Goal: Information Seeking & Learning: Compare options

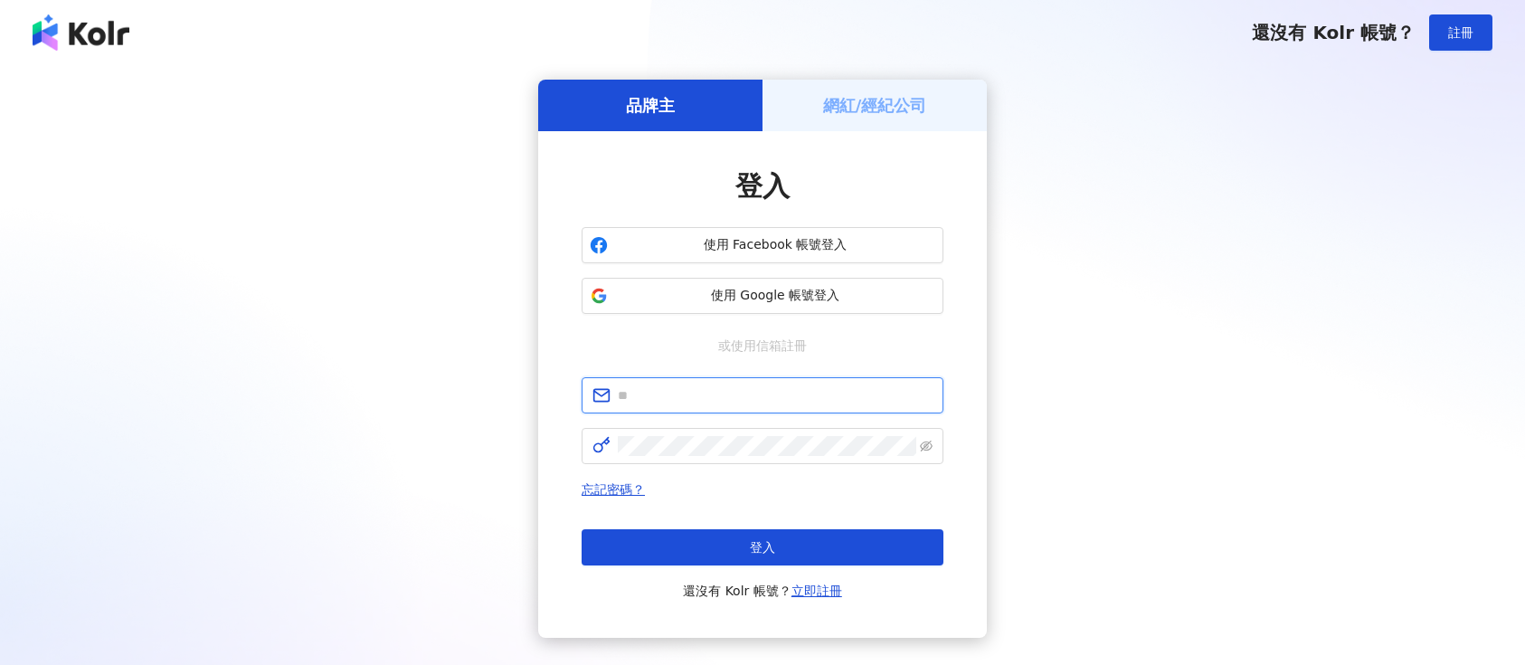
type input "**********"
drag, startPoint x: 803, startPoint y: 552, endPoint x: 639, endPoint y: 611, distance: 174.2
click at [803, 552] on button "登入" at bounding box center [762, 547] width 362 height 36
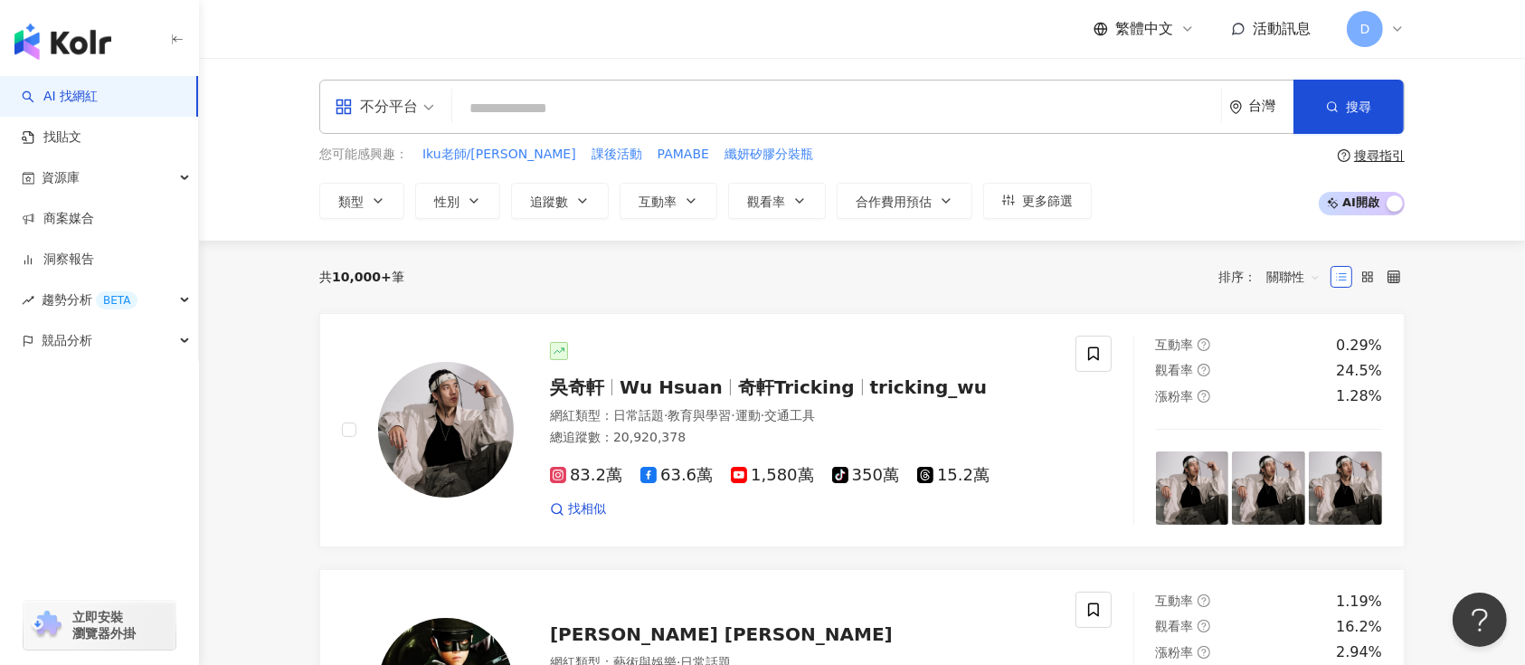
click at [540, 121] on input "search" at bounding box center [836, 108] width 754 height 34
paste input "****"
type input "****"
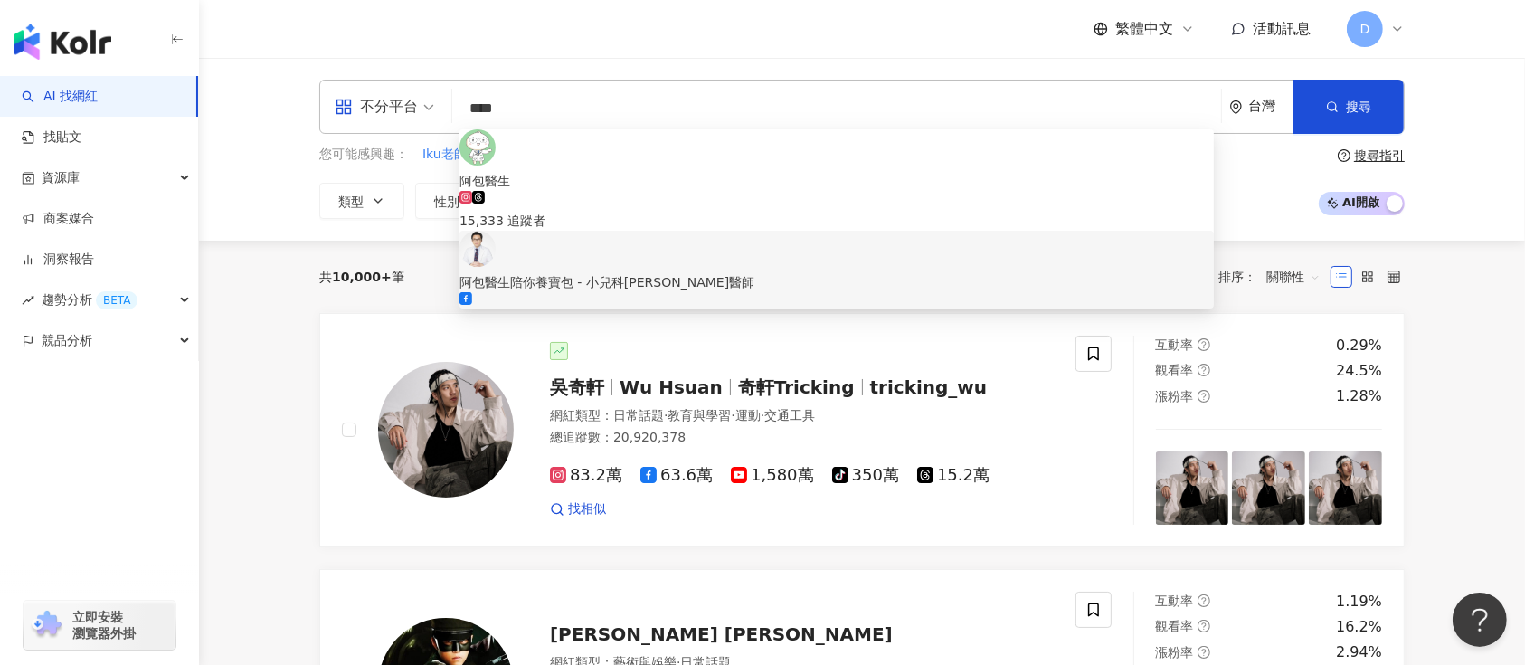
click at [632, 292] on div "164,974 追蹤者" at bounding box center [836, 312] width 754 height 40
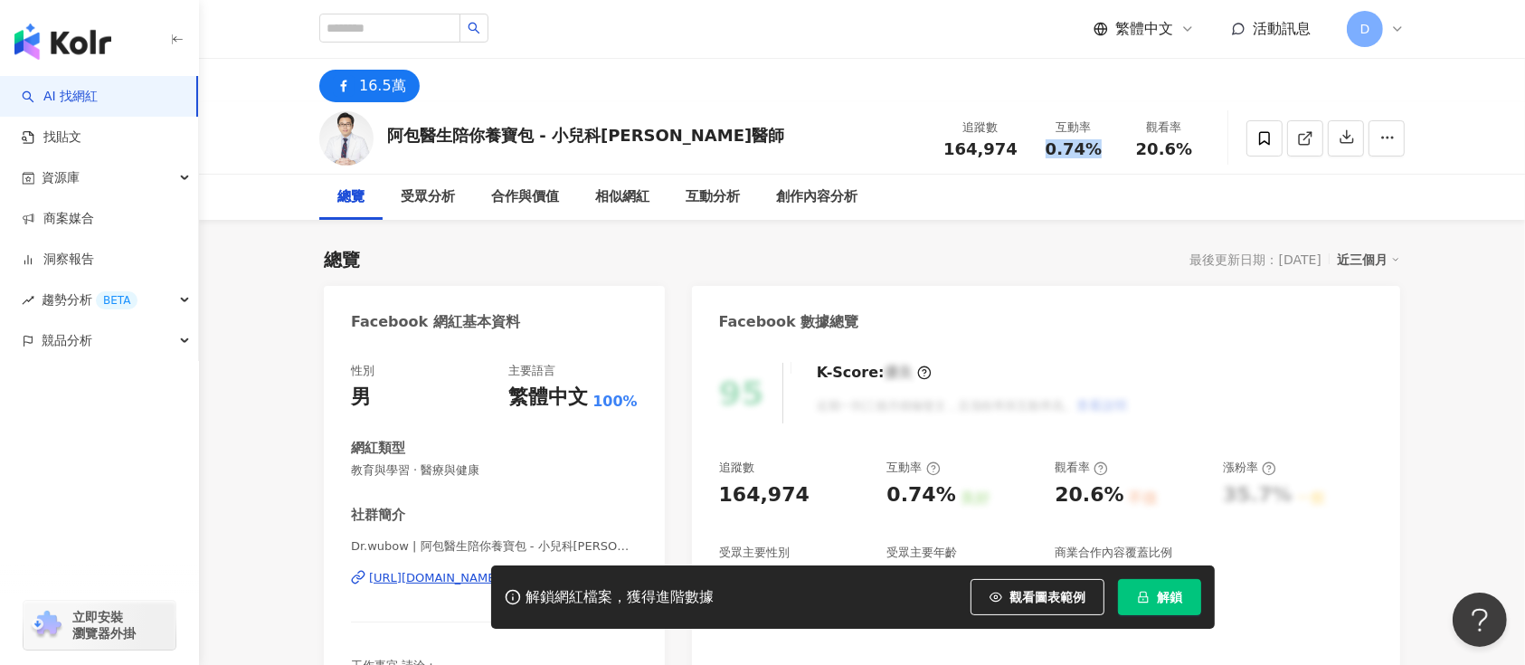
drag, startPoint x: 1100, startPoint y: 146, endPoint x: 1048, endPoint y: 147, distance: 52.5
click at [1048, 147] on div "0.74%" at bounding box center [1073, 149] width 69 height 18
copy span "0.74%"
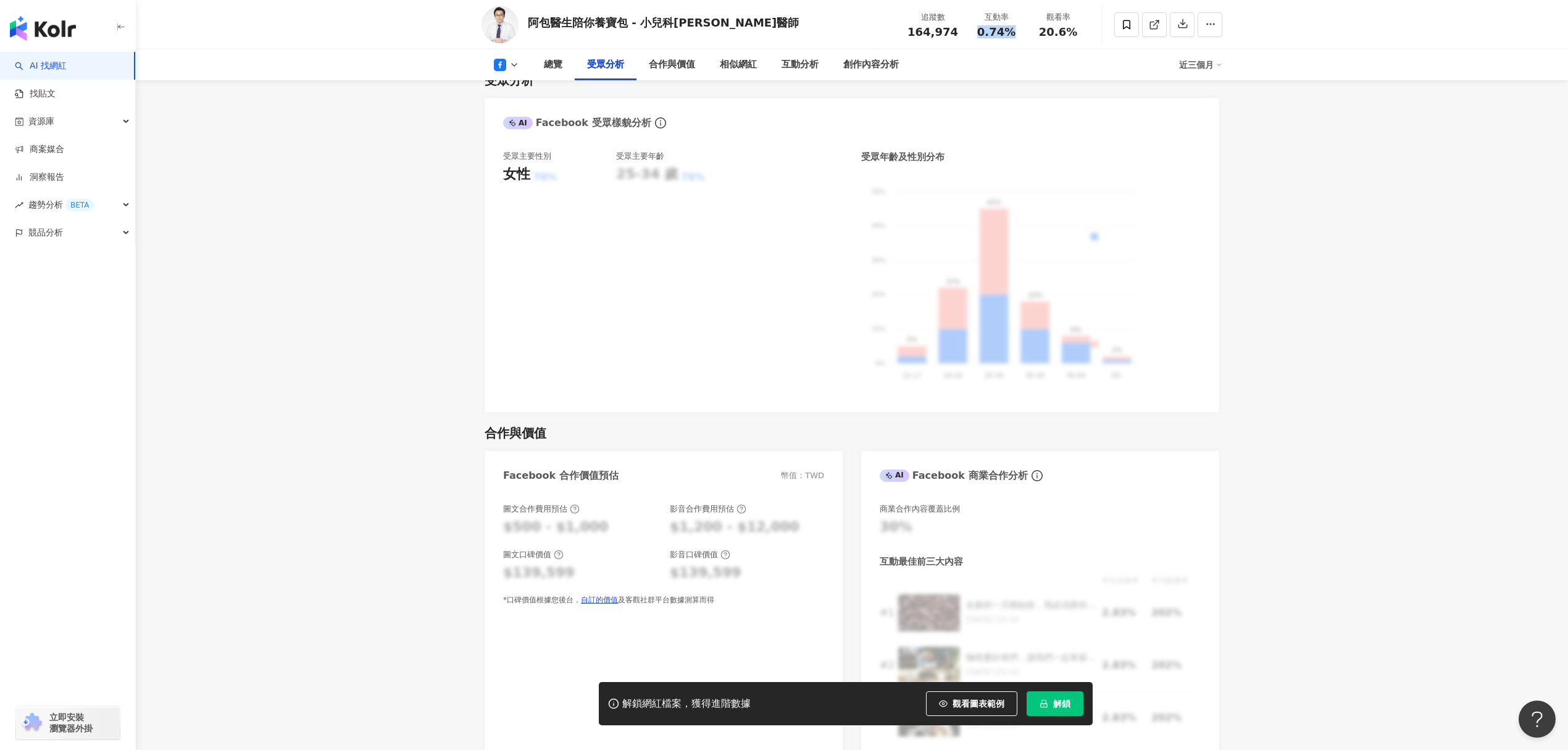
scroll to position [1070, 0]
click at [1040, 454] on span "解鎖" at bounding box center [1061, 704] width 17 height 10
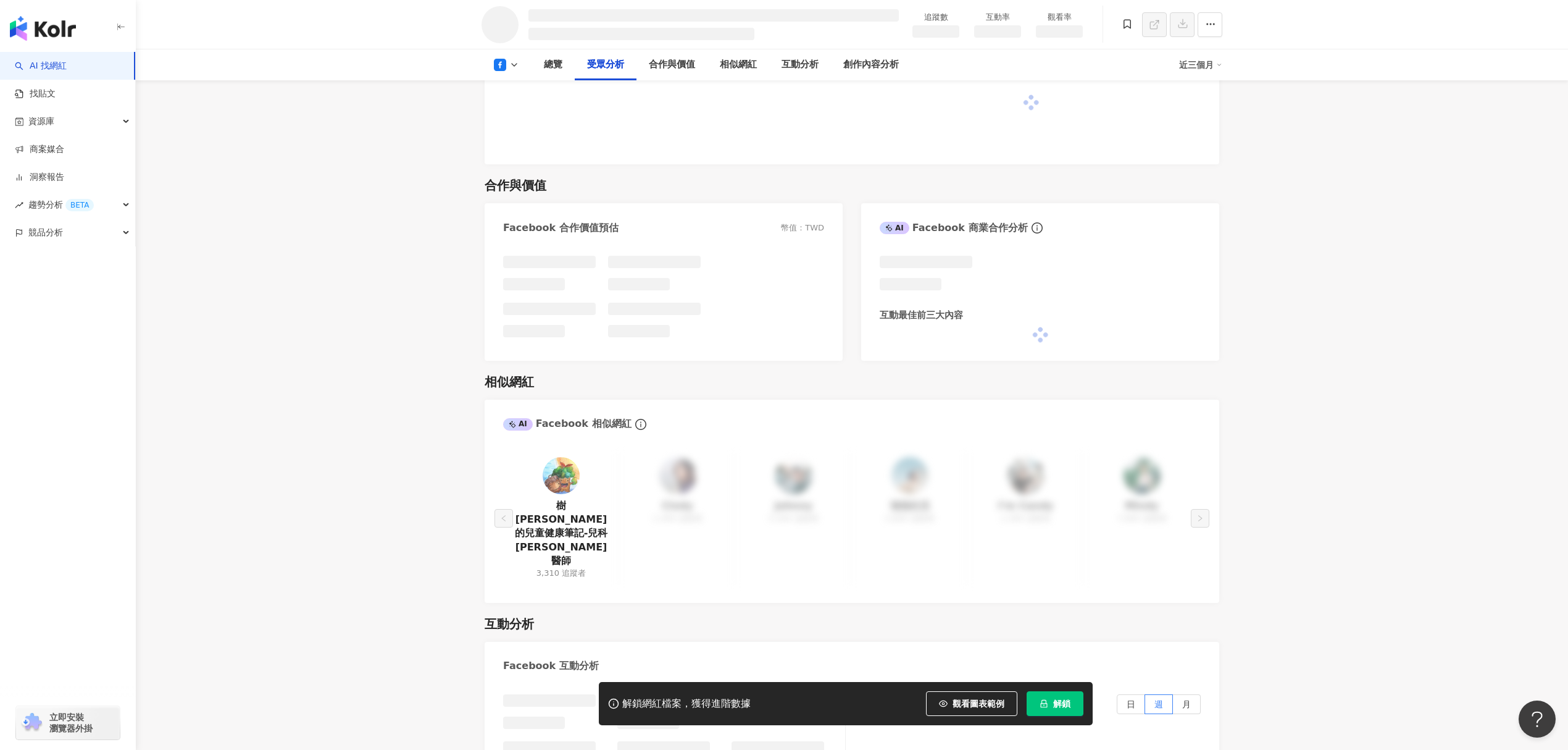
scroll to position [1058, 0]
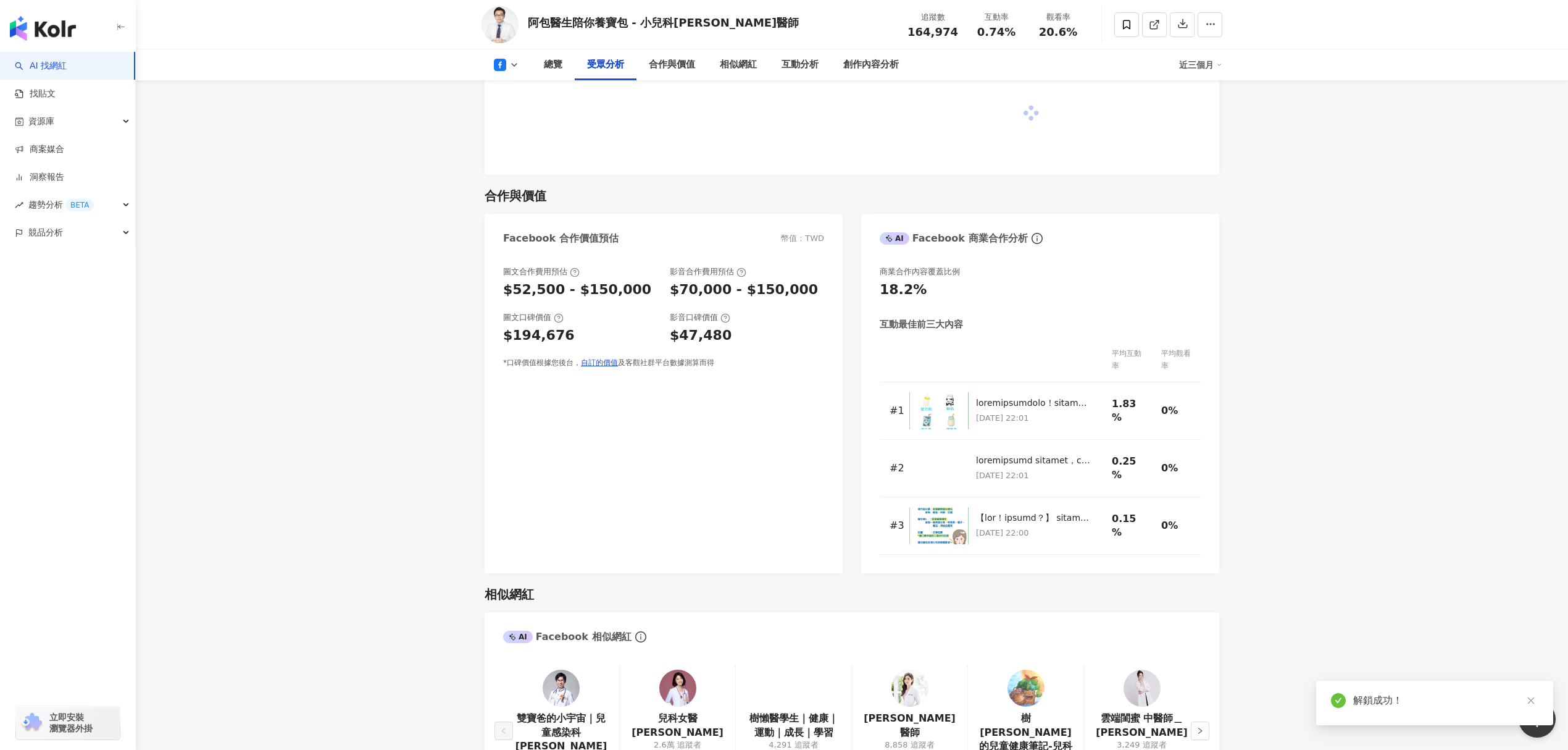
scroll to position [1173, 0]
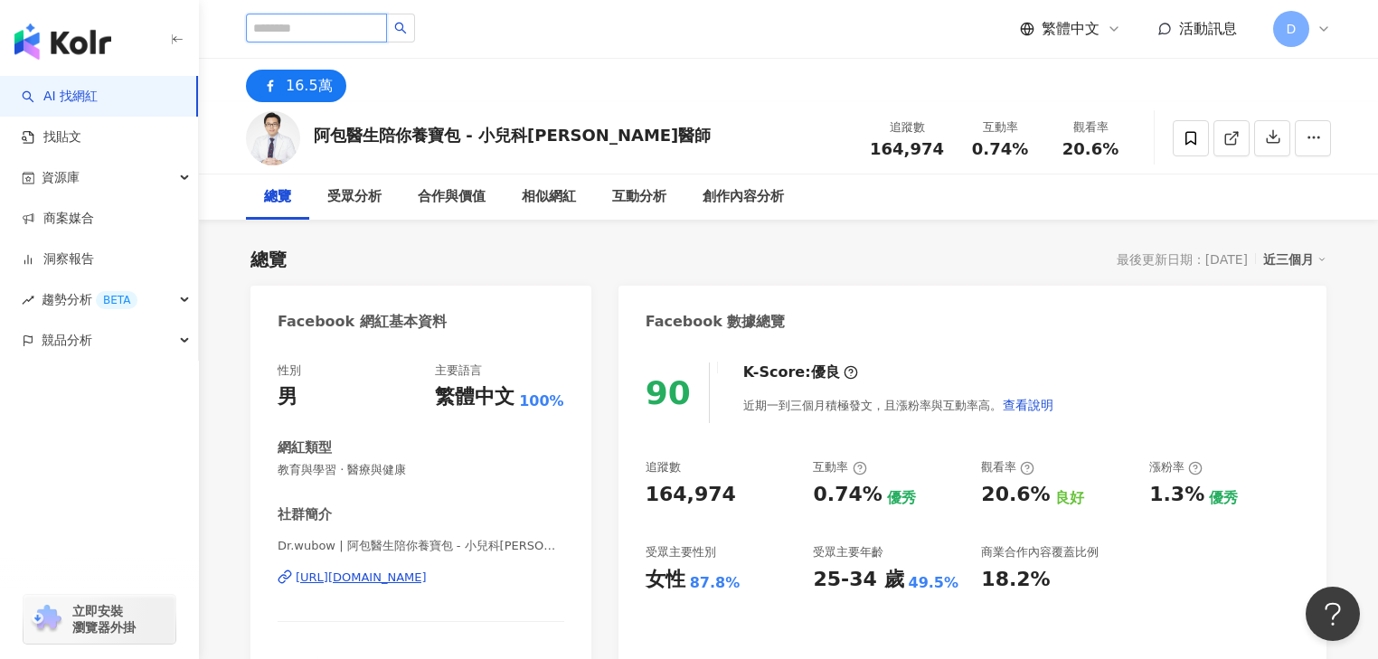
click at [304, 40] on input "search" at bounding box center [316, 28] width 141 height 29
paste input "*****"
type input "*****"
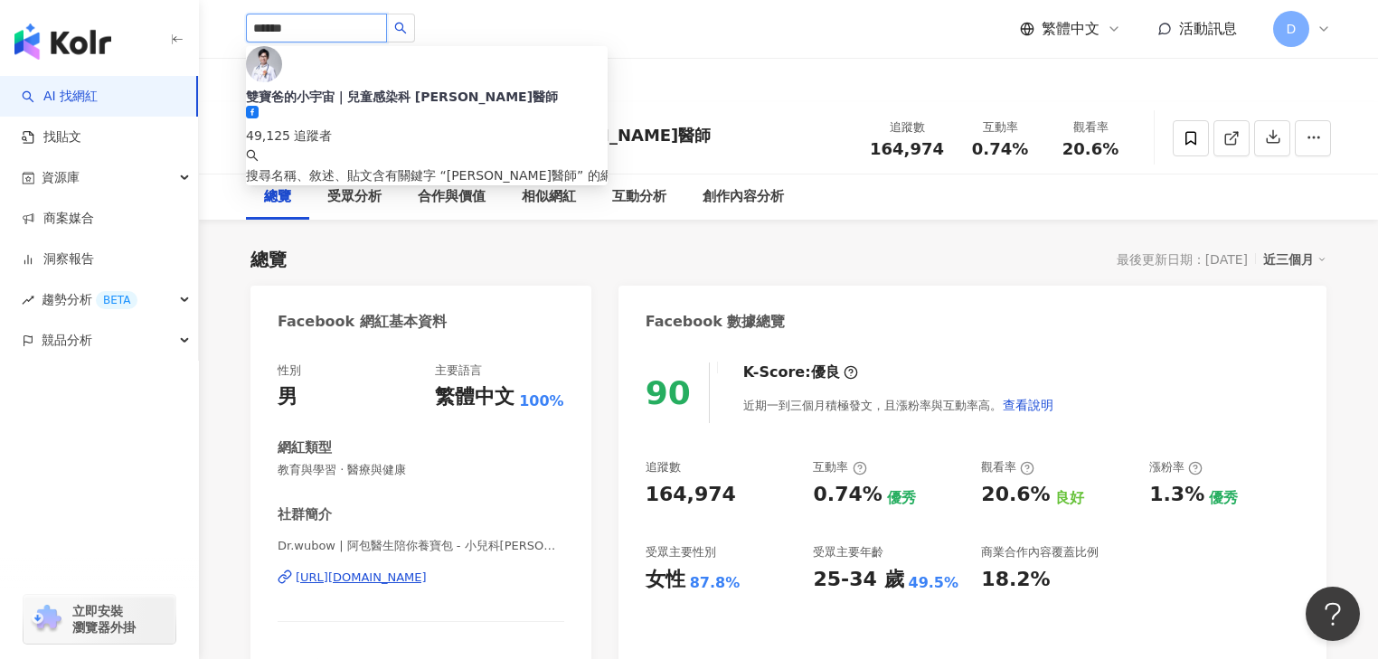
click at [387, 126] on div "49,125 追蹤者" at bounding box center [427, 136] width 362 height 20
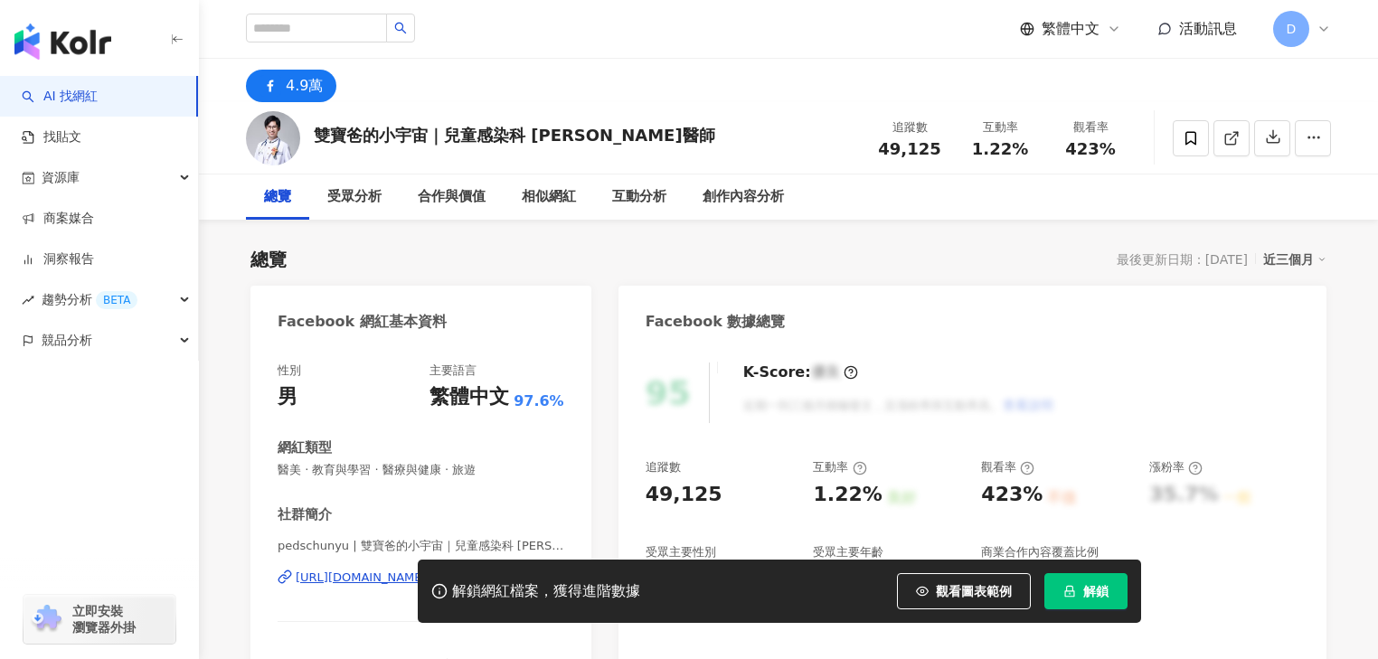
click at [1091, 592] on span "解鎖" at bounding box center [1095, 591] width 25 height 14
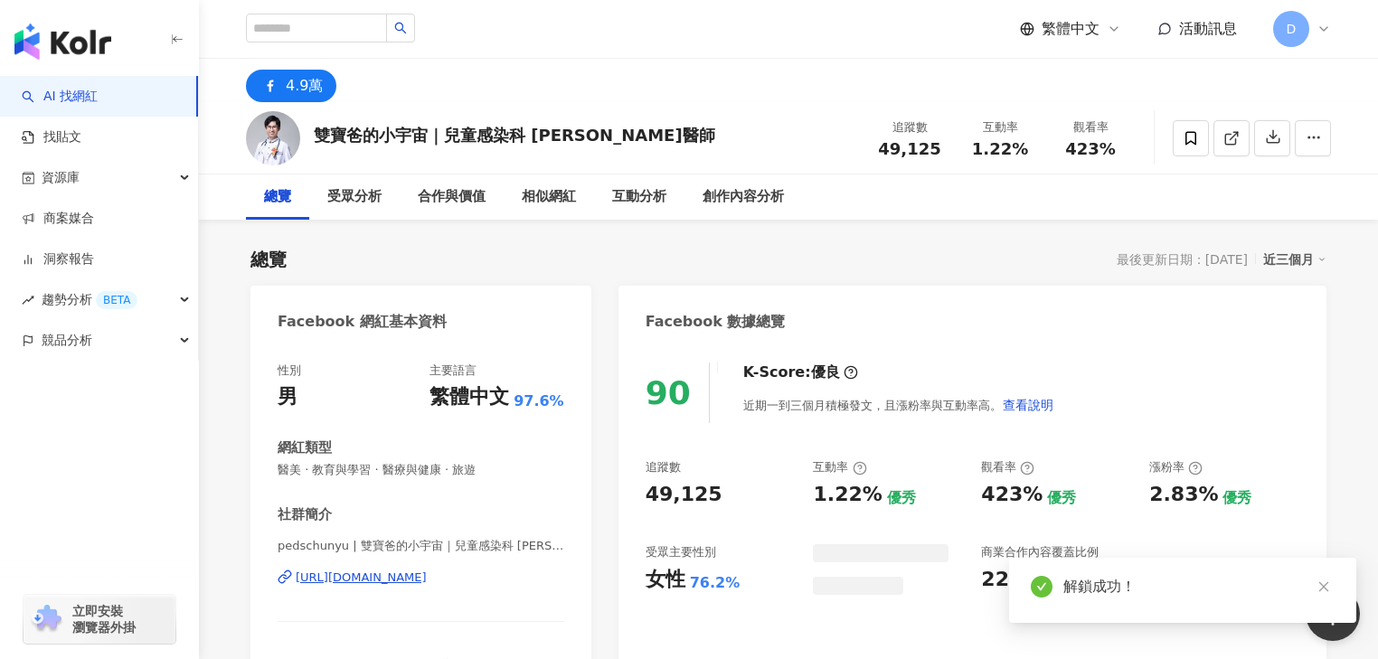
click at [1241, 196] on div "總覽 受眾分析 合作與價值 相似網紅 互動分析 創作內容分析" at bounding box center [788, 197] width 1085 height 45
click at [1028, 143] on span "1.22%" at bounding box center [1000, 149] width 56 height 18
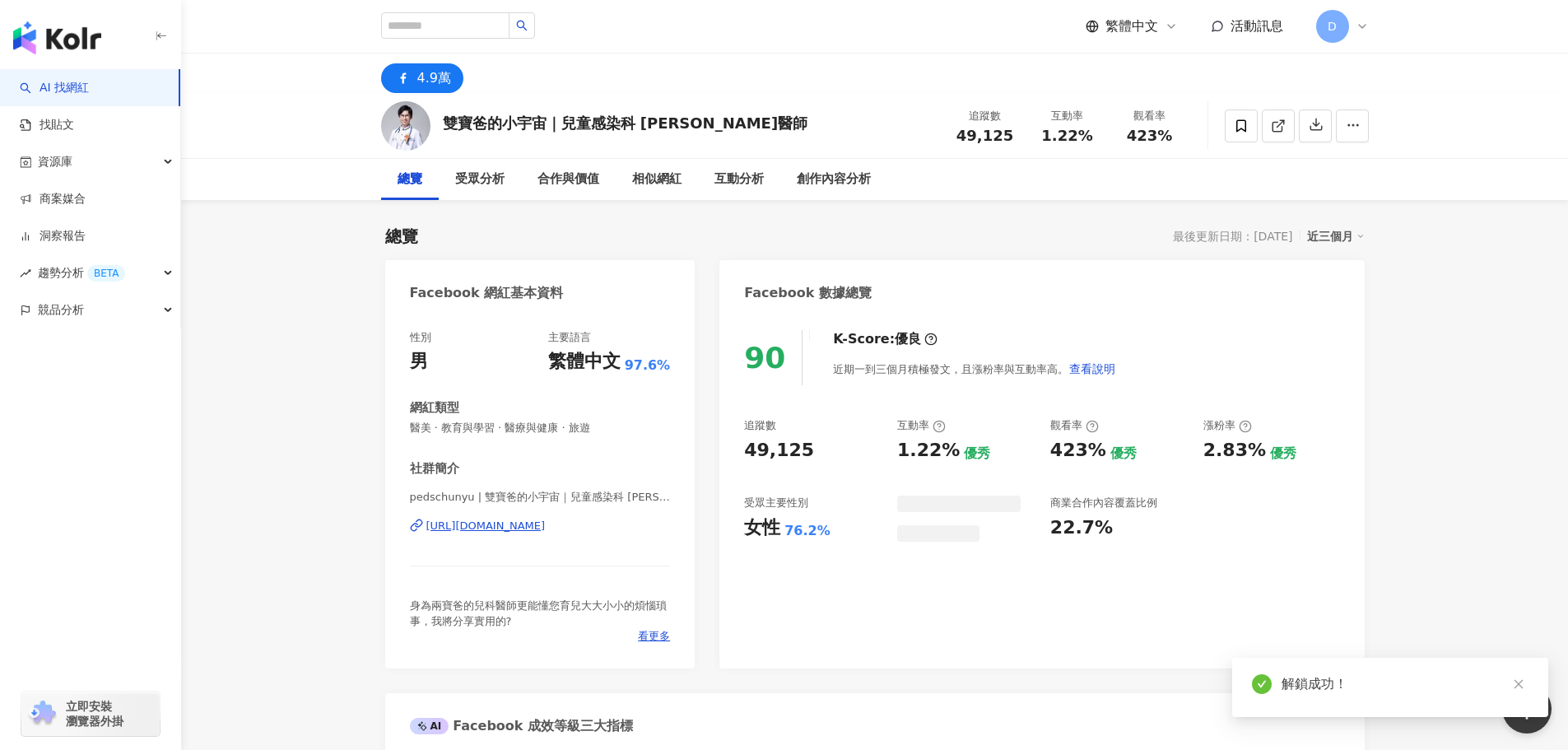
click at [1056, 136] on span "1.22%" at bounding box center [1067, 136] width 51 height 16
click at [1058, 136] on span "1.22%" at bounding box center [1067, 136] width 51 height 16
copy span "1.22"
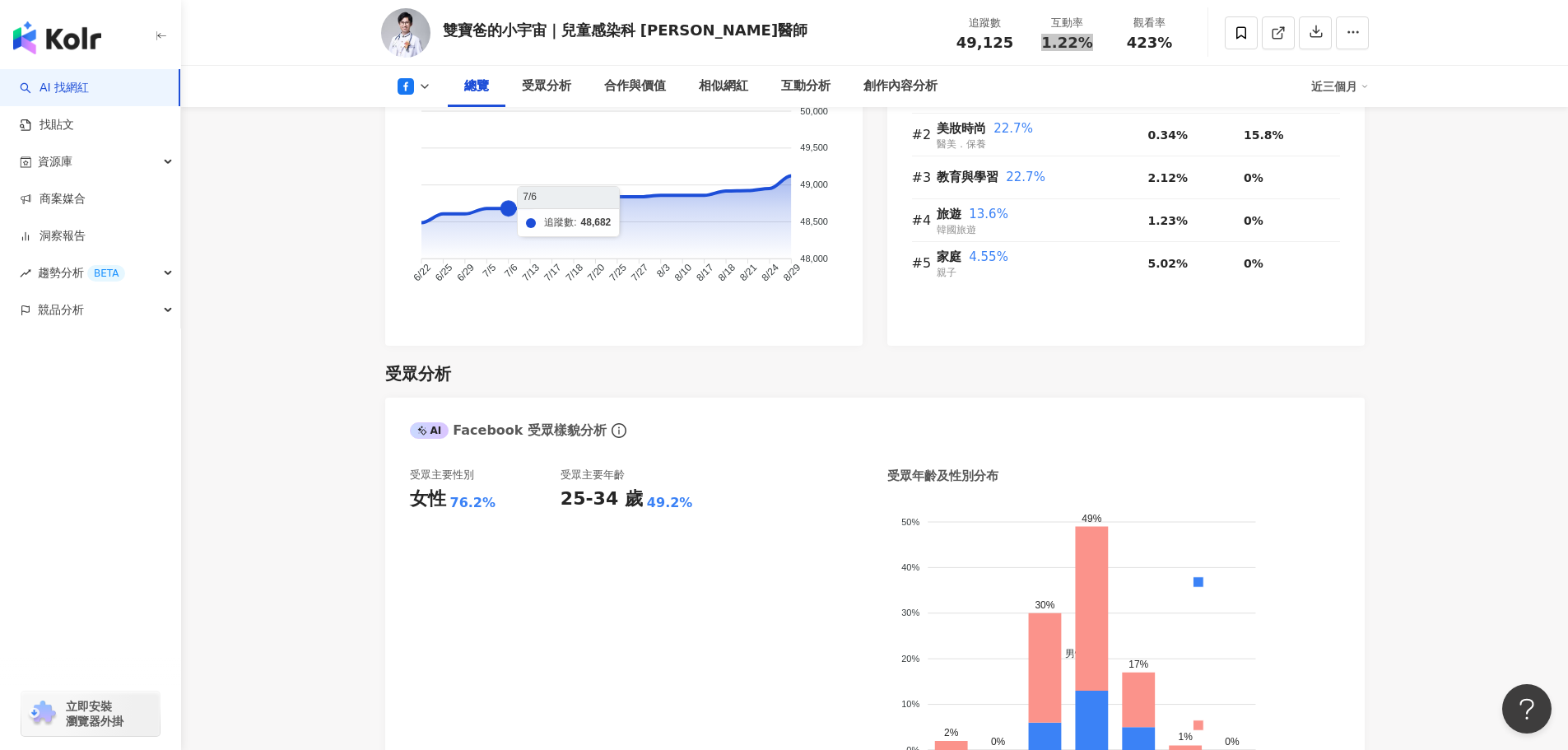
scroll to position [1317, 0]
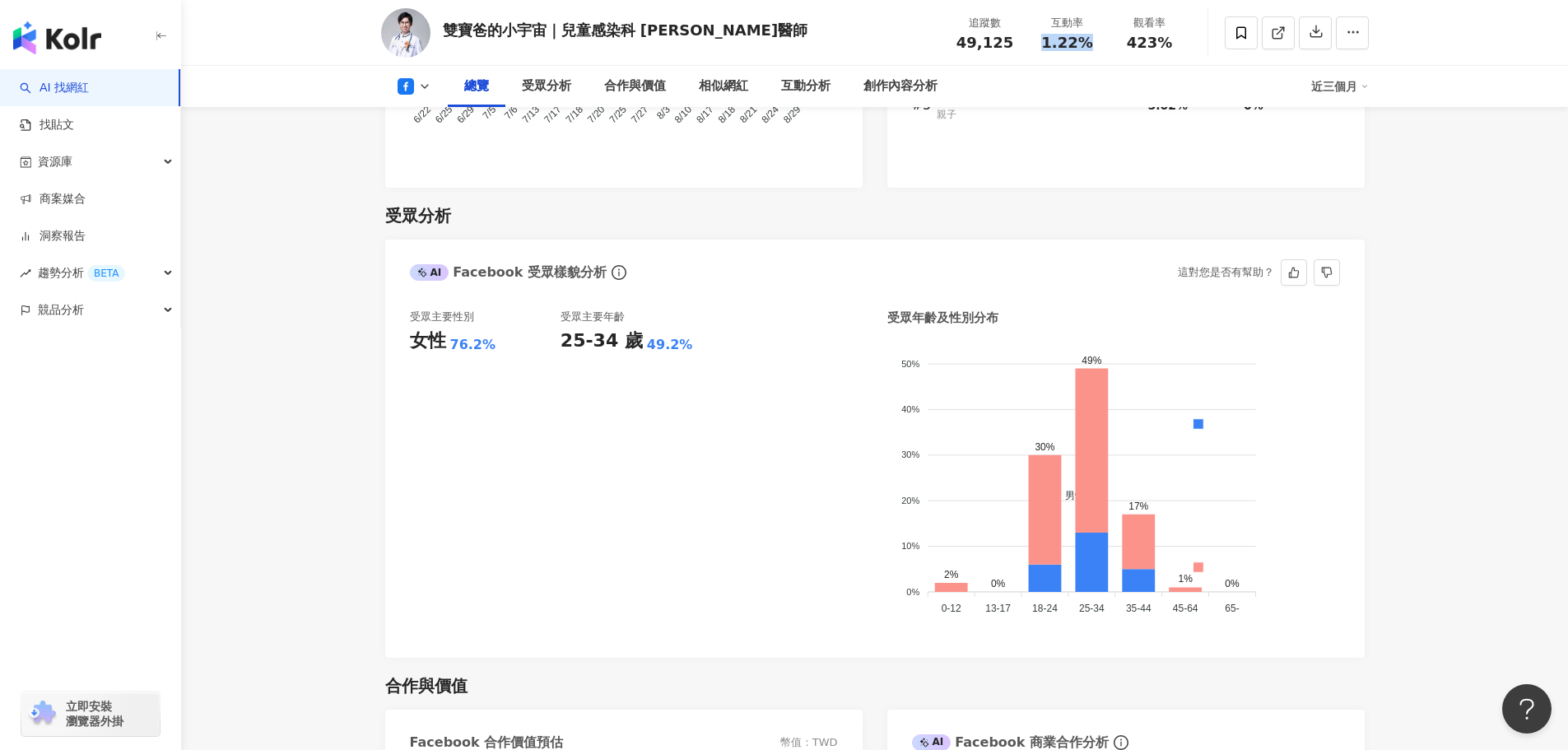
click at [459, 336] on div "76.2%" at bounding box center [473, 345] width 46 height 18
drag, startPoint x: 509, startPoint y: 317, endPoint x: 526, endPoint y: 321, distance: 17.5
click at [526, 329] on div "女性 76.2%" at bounding box center [484, 341] width 150 height 25
copy div "76.2%"
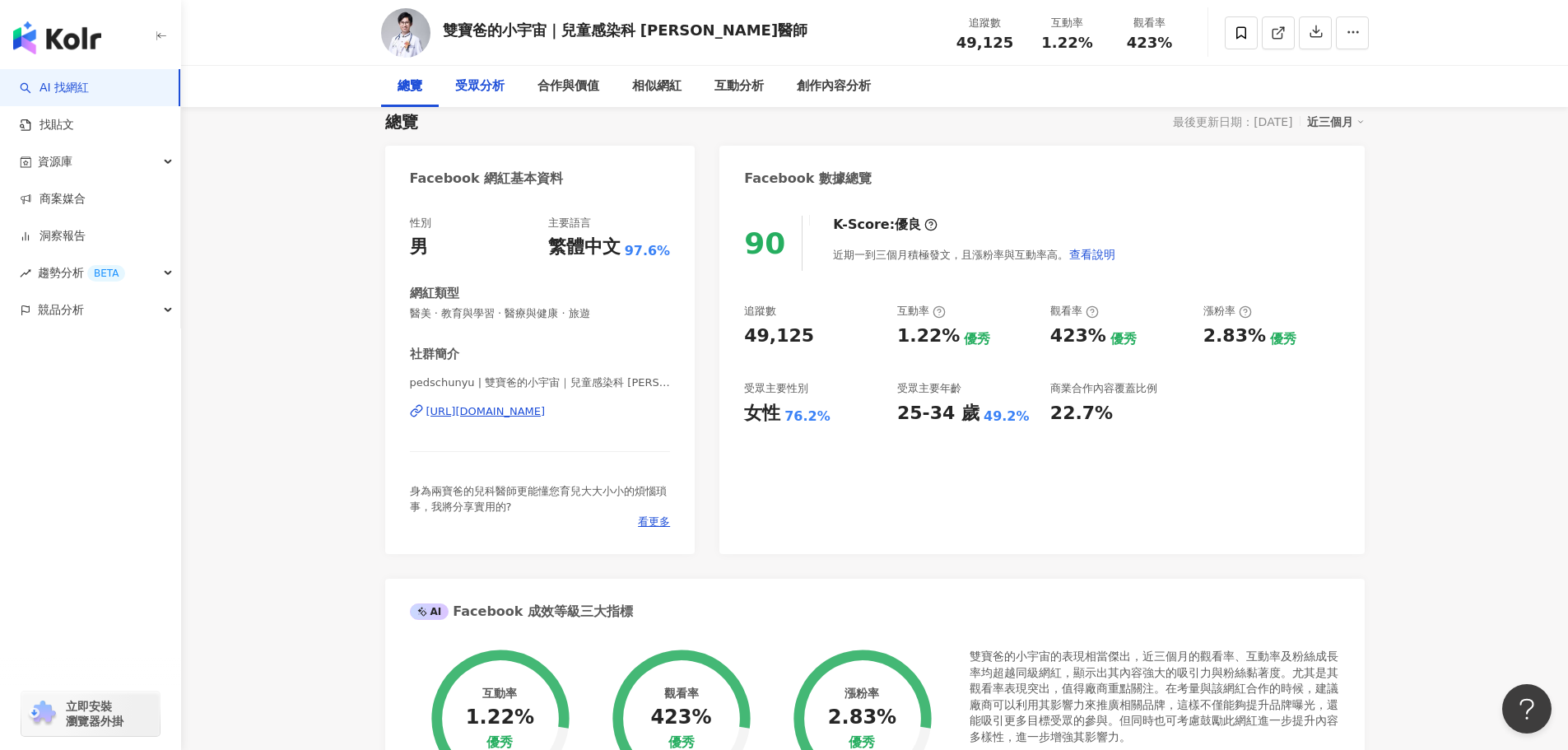
scroll to position [0, 0]
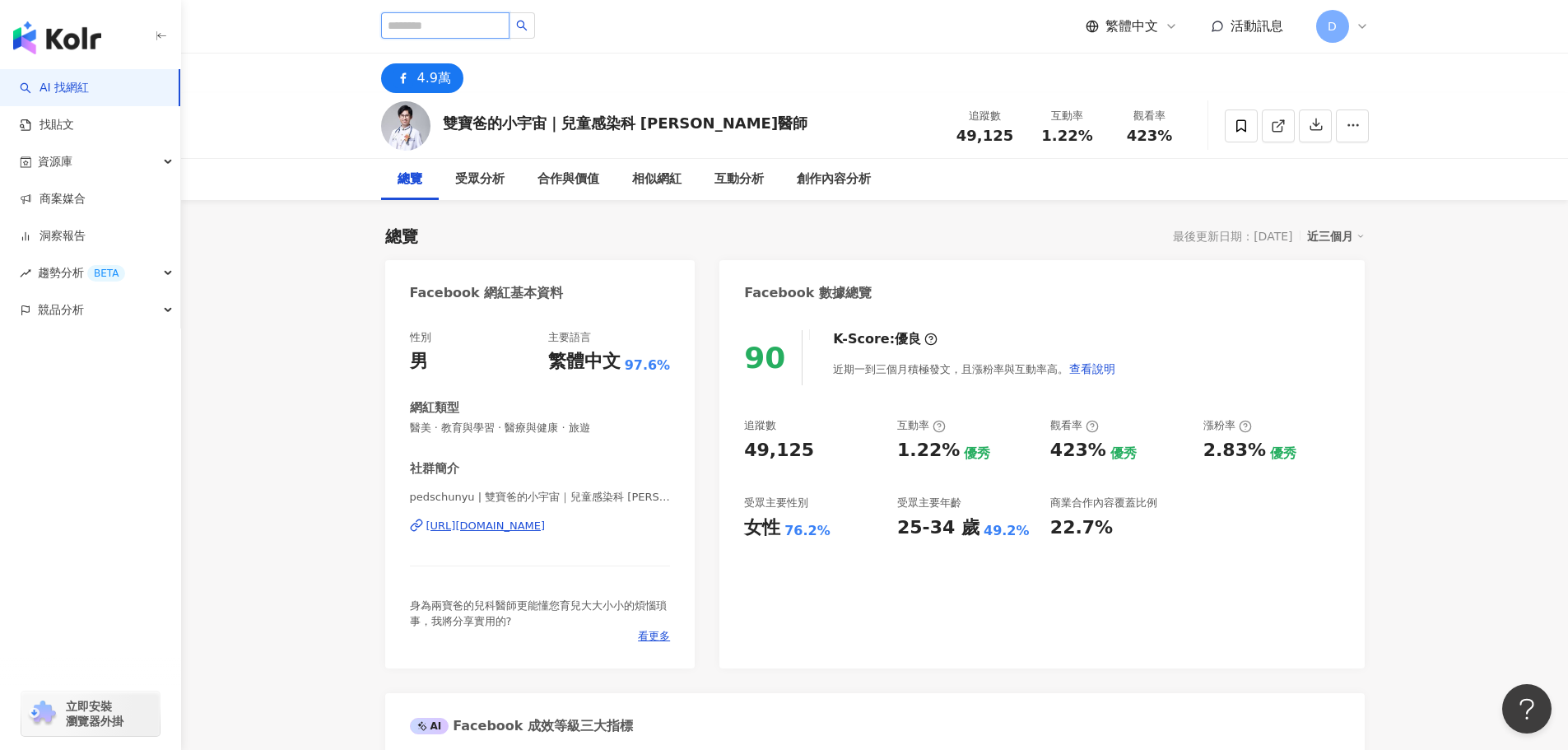
drag, startPoint x: 489, startPoint y: 36, endPoint x: 519, endPoint y: 72, distance: 46.9
paste input "**********"
type input "**********"
paste input "*****"
type input "*****"
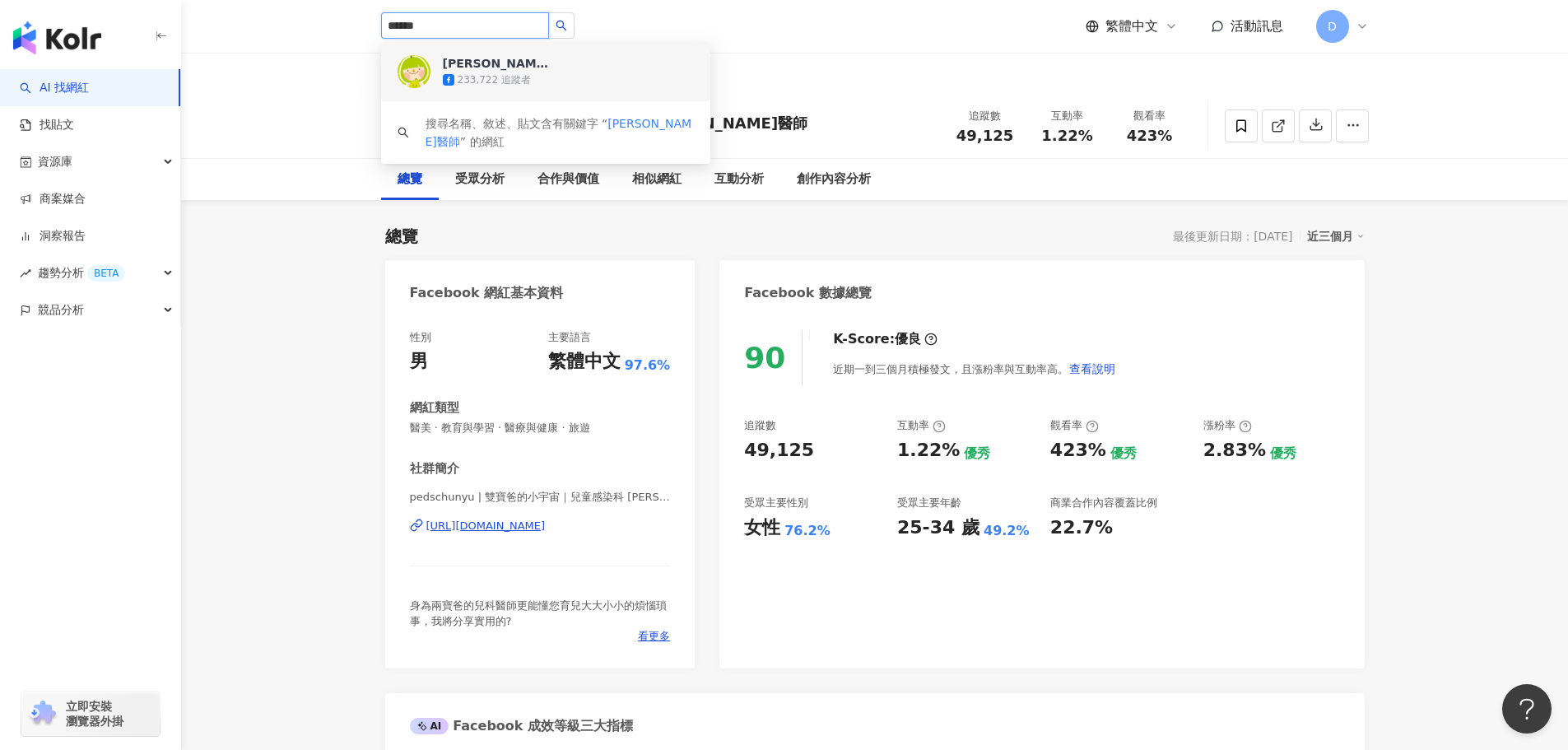
click at [568, 79] on div "233,722 追蹤者" at bounding box center [568, 80] width 251 height 16
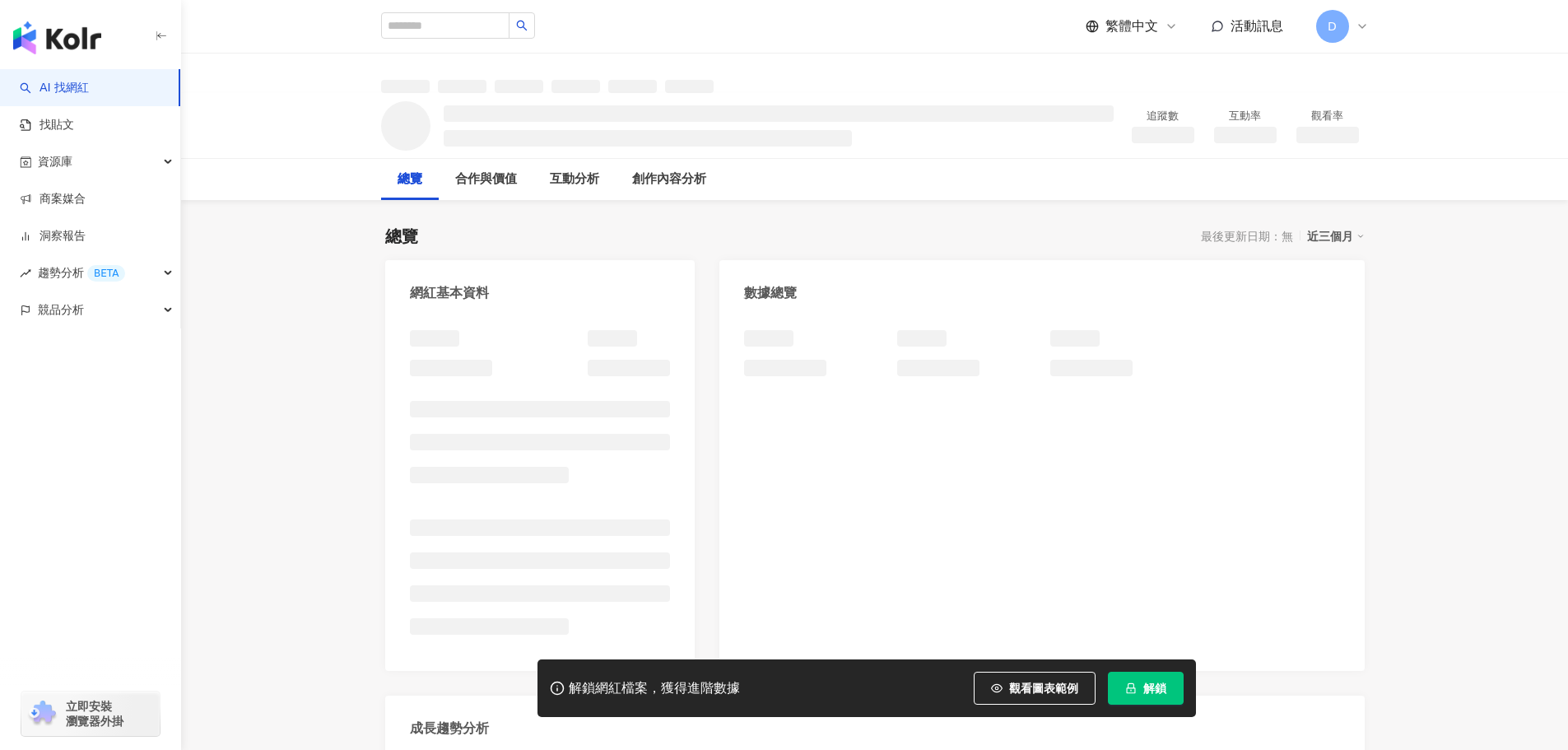
click at [1170, 686] on button "解鎖" at bounding box center [1145, 688] width 76 height 33
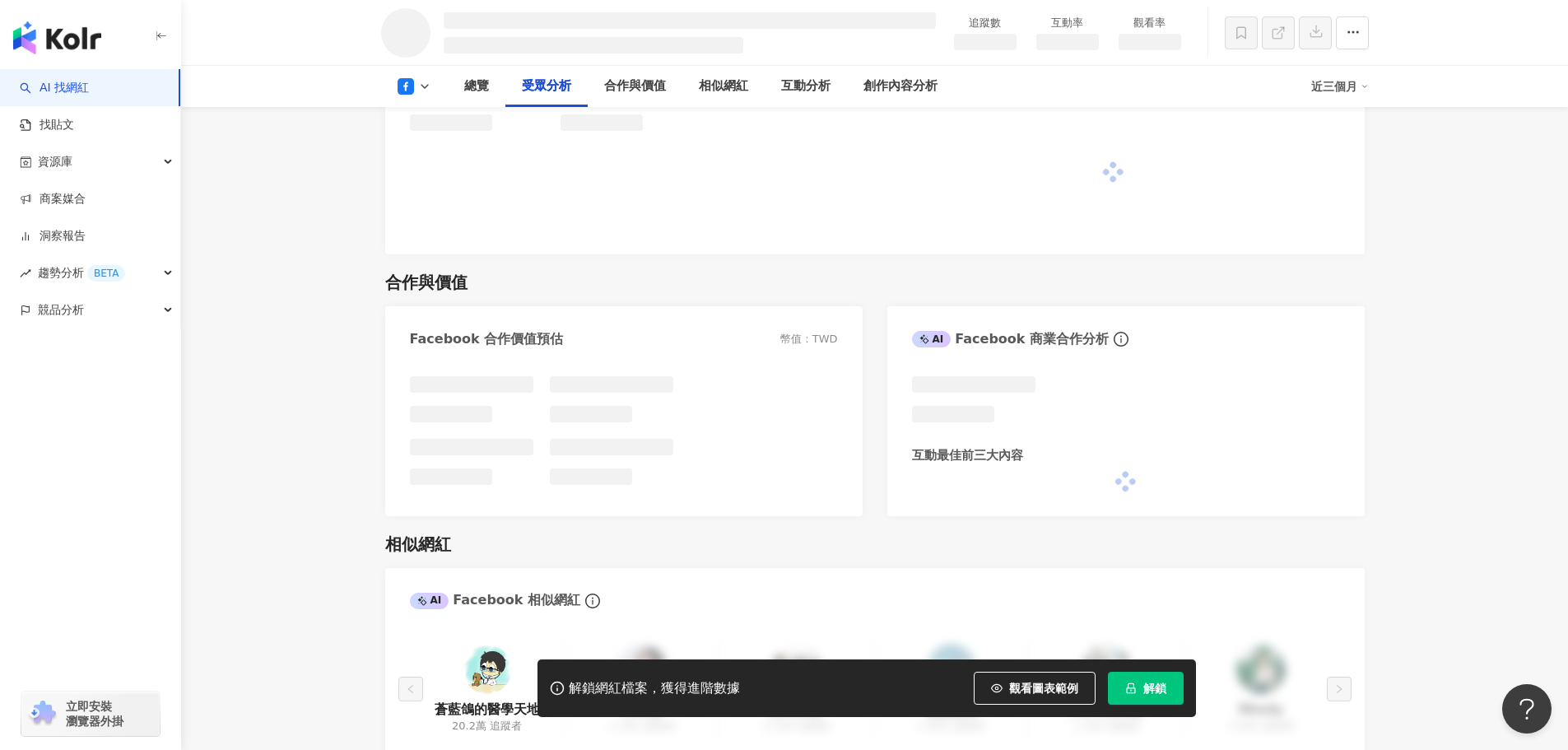
scroll to position [1364, 0]
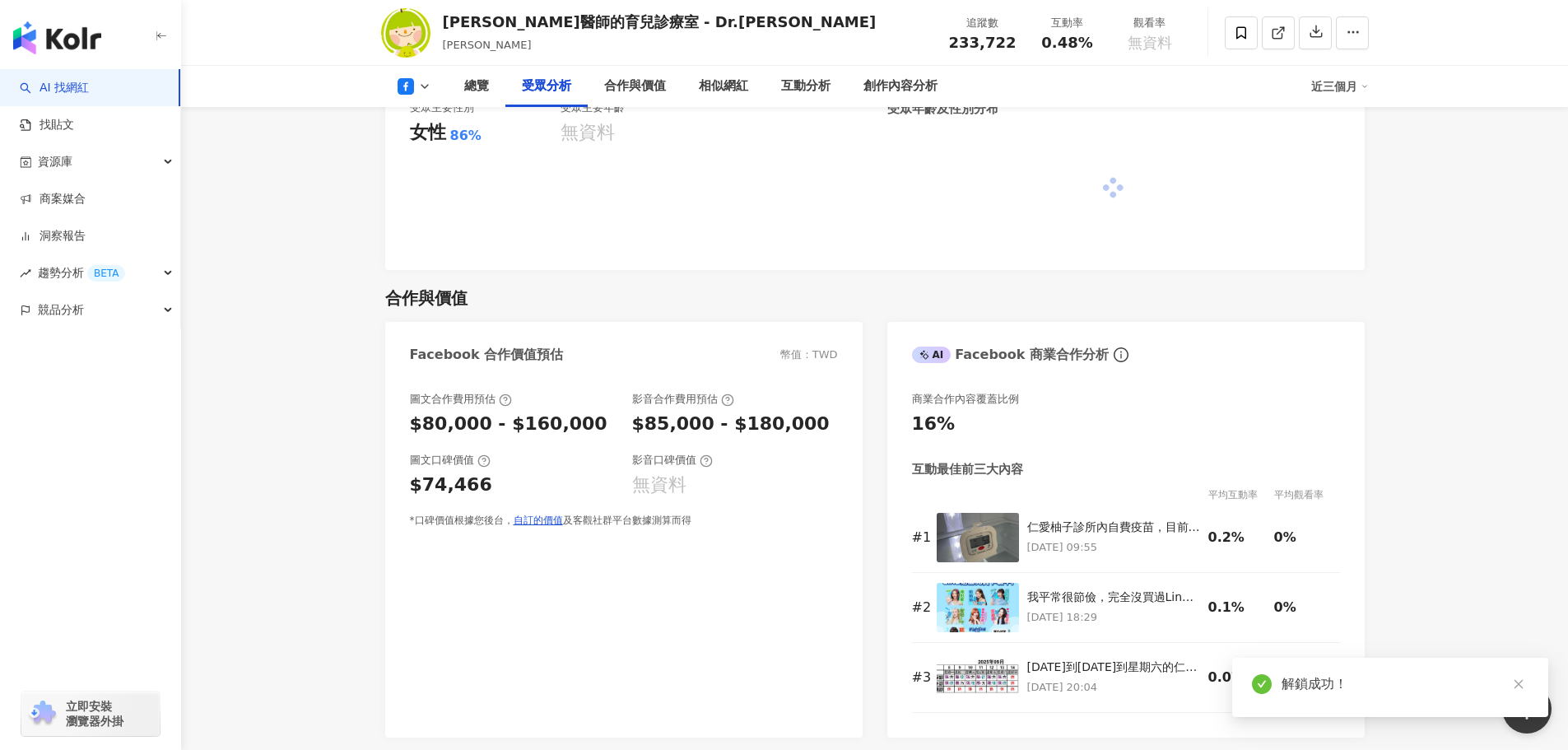
scroll to position [1354, 0]
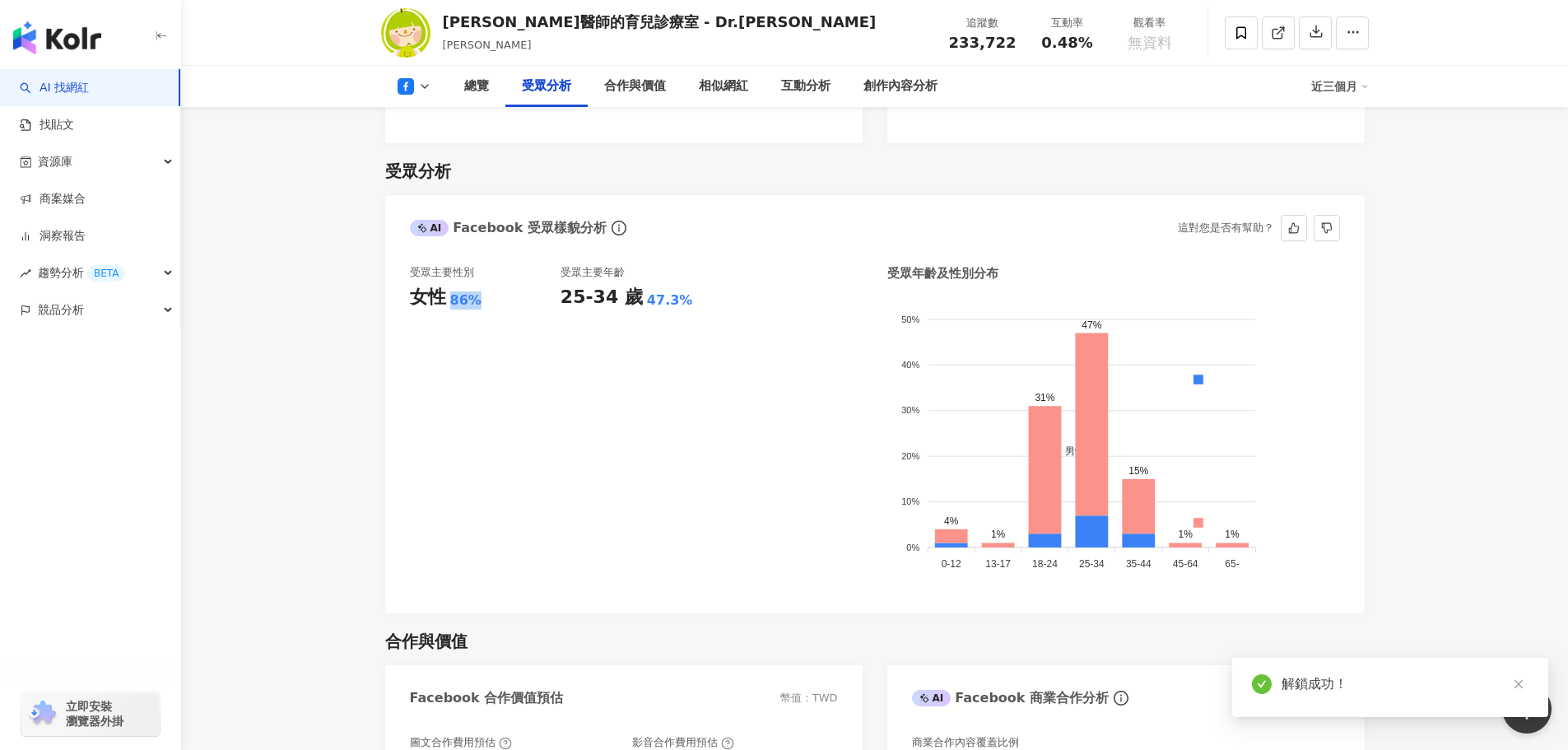
drag, startPoint x: 460, startPoint y: 299, endPoint x: 491, endPoint y: 304, distance: 31.4
click at [491, 304] on div "女性 86%" at bounding box center [484, 298] width 150 height 25
click at [1078, 46] on div "0.48%" at bounding box center [1067, 43] width 63 height 16
click at [1082, 45] on span "0.48%" at bounding box center [1067, 43] width 51 height 16
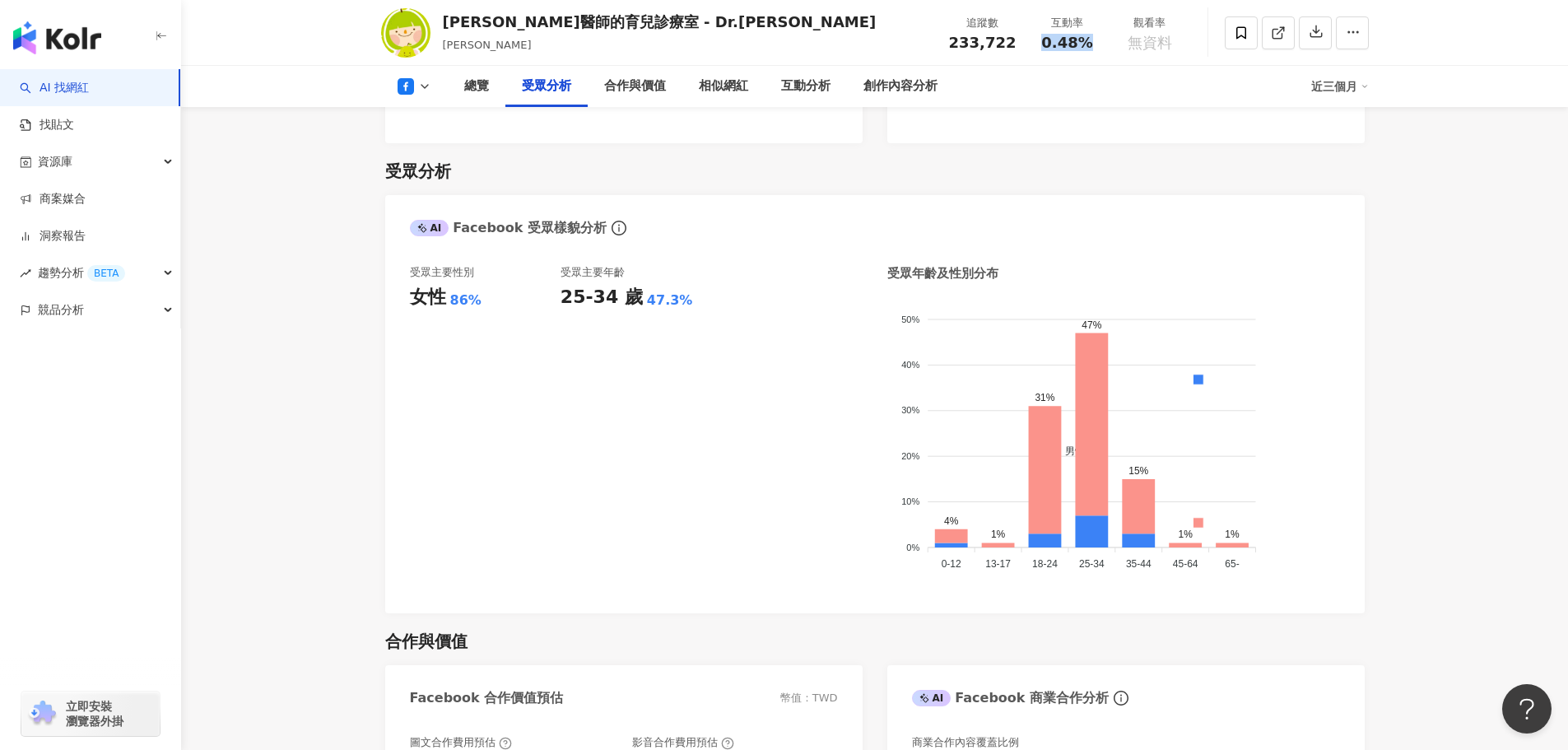
click at [1082, 45] on span "0.48%" at bounding box center [1067, 43] width 51 height 16
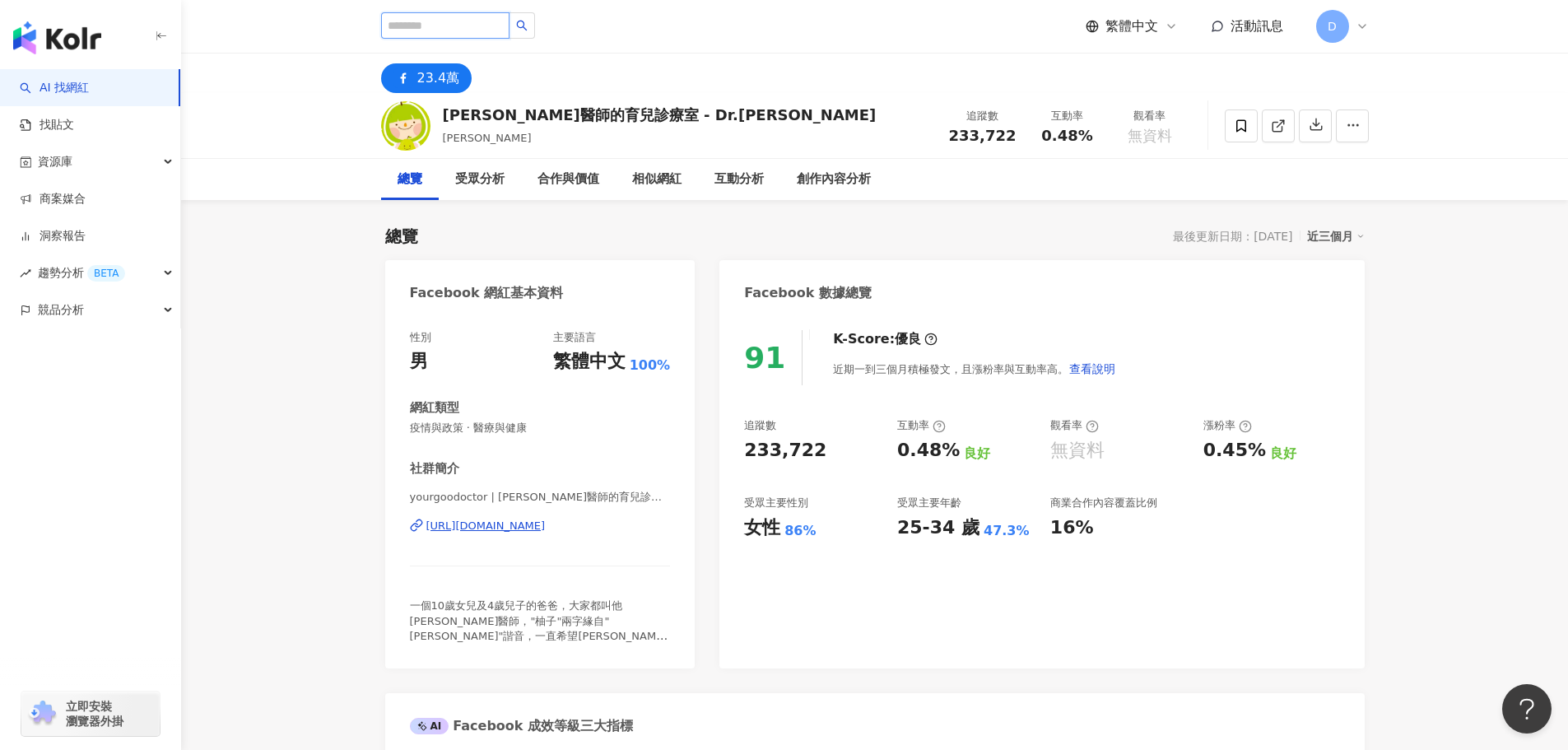
click at [481, 22] on input "search" at bounding box center [445, 25] width 128 height 26
paste input "*****"
type input "*****"
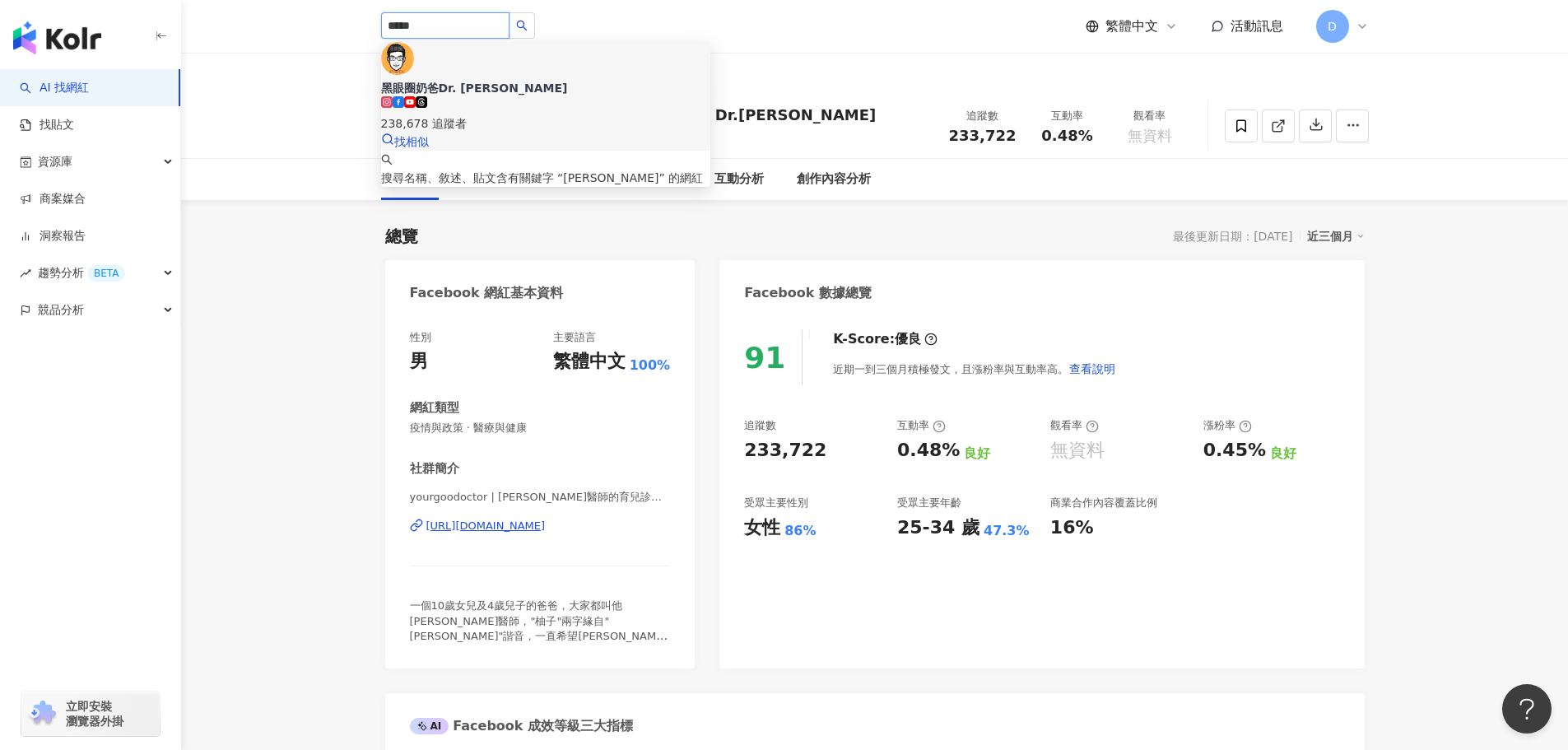
click at [590, 96] on div "238,678 追蹤者" at bounding box center [546, 115] width 329 height 36
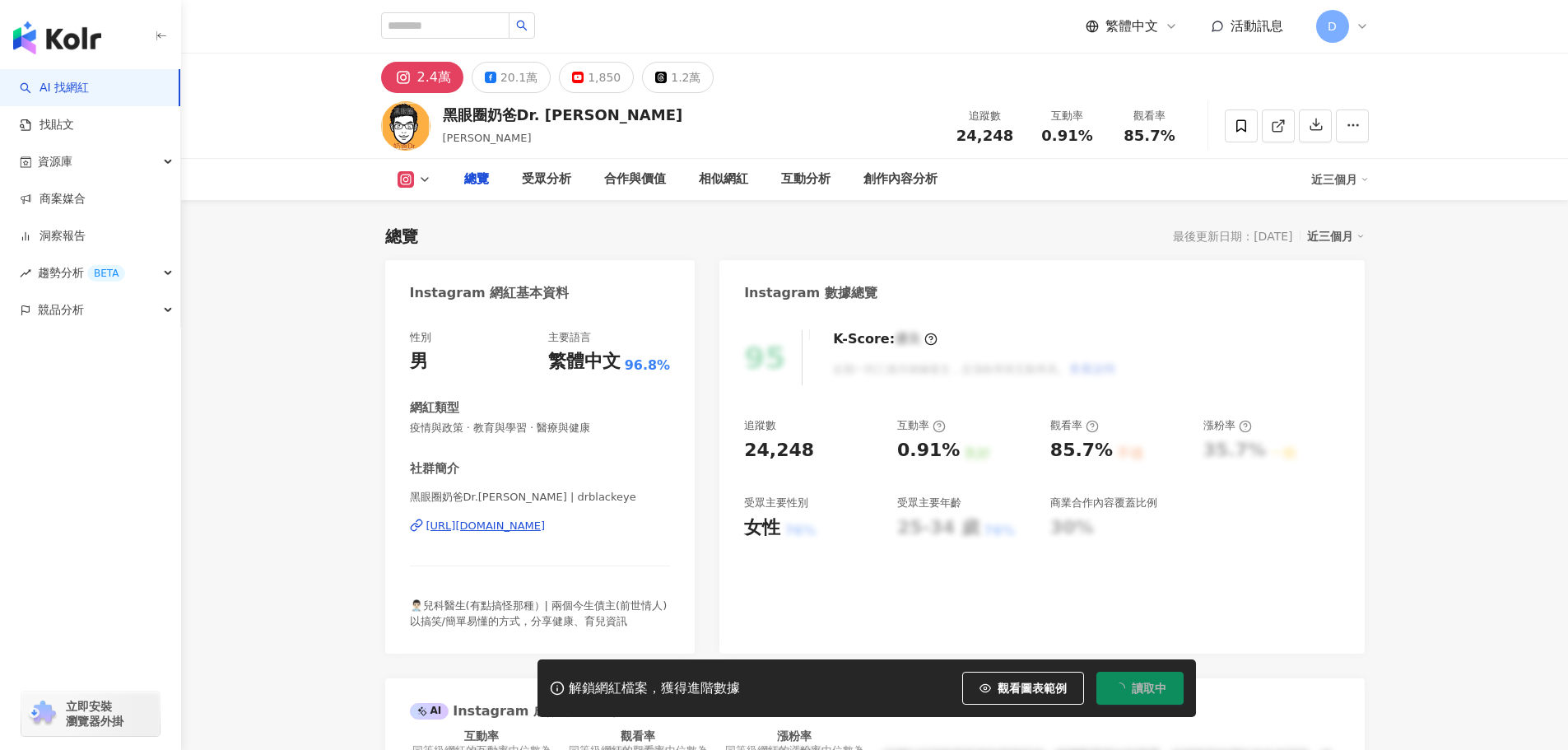
click at [501, 83] on div "20.1萬" at bounding box center [519, 76] width 37 height 23
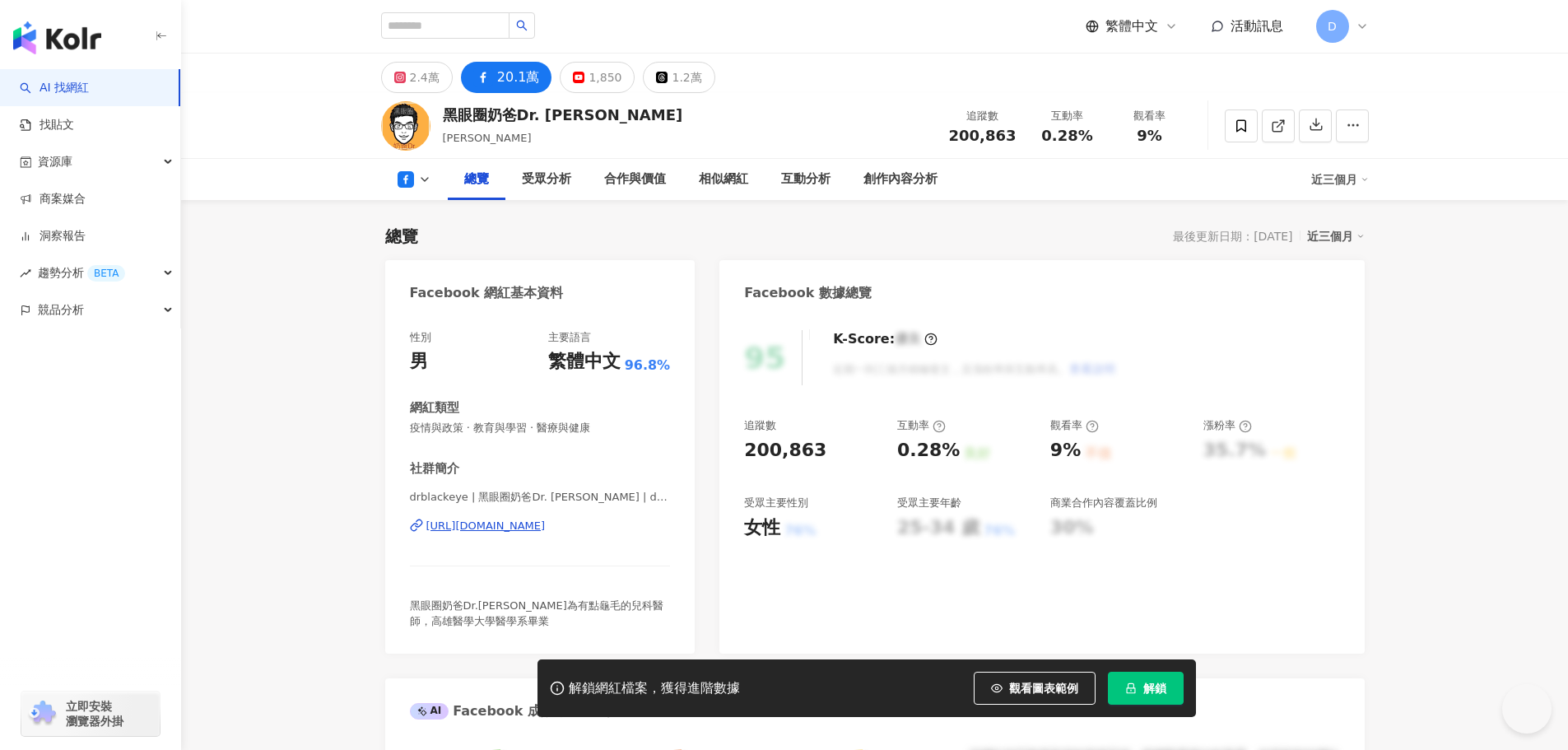
click at [1048, 137] on span "0.28%" at bounding box center [1067, 136] width 51 height 16
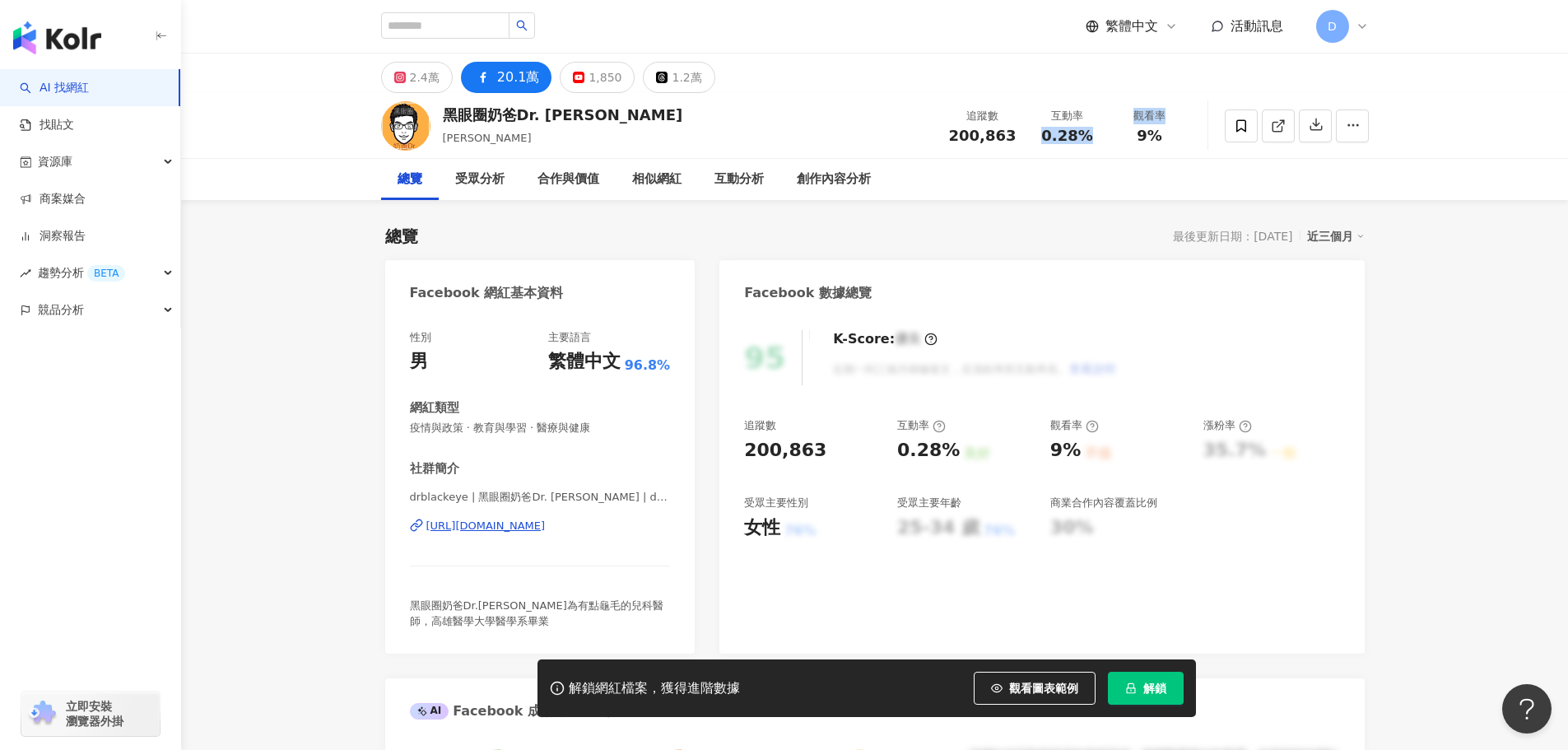
drag, startPoint x: 1042, startPoint y: 141, endPoint x: 1116, endPoint y: 141, distance: 74.0
click at [1116, 141] on div "追蹤數 200,863 互動率 0.28% 觀看率 9%" at bounding box center [1065, 125] width 252 height 48
click at [1085, 140] on span "0.28%" at bounding box center [1067, 136] width 51 height 16
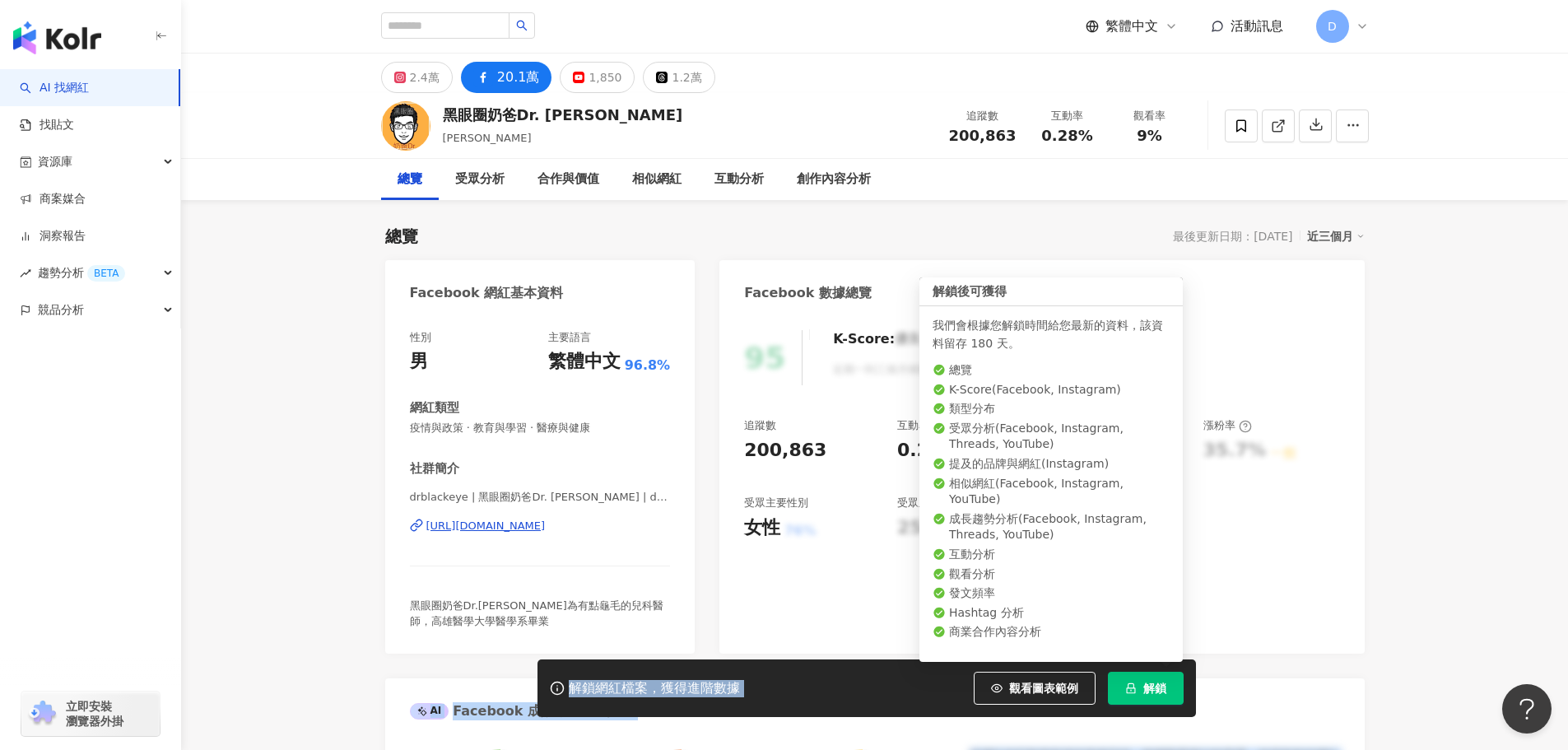
click at [1145, 691] on span "解鎖" at bounding box center [1154, 688] width 23 height 13
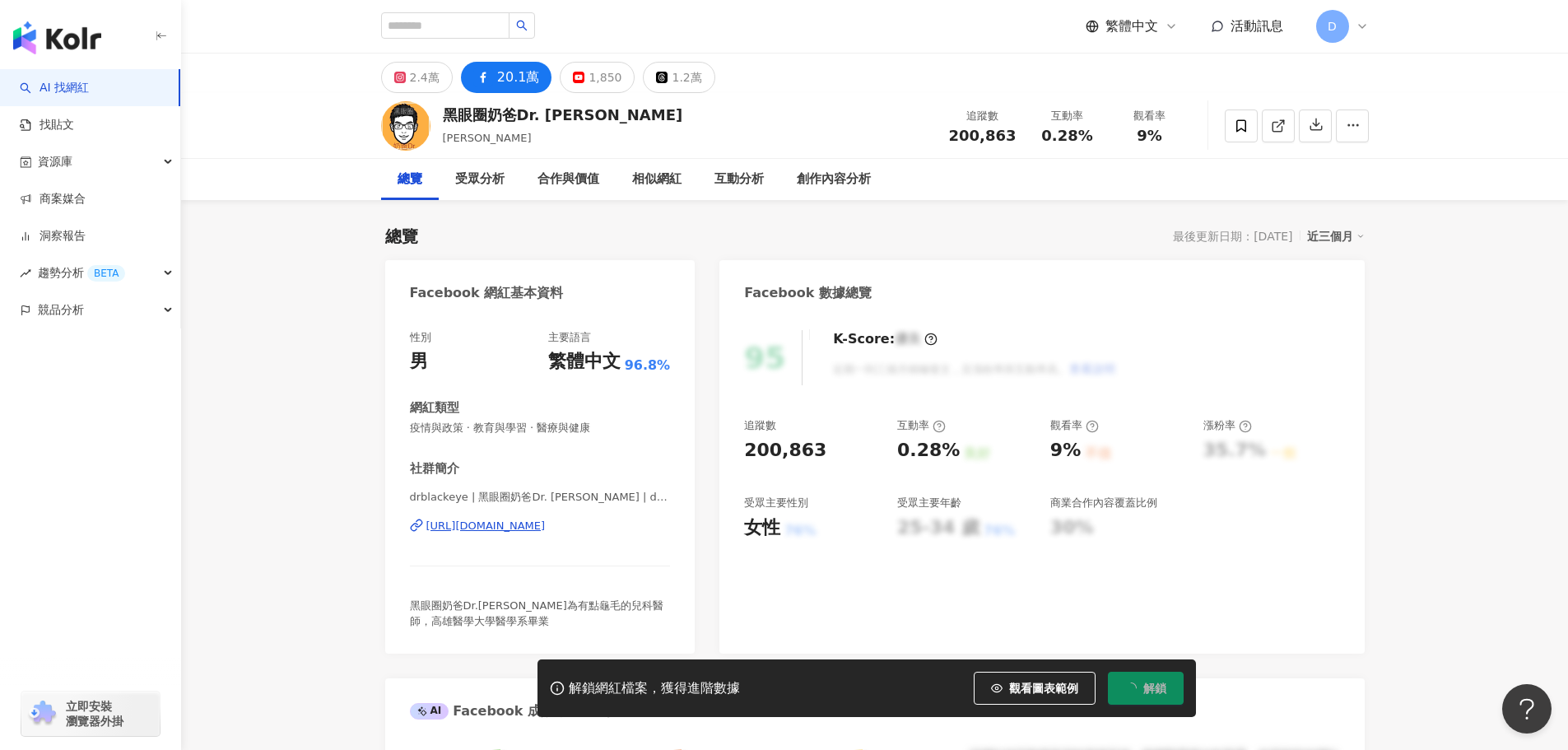
click at [1093, 138] on div "0.28%" at bounding box center [1067, 136] width 63 height 16
click at [1050, 138] on span "0.28%" at bounding box center [1067, 136] width 51 height 16
copy span "0.28%"
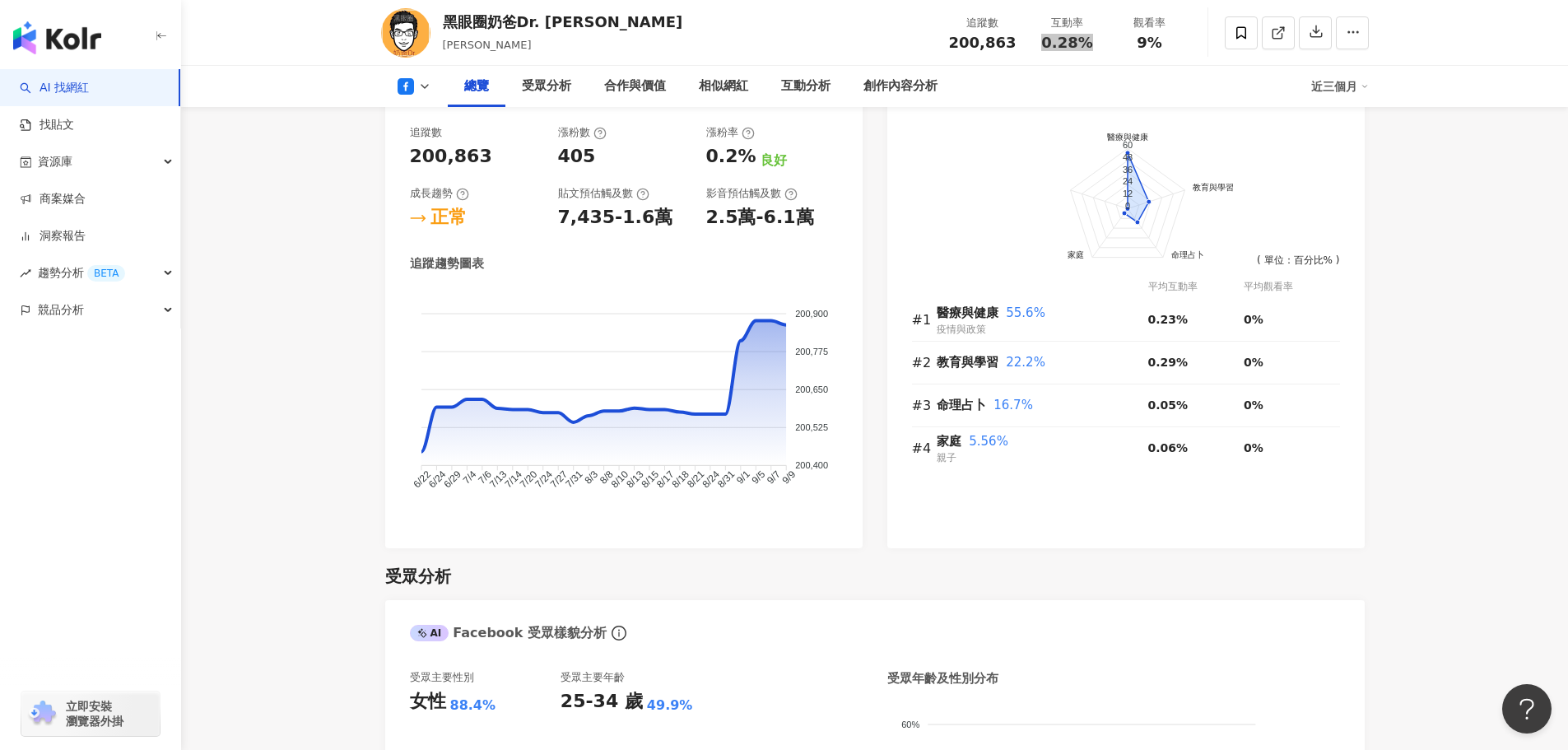
scroll to position [1234, 0]
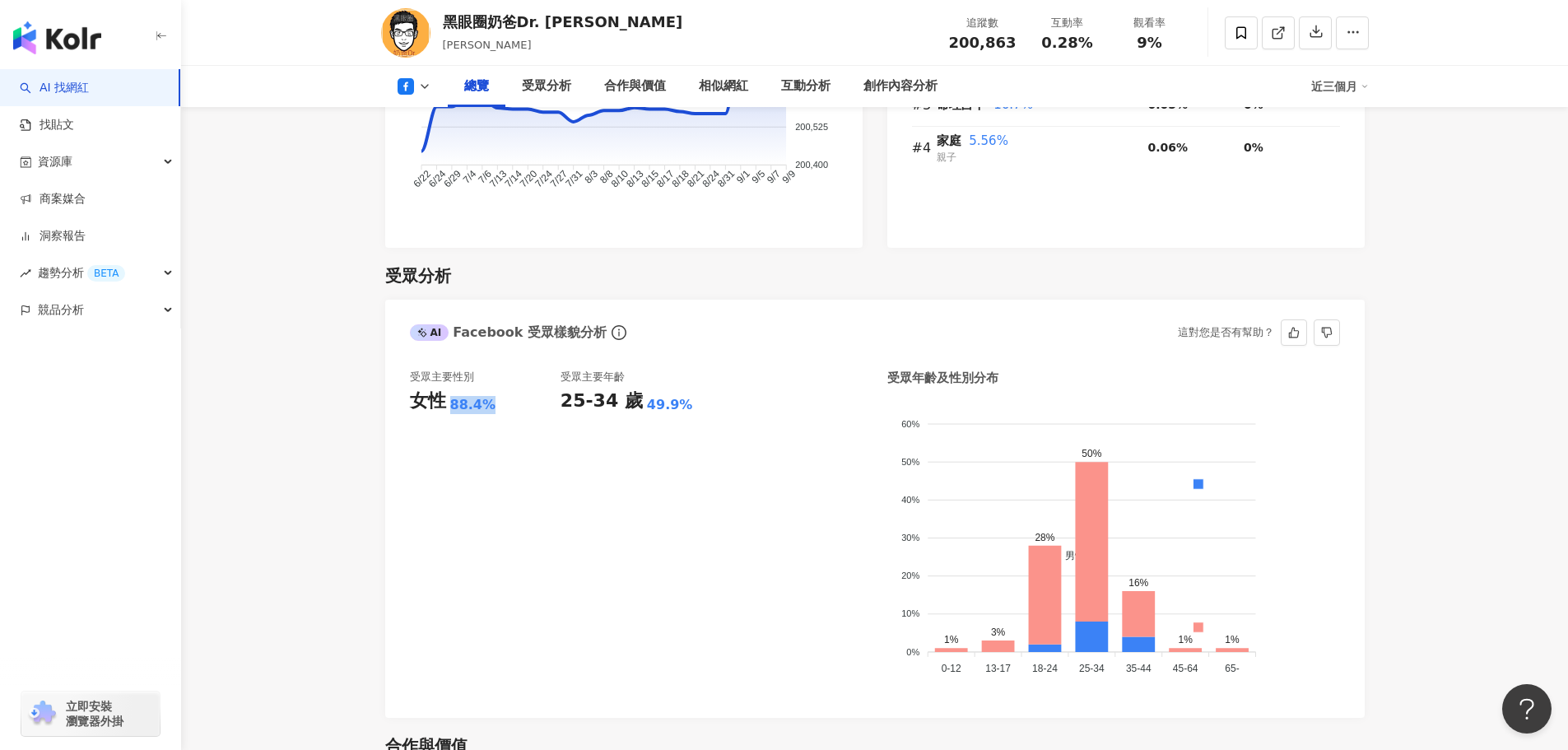
click at [506, 411] on div "女性 88.4%" at bounding box center [484, 401] width 150 height 25
click at [696, 404] on div "25-34 歲 49.9%" at bounding box center [635, 401] width 150 height 25
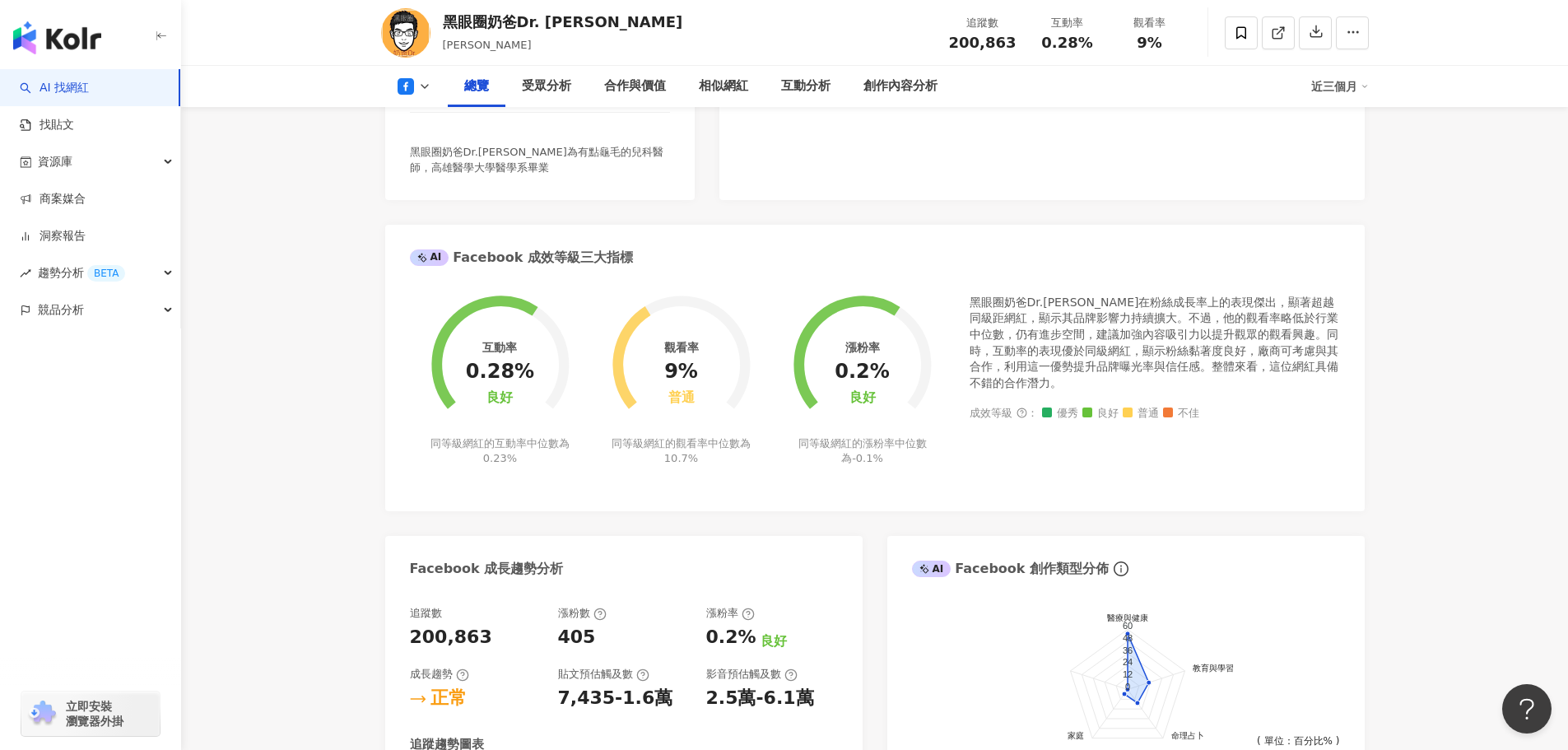
scroll to position [0, 0]
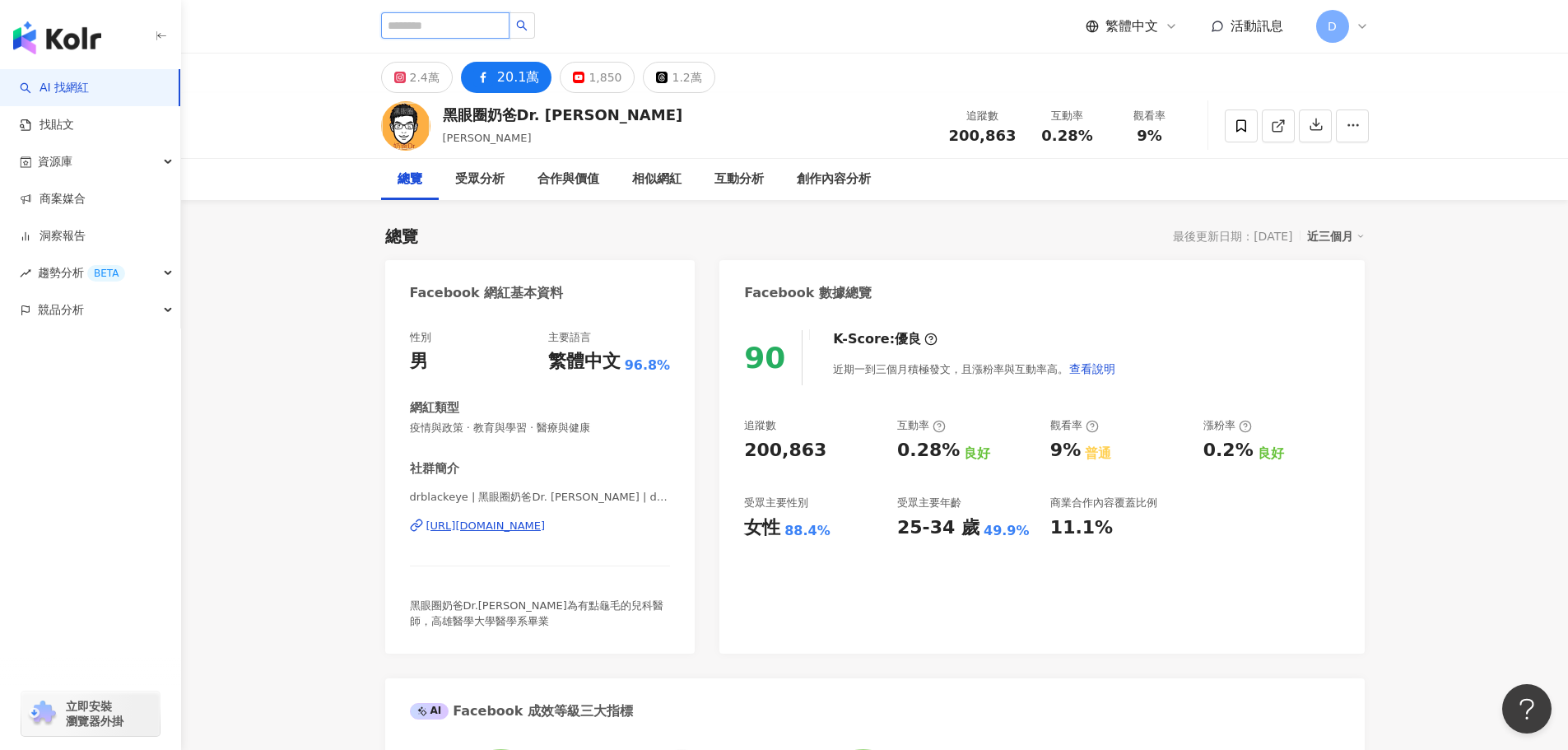
click at [450, 18] on input "search" at bounding box center [445, 25] width 128 height 26
paste input "***"
type input "***"
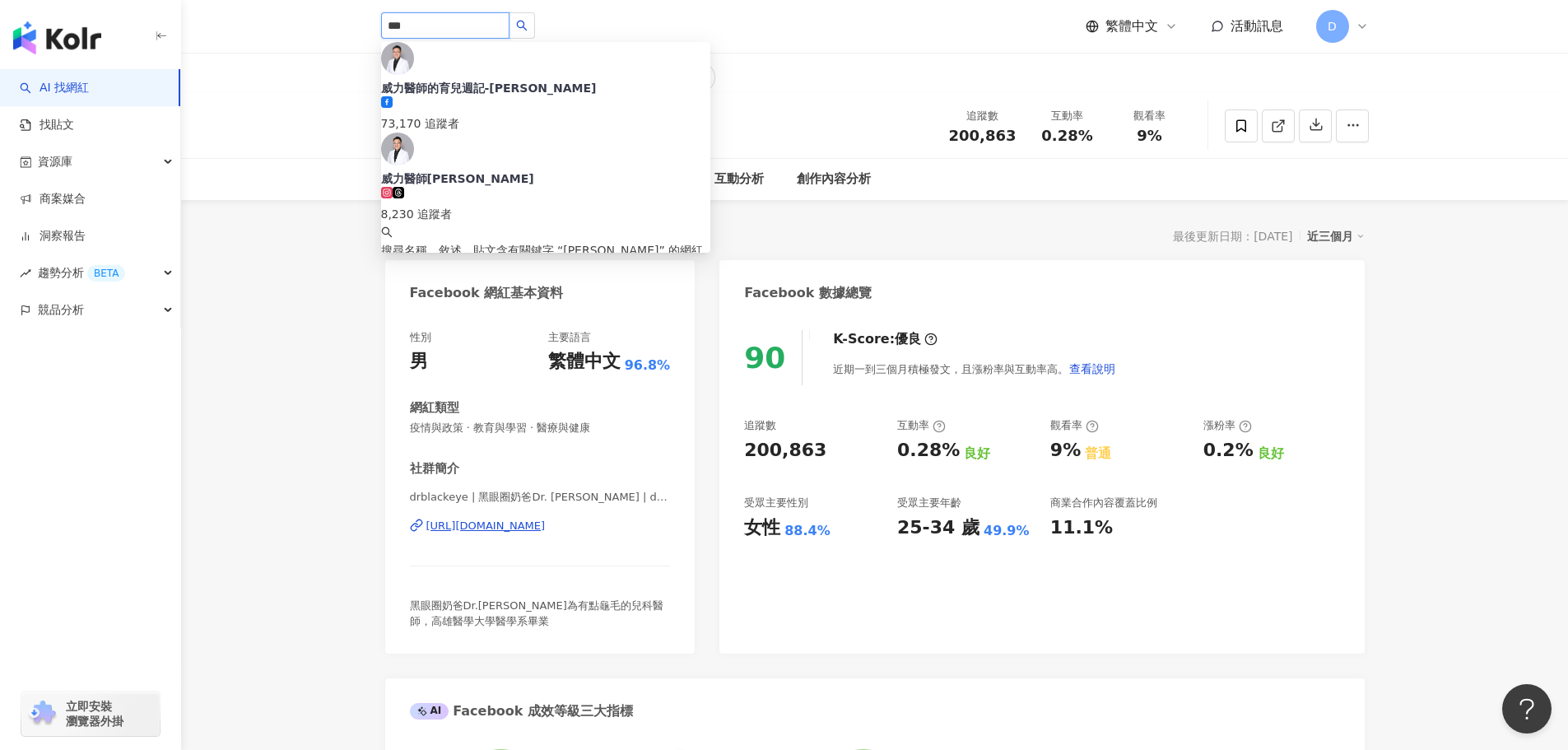
click at [511, 115] on div "73,170 追蹤者" at bounding box center [546, 124] width 329 height 18
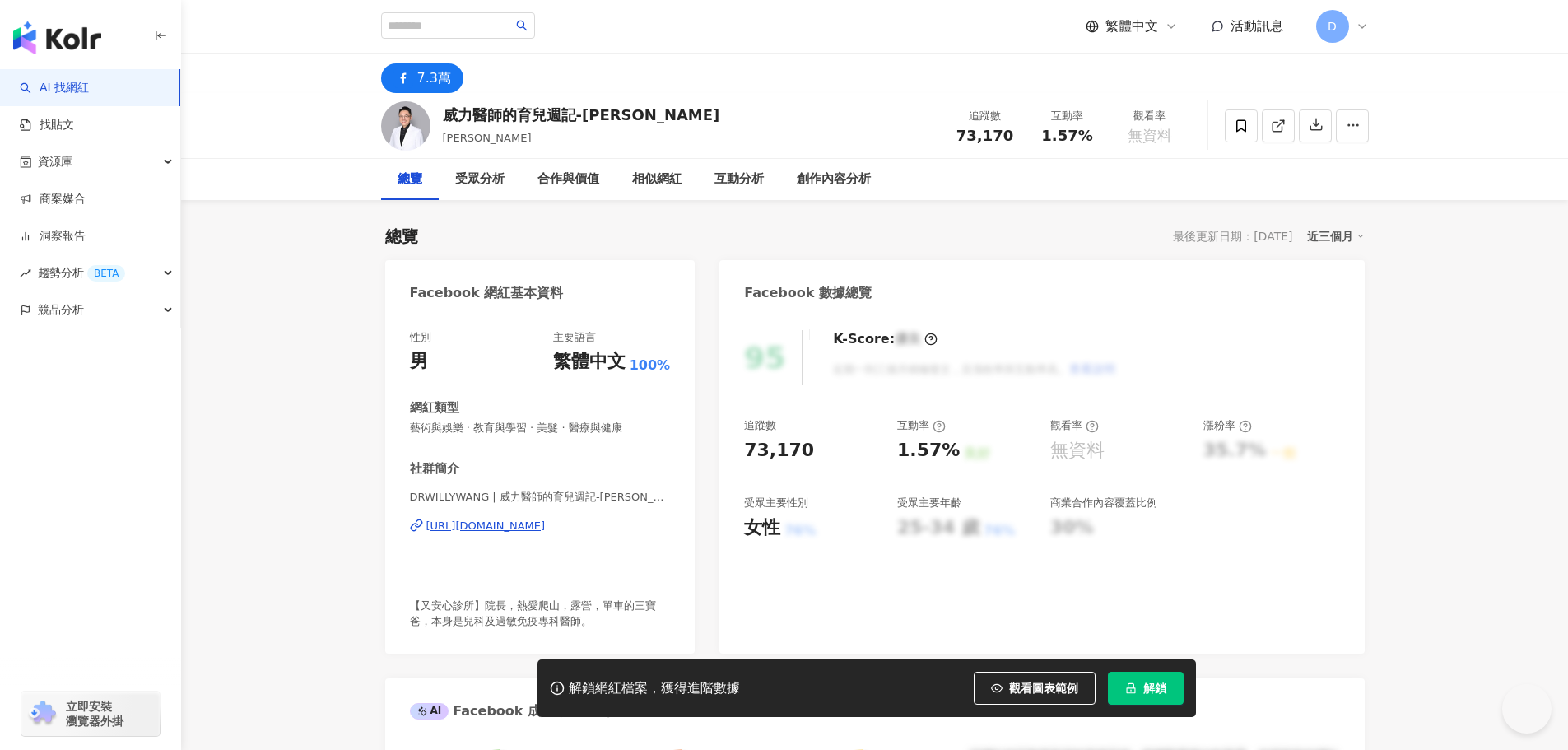
click at [1138, 684] on button "解鎖" at bounding box center [1145, 688] width 76 height 33
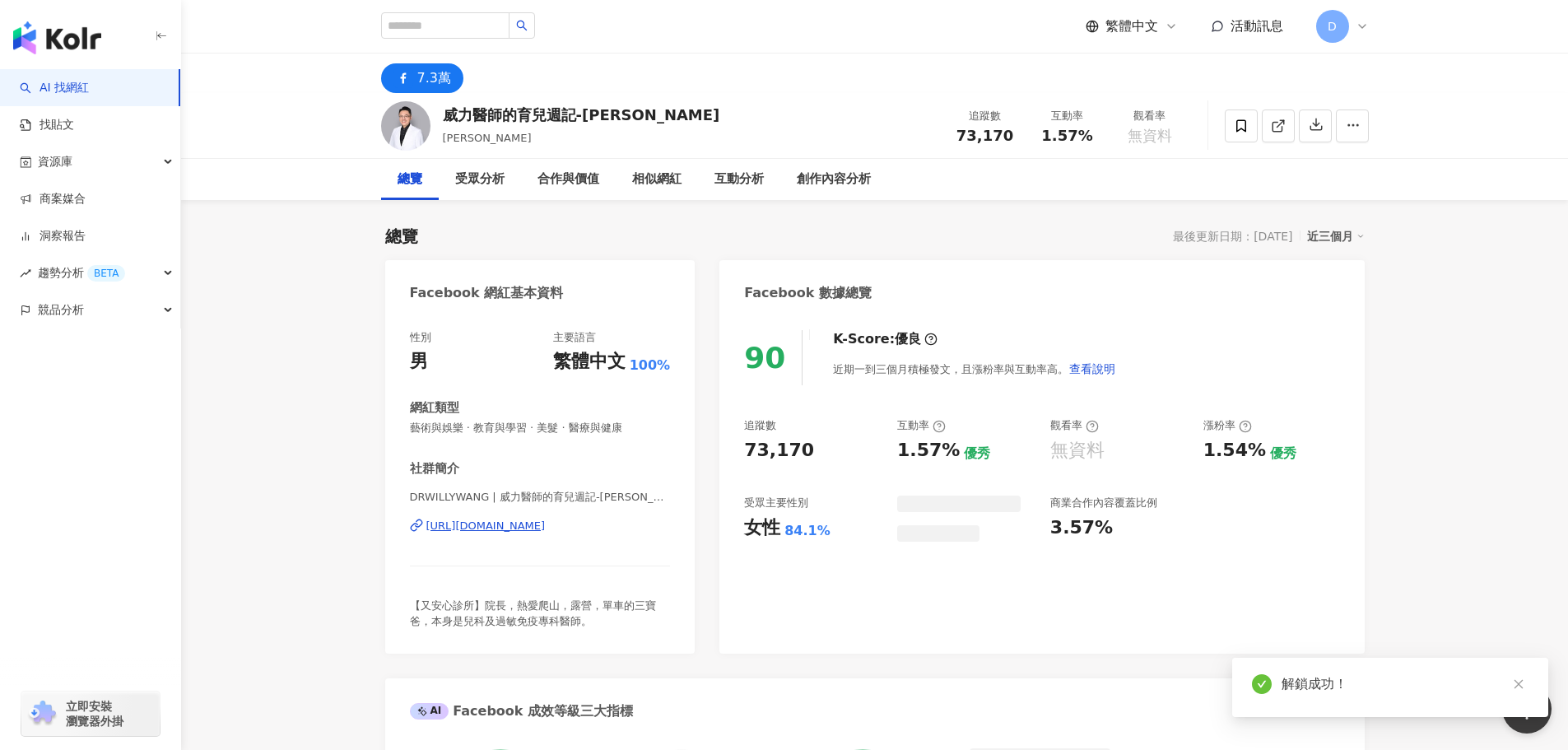
scroll to position [13, 0]
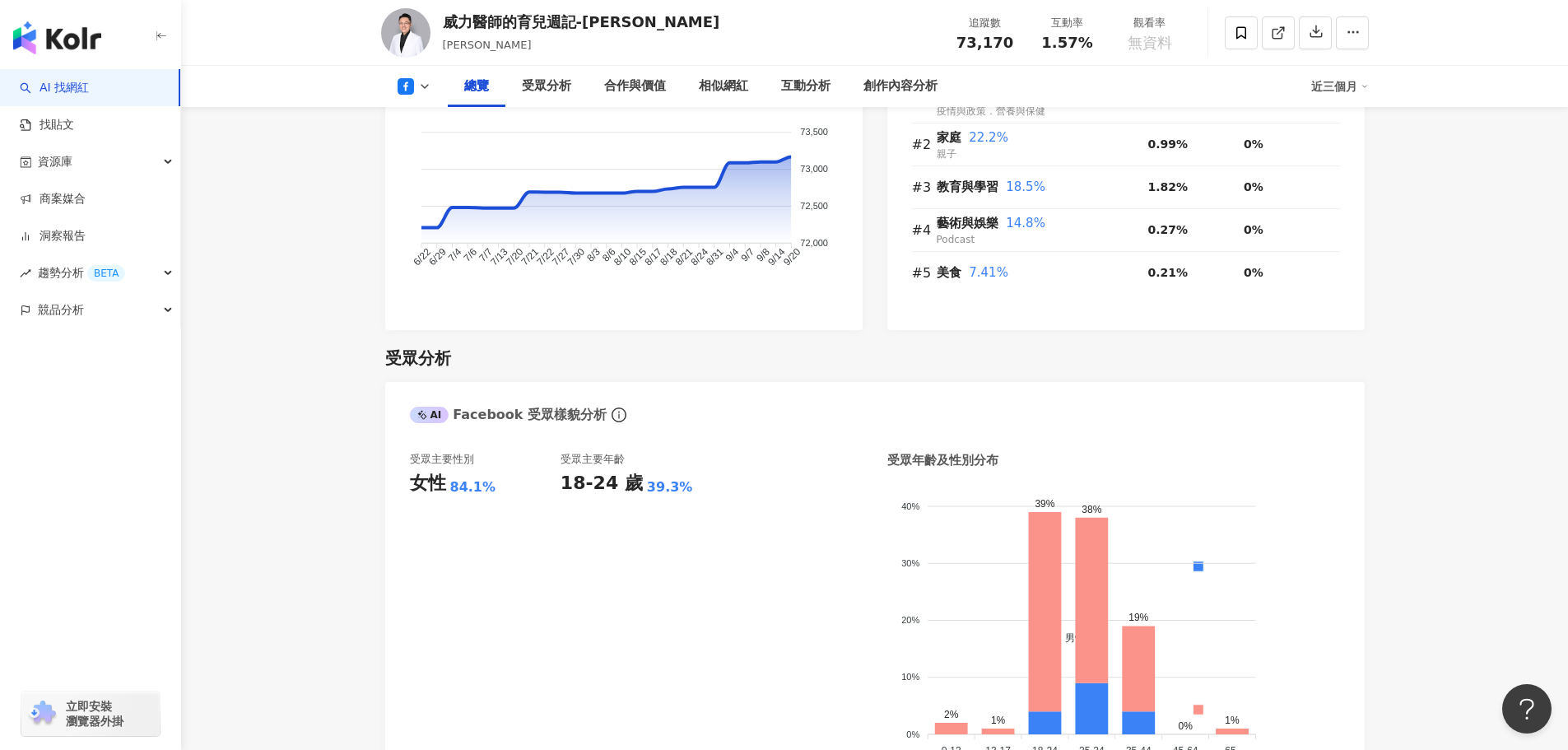
drag, startPoint x: 449, startPoint y: 489, endPoint x: 502, endPoint y: 486, distance: 53.1
click at [502, 486] on div "女性 84.1%" at bounding box center [484, 483] width 150 height 25
click at [1063, 35] on span "1.57%" at bounding box center [1067, 43] width 51 height 16
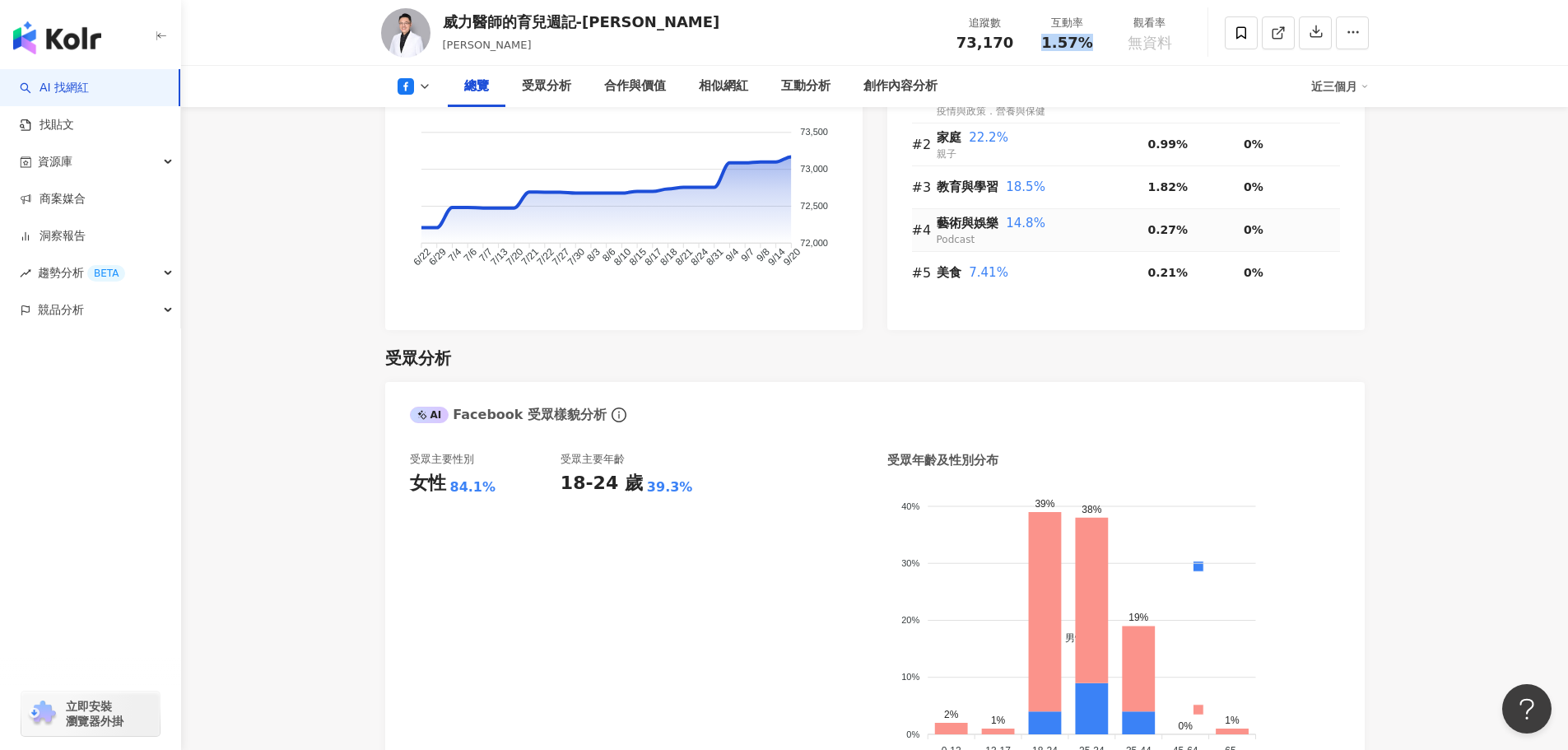
copy span "1.57%"
click at [476, 495] on div "84.1%" at bounding box center [473, 487] width 46 height 18
drag, startPoint x: 448, startPoint y: 486, endPoint x: 518, endPoint y: 490, distance: 70.1
click at [518, 490] on div "女性 84.1%" at bounding box center [484, 483] width 150 height 25
copy div "84.1%"
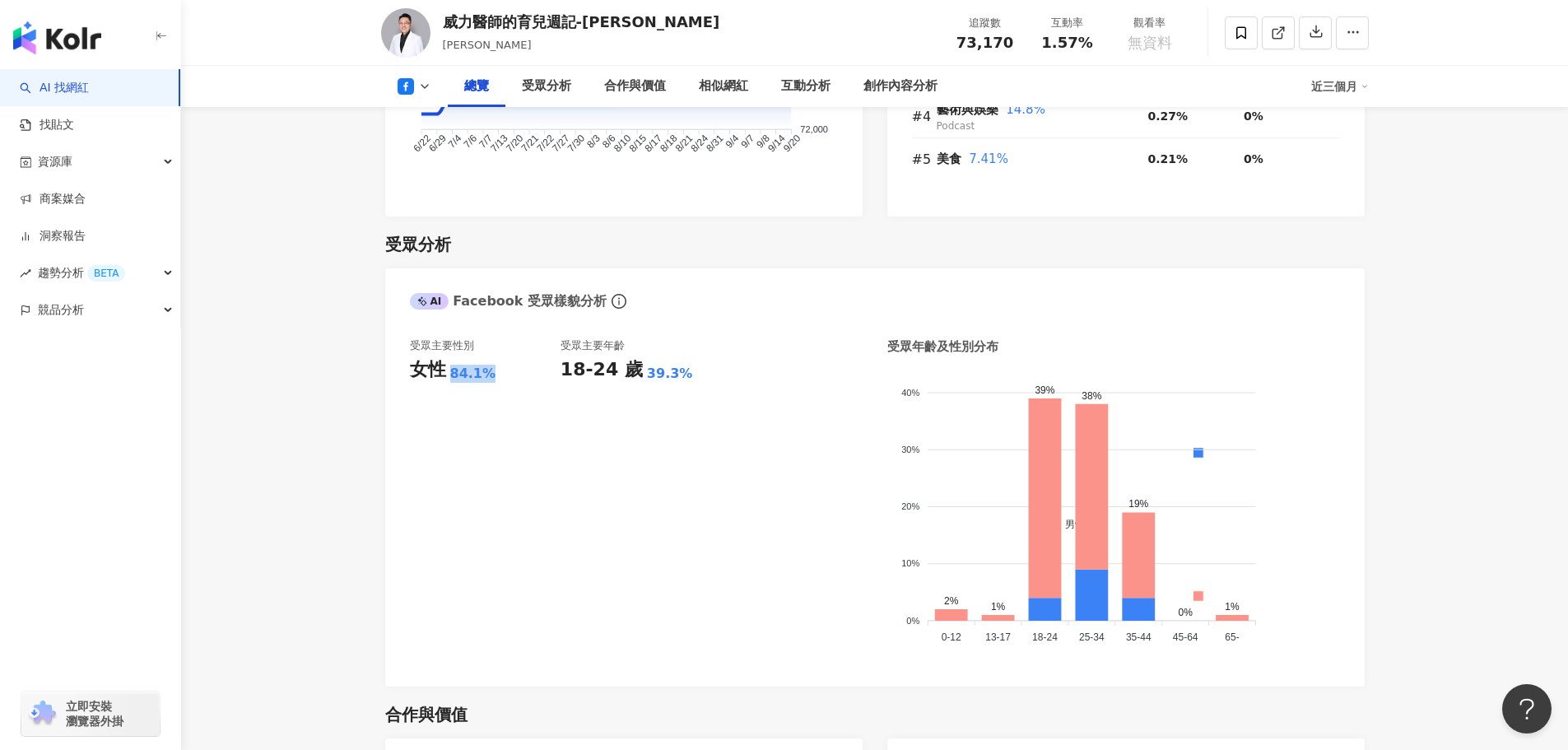
scroll to position [0, 0]
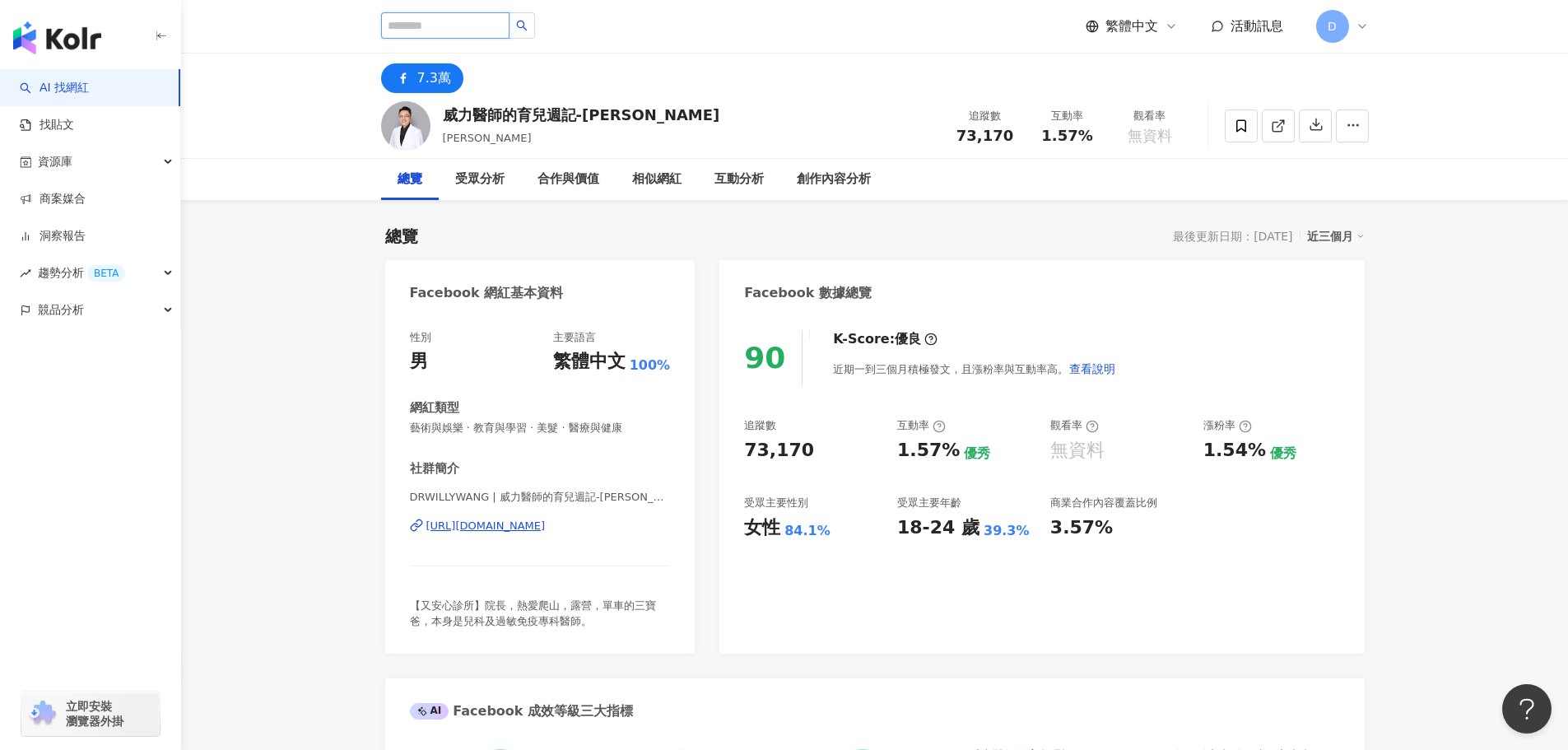
click at [482, 25] on input "search" at bounding box center [445, 25] width 128 height 26
paste input "*****"
type input "*****"
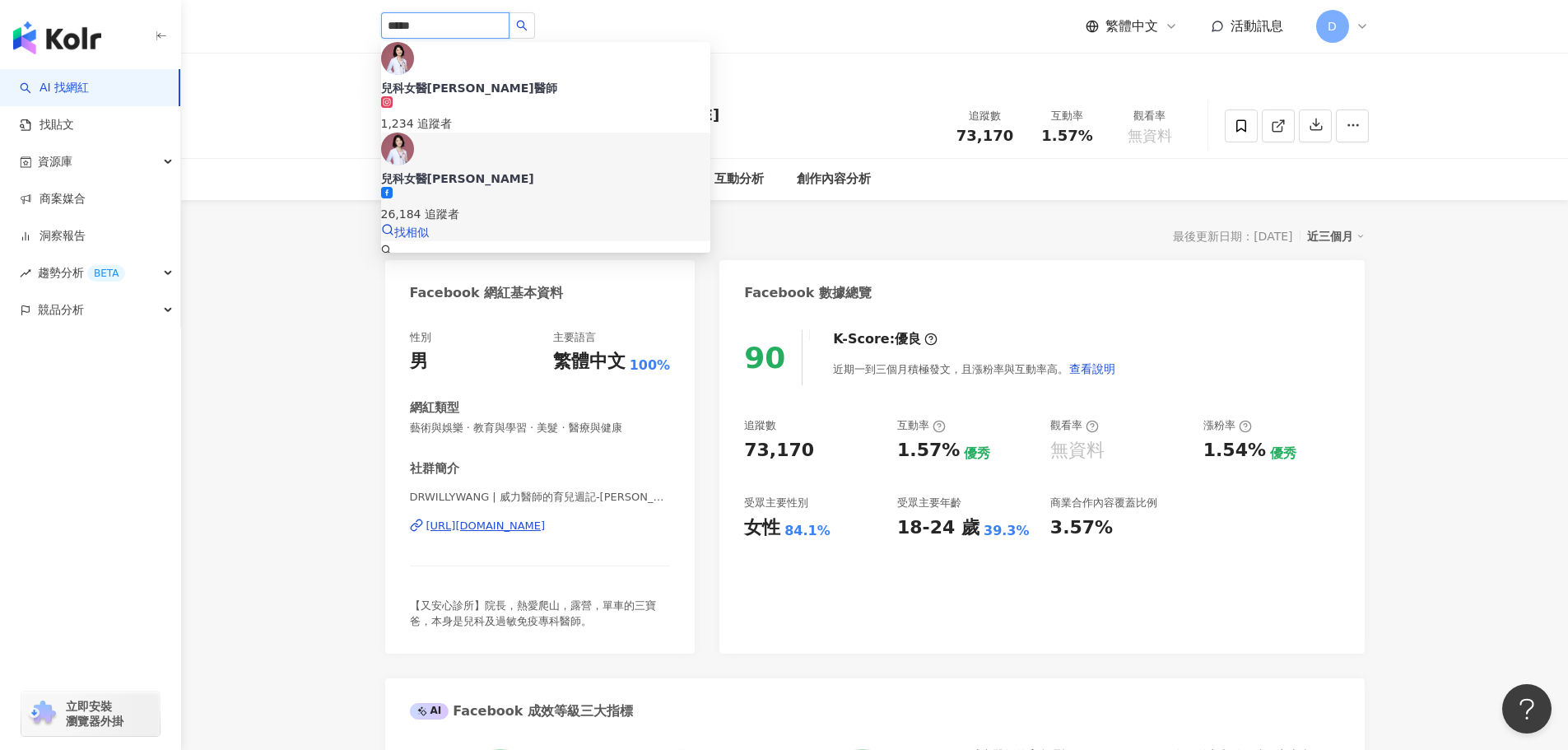
click at [504, 205] on div "26,184 追蹤者" at bounding box center [546, 214] width 329 height 18
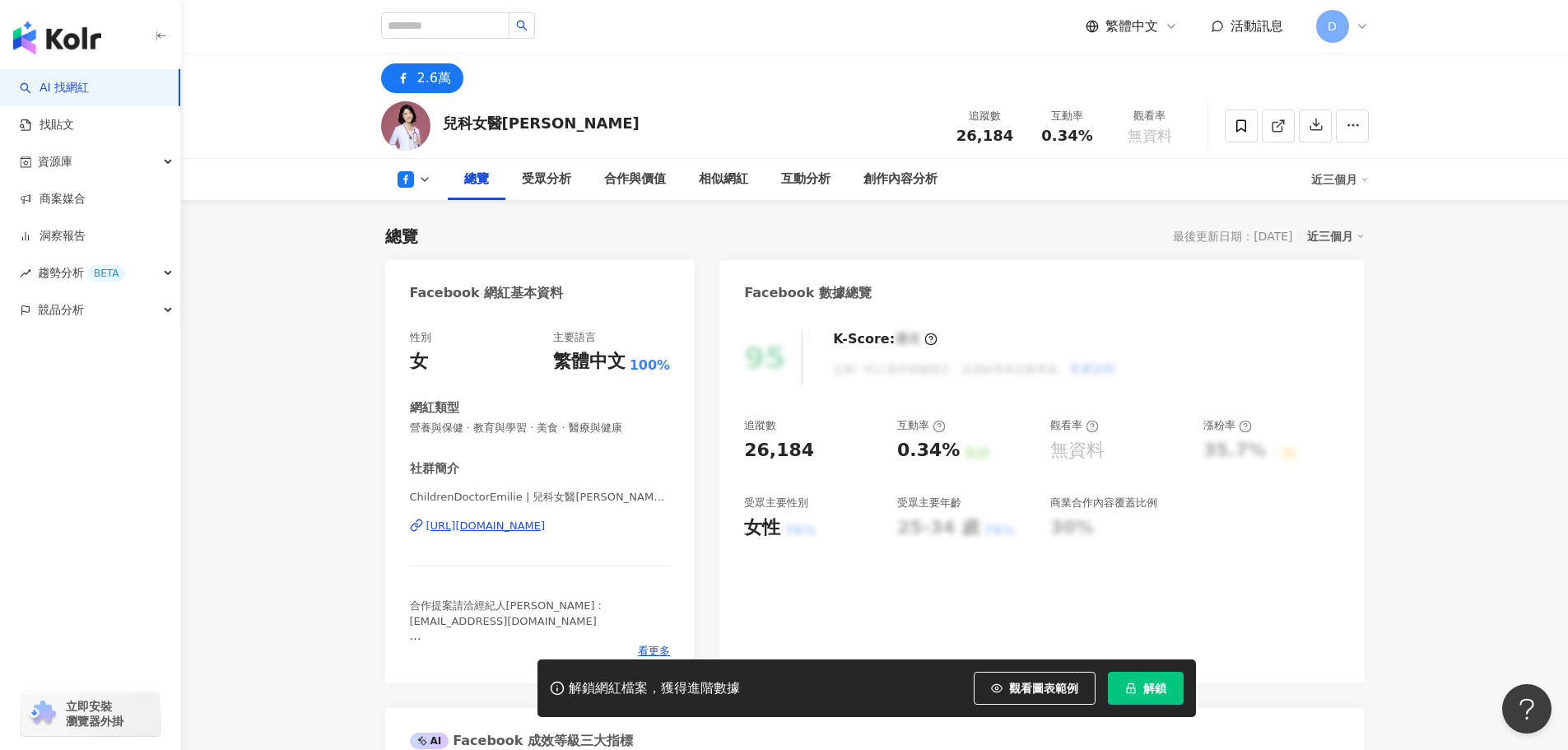
click at [1151, 675] on button "解鎖" at bounding box center [1145, 688] width 76 height 33
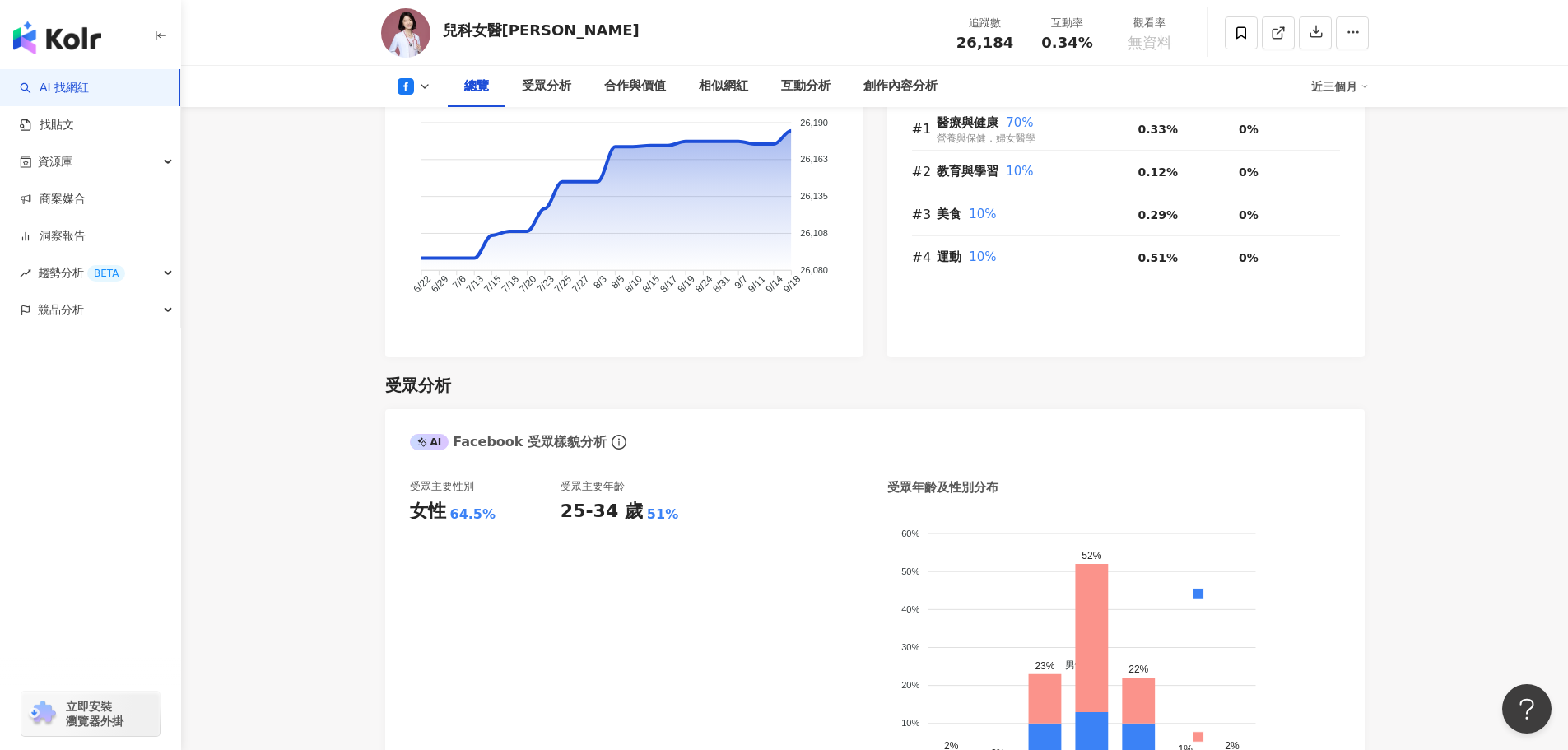
scroll to position [1317, 0]
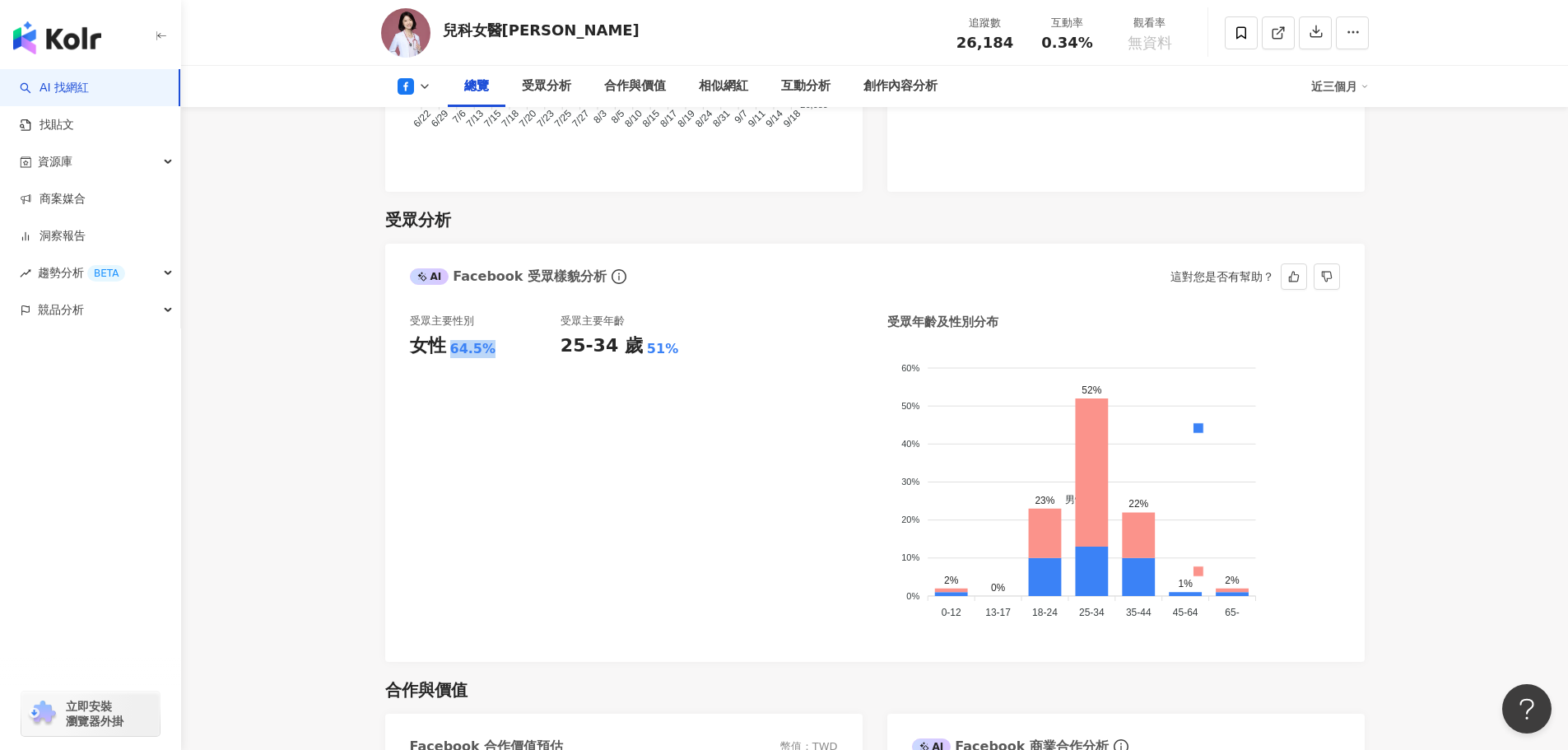
click at [511, 357] on div "女性 64.5%" at bounding box center [484, 346] width 150 height 25
click at [1053, 46] on span "0.34%" at bounding box center [1067, 43] width 51 height 16
drag, startPoint x: 445, startPoint y: 360, endPoint x: 531, endPoint y: 341, distance: 88.1
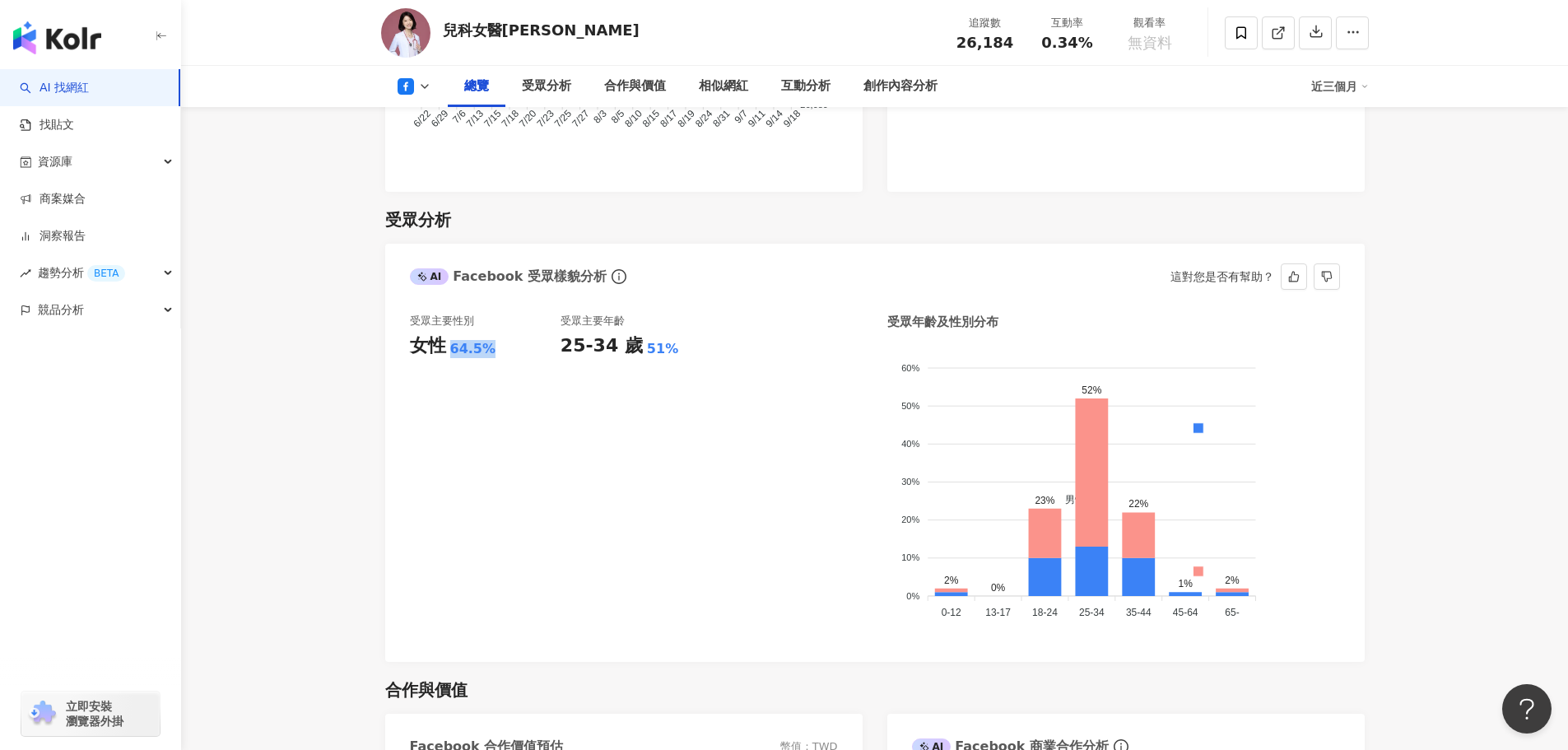
click at [523, 356] on div "女性 64.5%" at bounding box center [484, 346] width 150 height 25
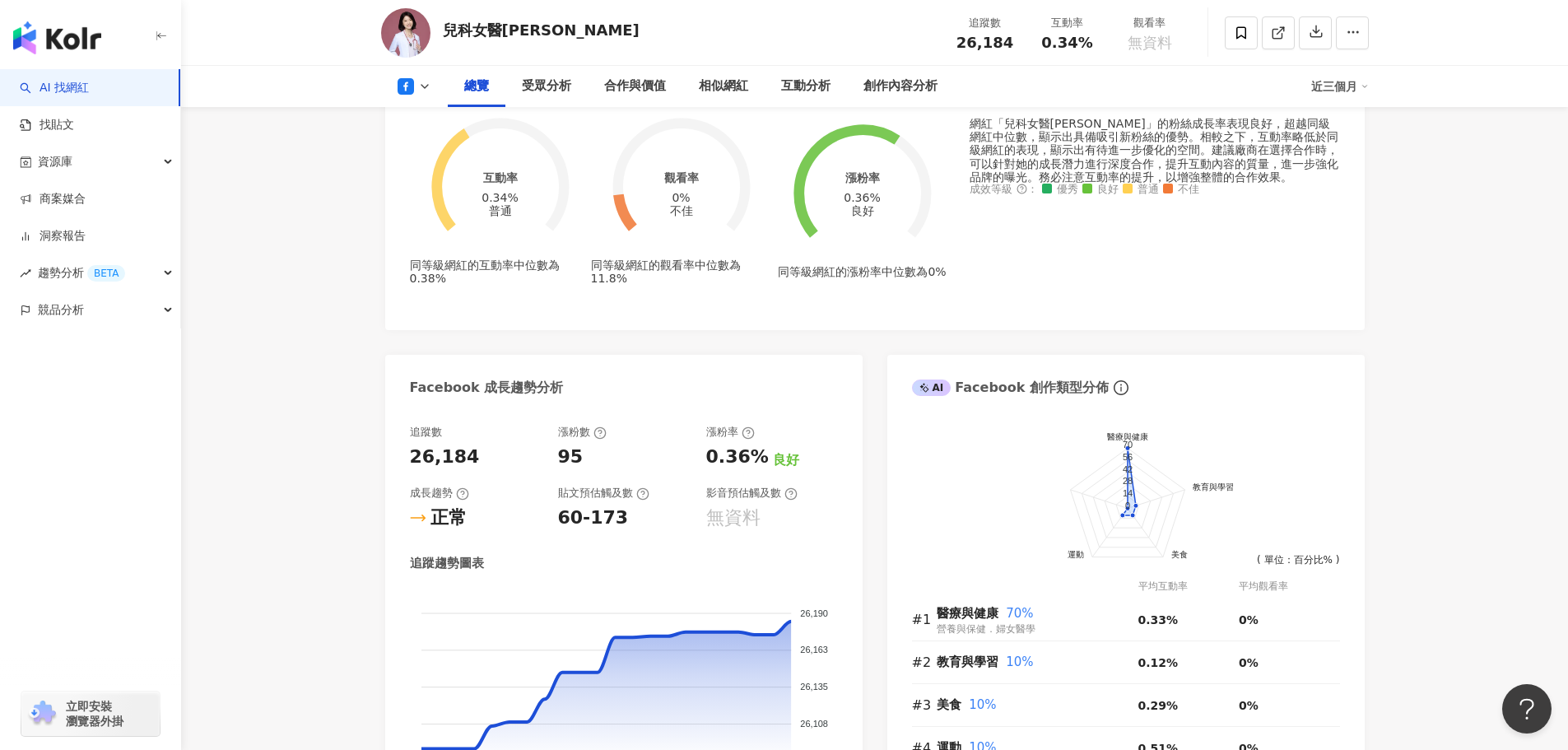
scroll to position [5, 0]
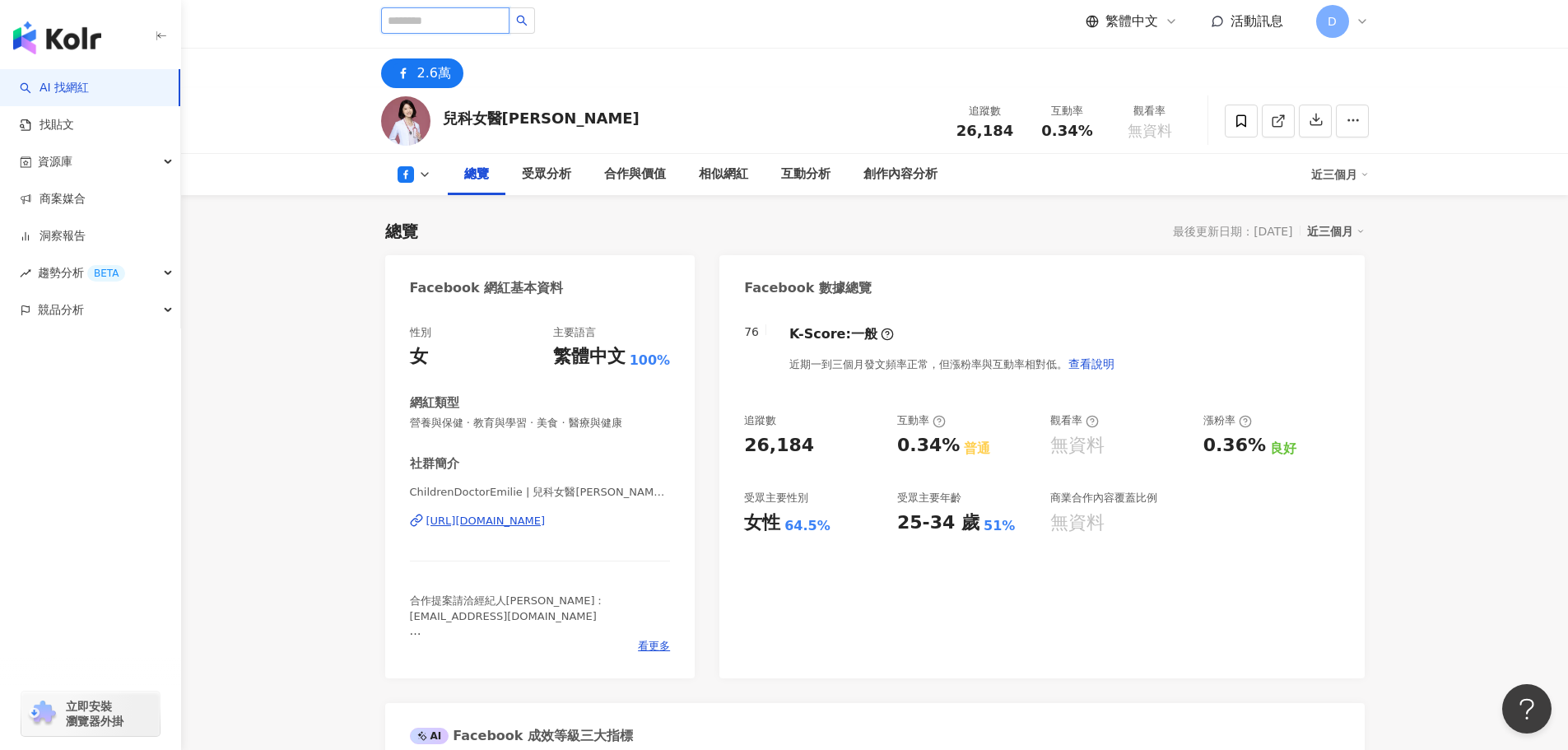
click at [411, 32] on input "search" at bounding box center [445, 20] width 128 height 26
paste input "*****"
type input "*****"
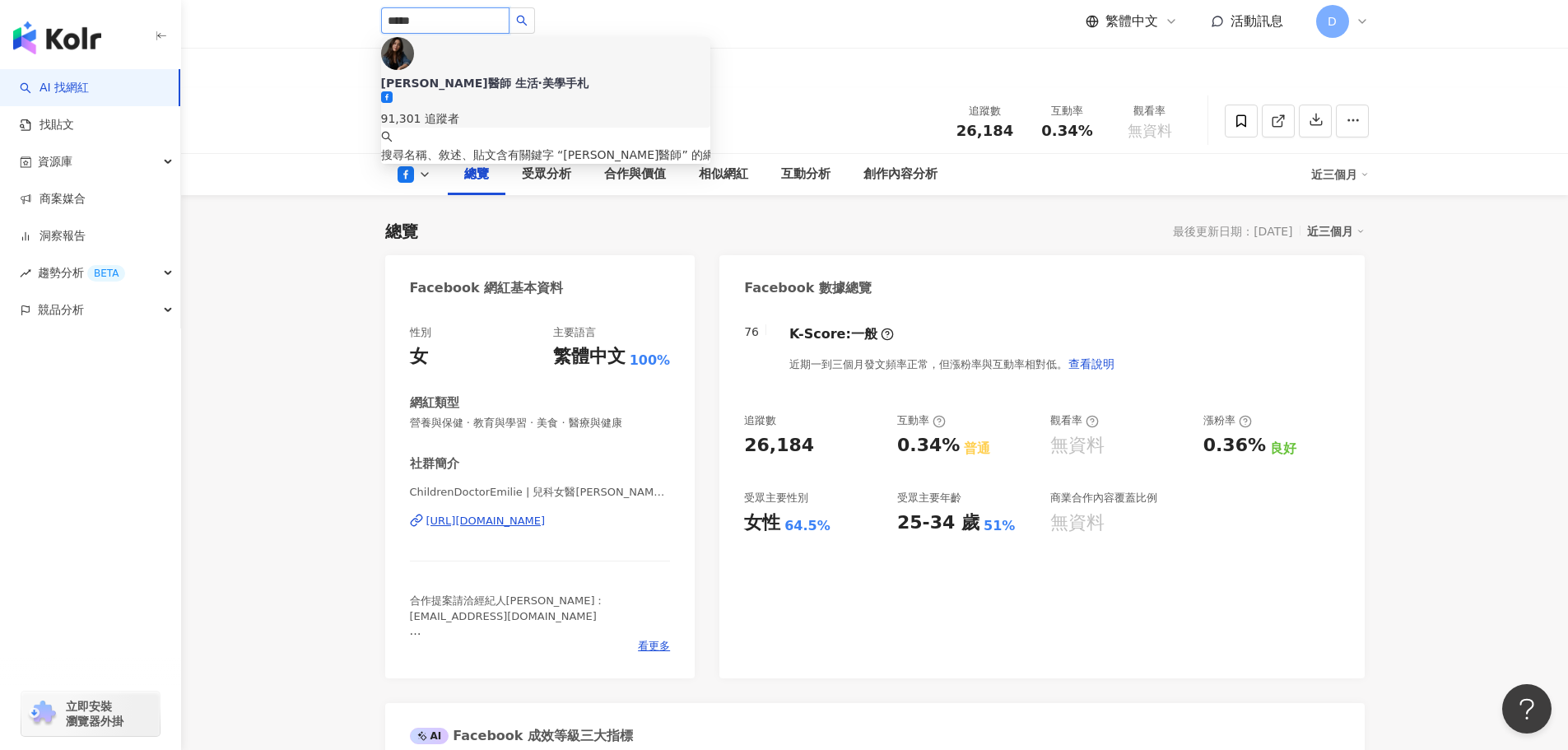
click at [501, 109] on div "91,301 追蹤者" at bounding box center [546, 118] width 329 height 18
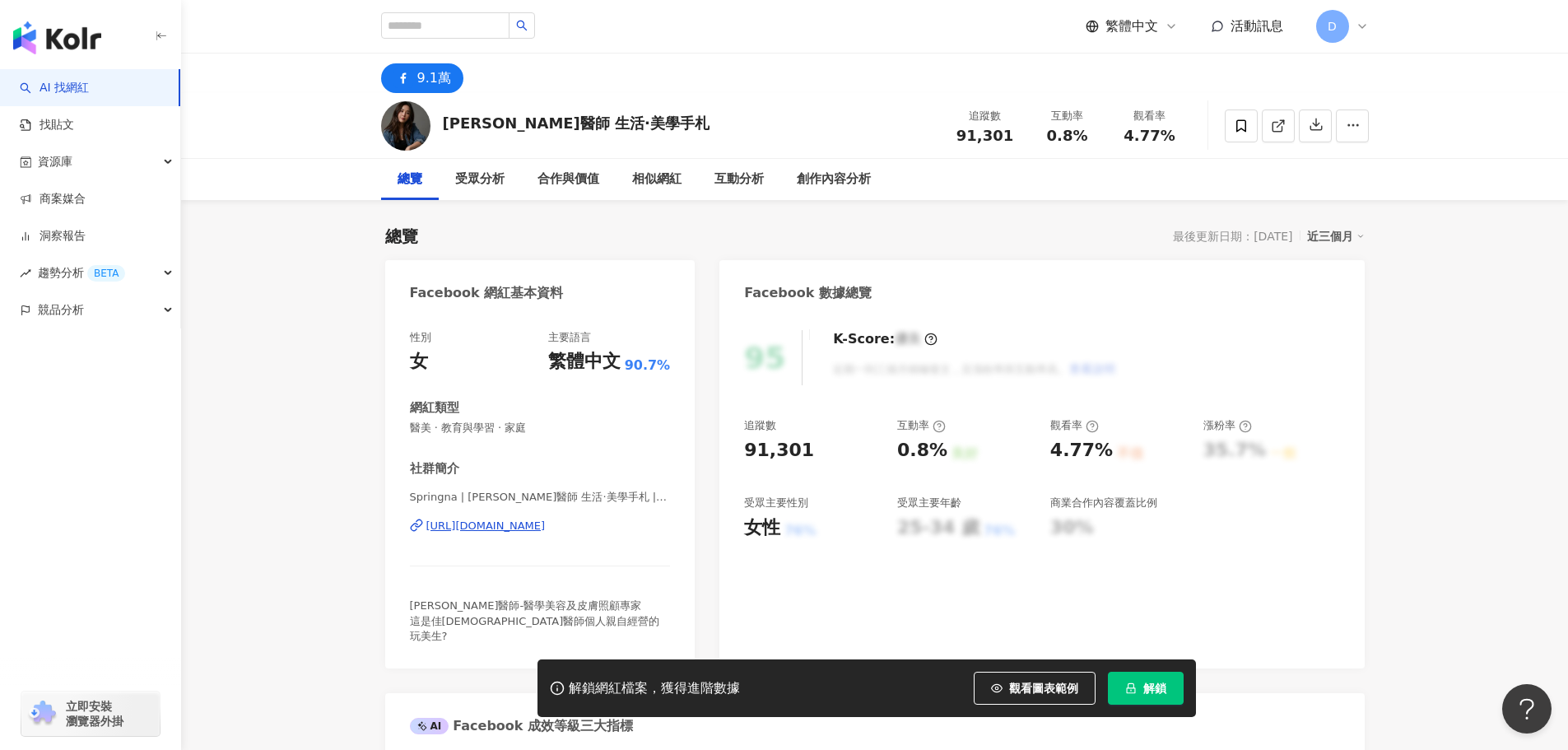
drag, startPoint x: 1156, startPoint y: 685, endPoint x: 1155, endPoint y: 694, distance: 9.1
click at [1156, 685] on span "解鎖" at bounding box center [1154, 688] width 23 height 13
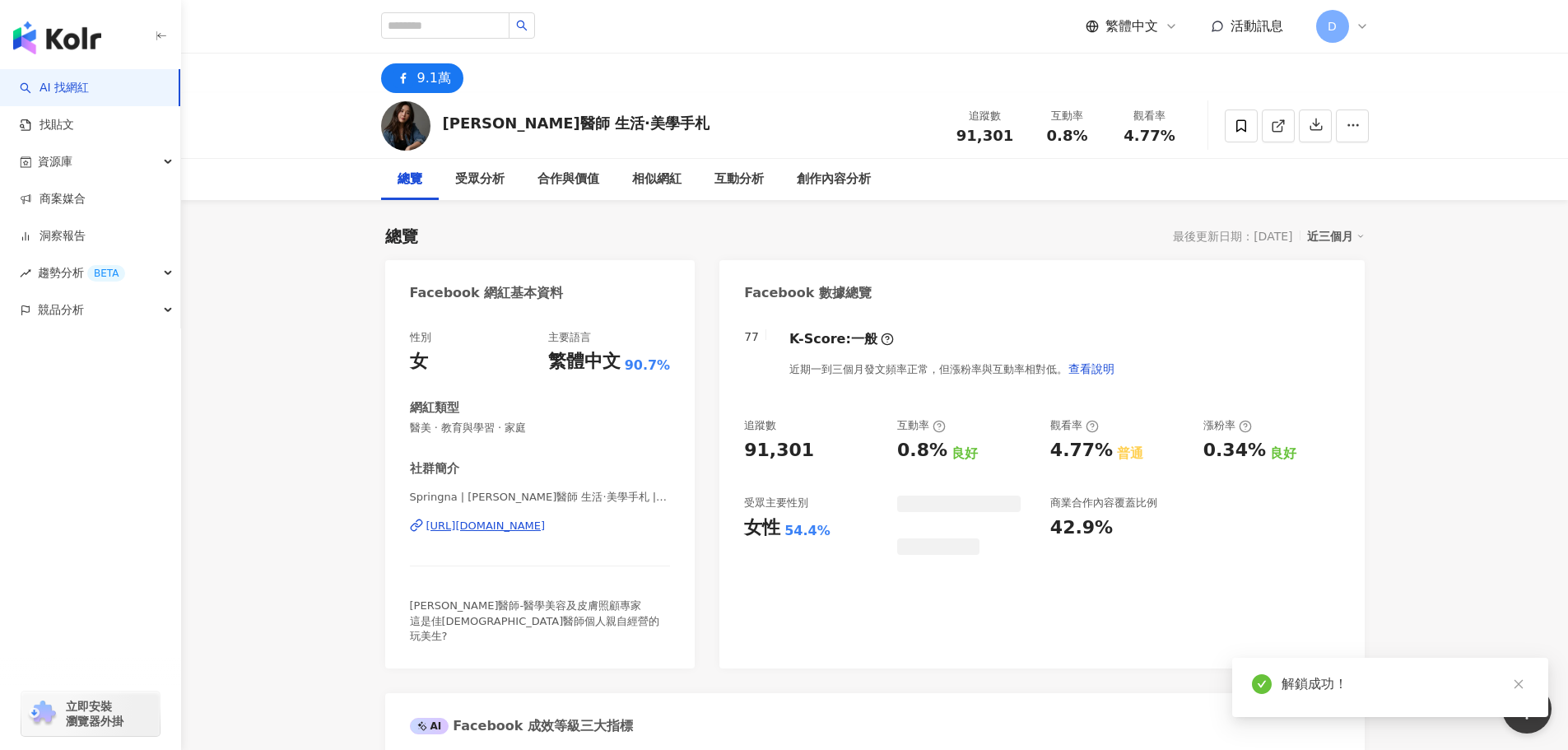
click at [1125, 133] on div "4.77%" at bounding box center [1149, 136] width 63 height 16
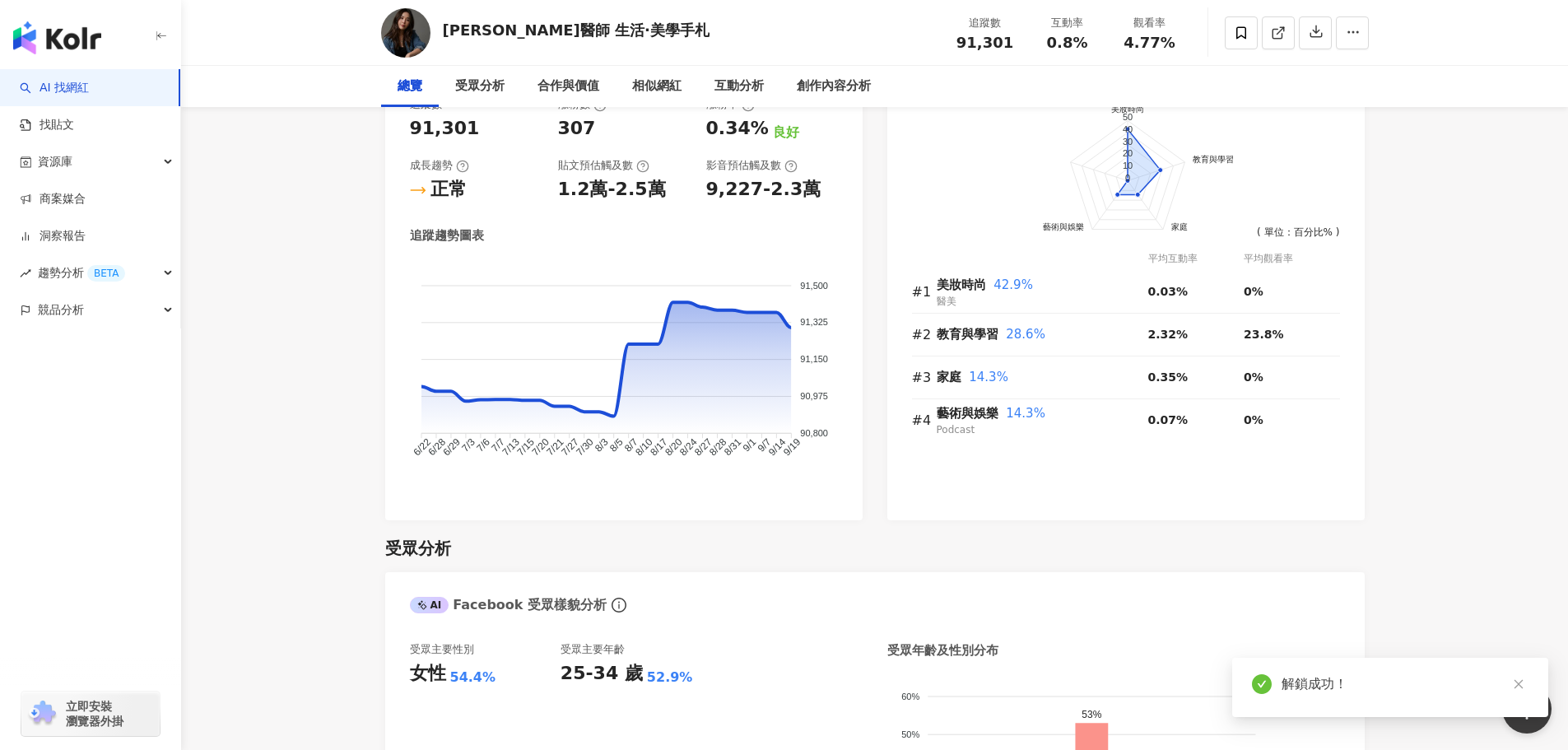
scroll to position [988, 0]
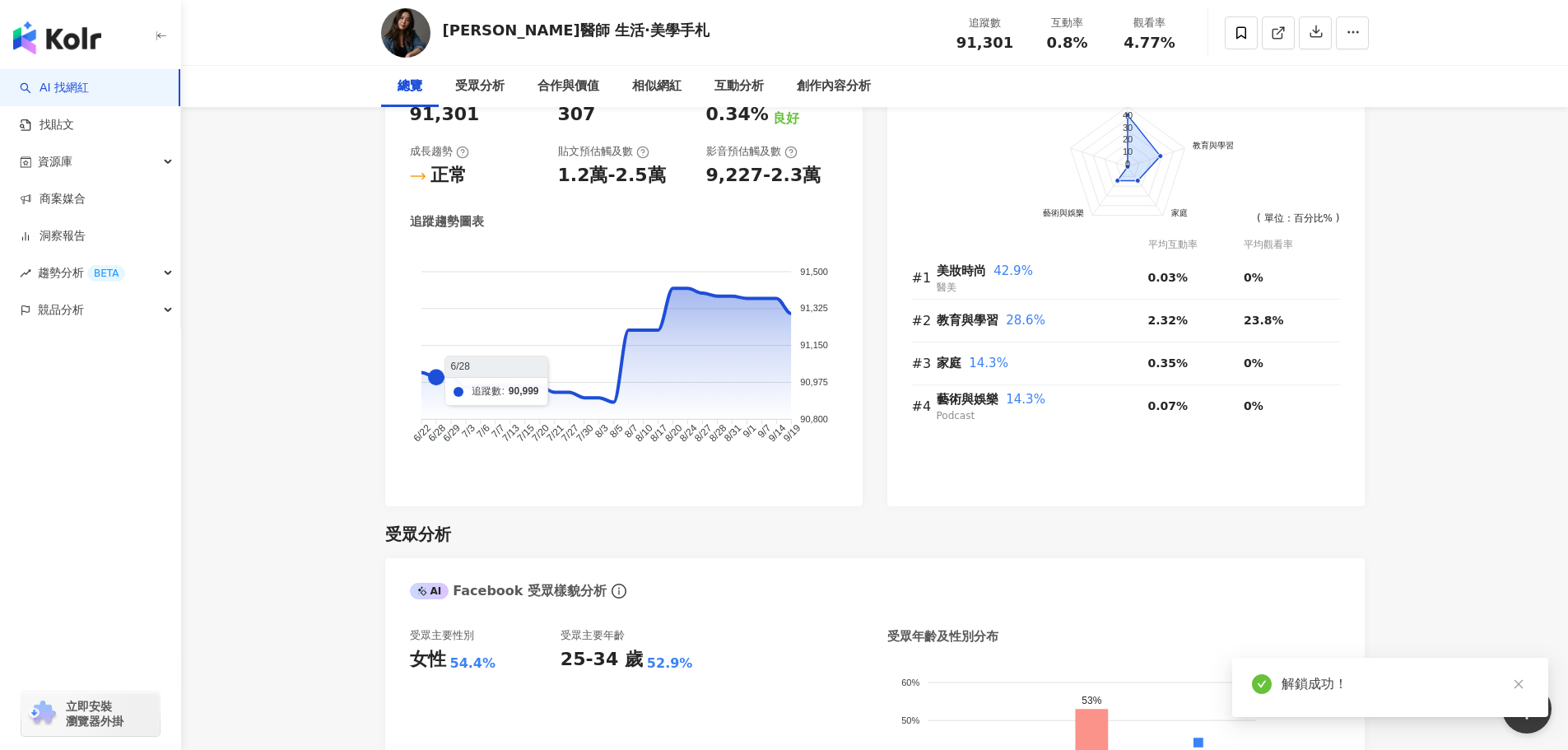
click at [496, 647] on div "女性 54.4%" at bounding box center [484, 660] width 150 height 25
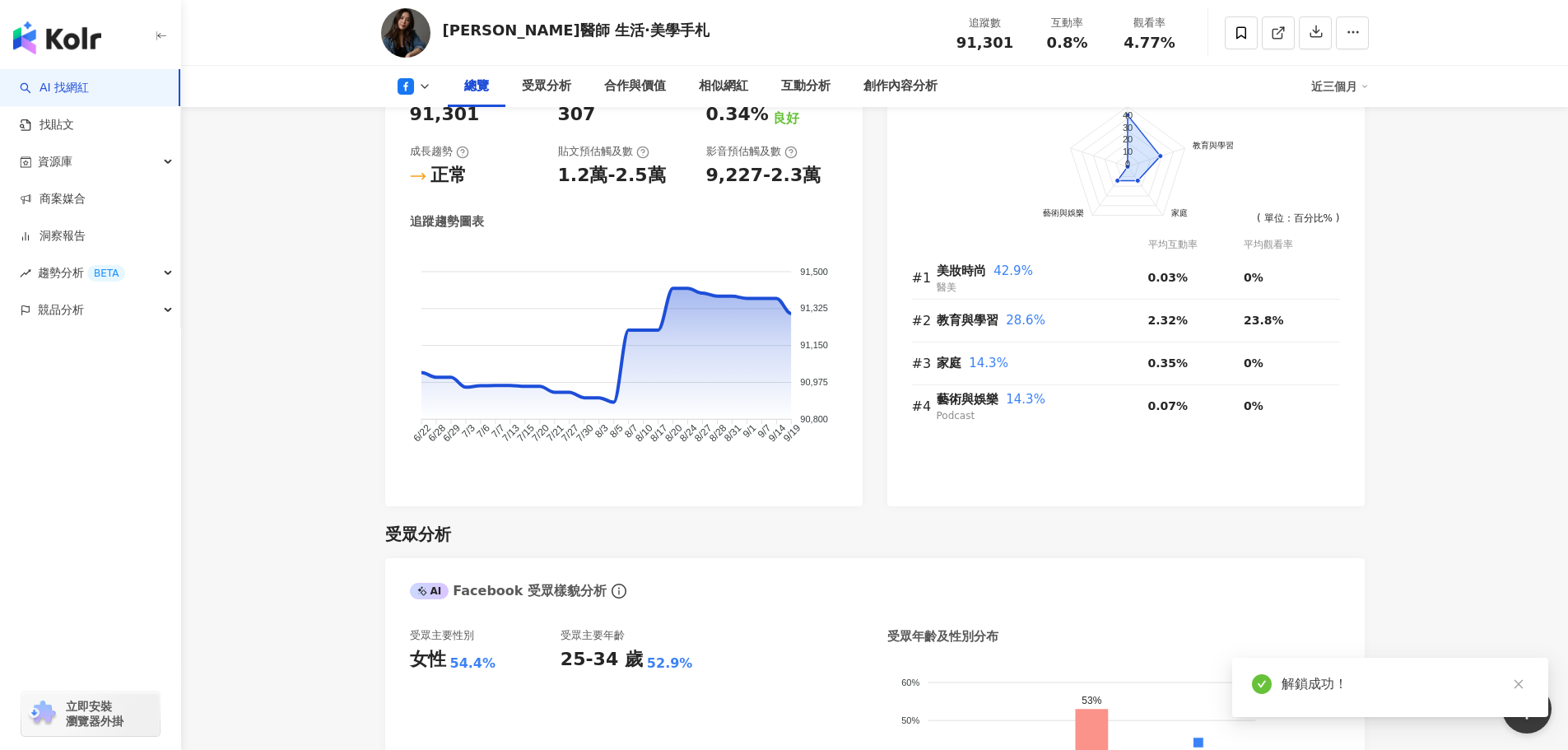
scroll to position [1317, 0]
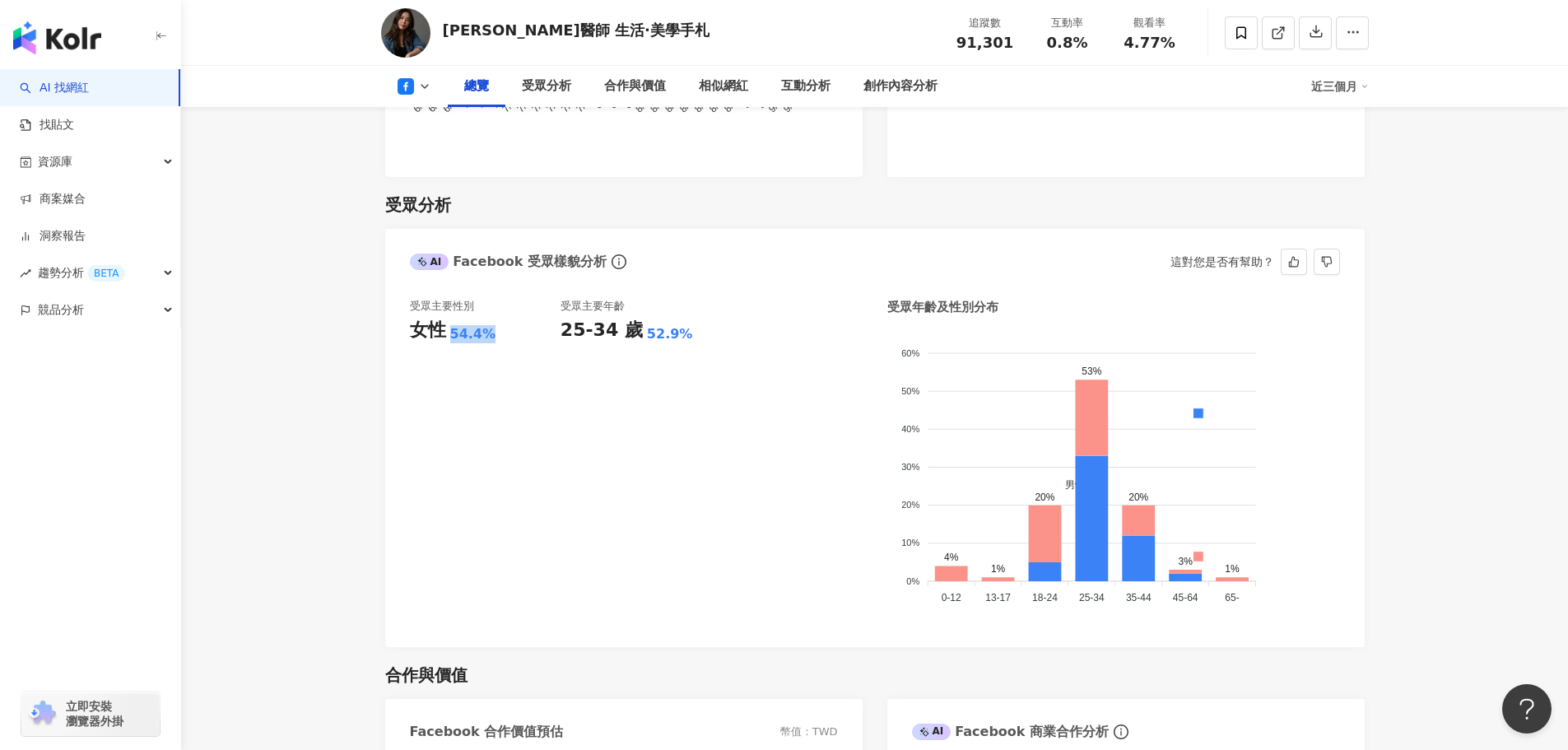
copy div "54.4%"
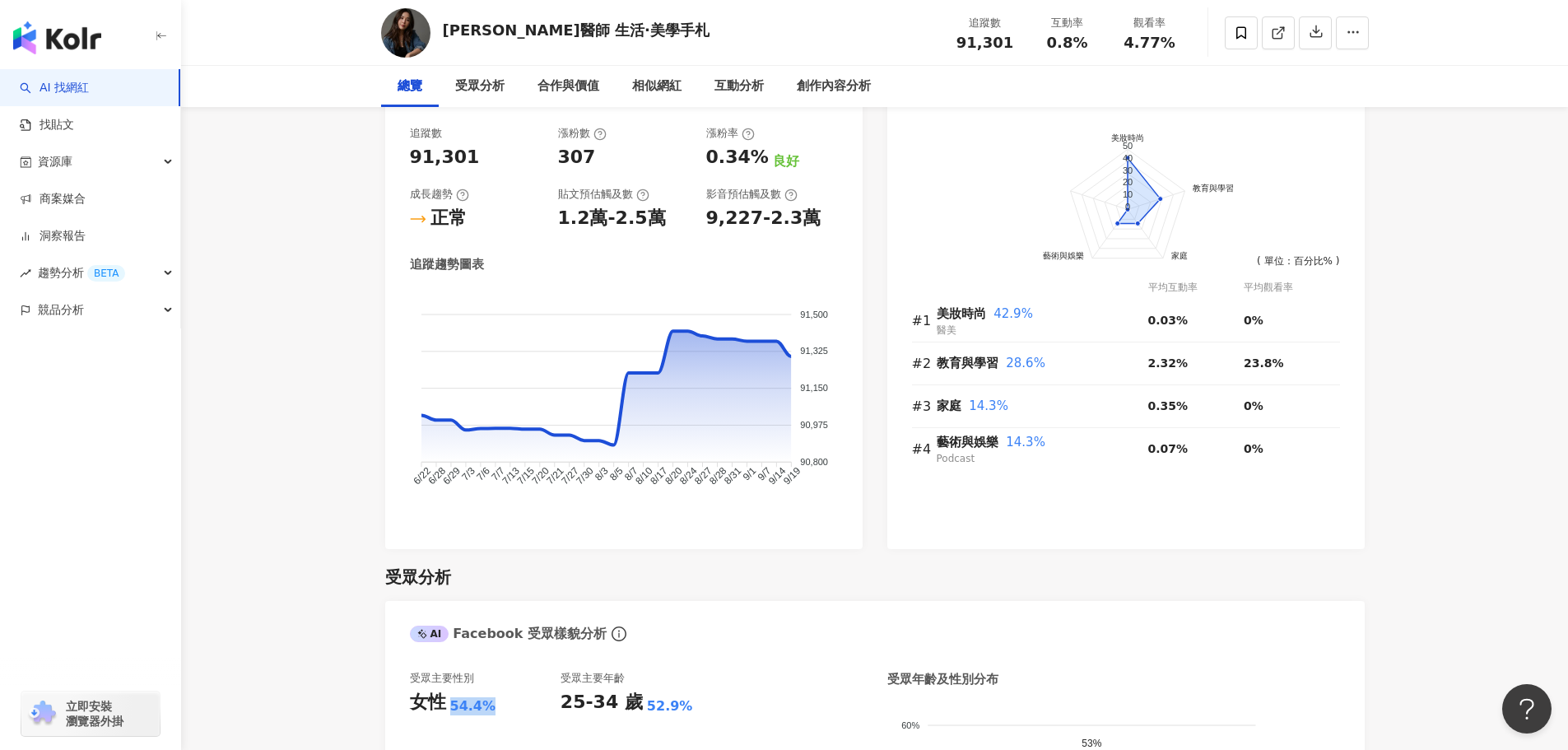
scroll to position [0, 0]
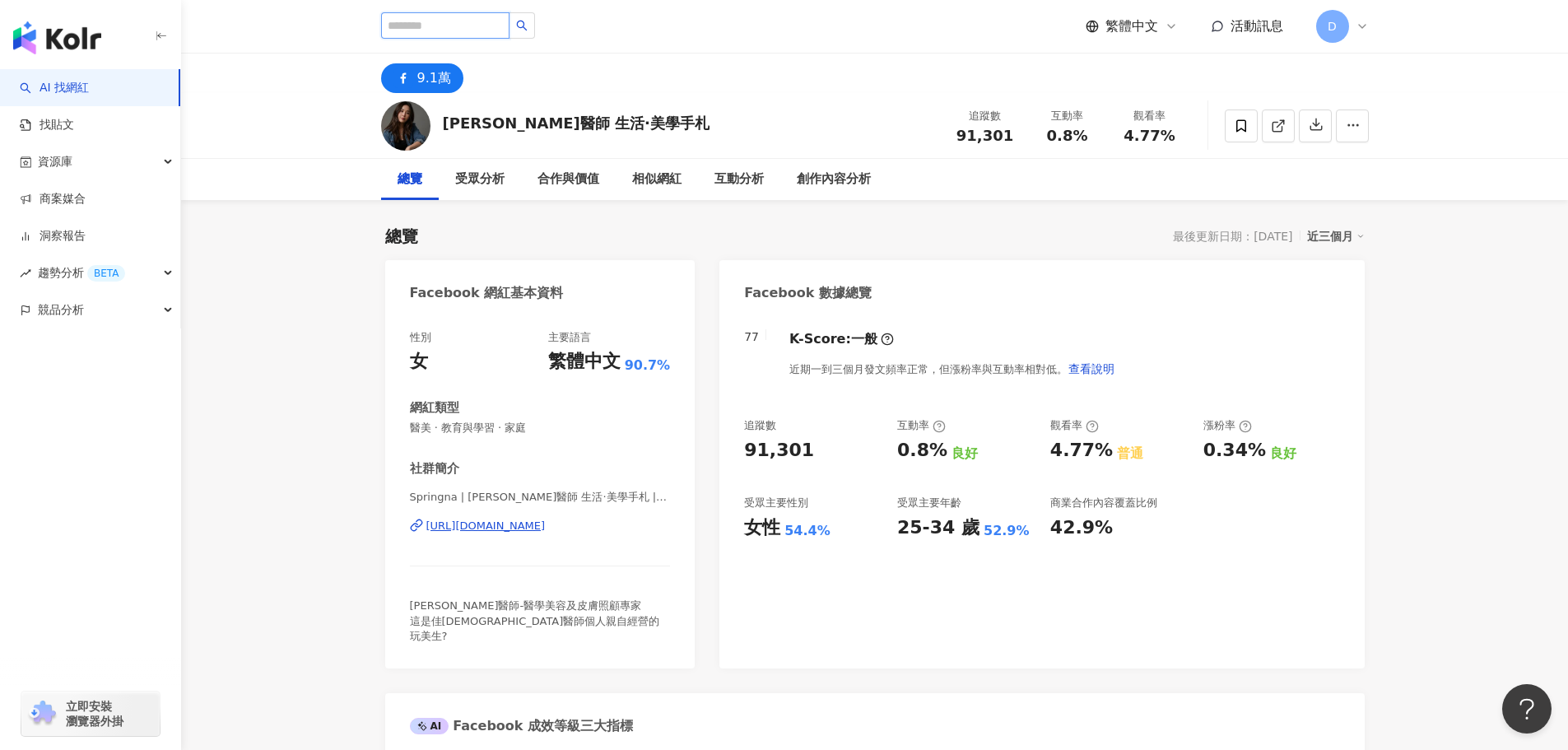
click at [474, 30] on input "search" at bounding box center [445, 25] width 128 height 26
paste input "***"
type input "***"
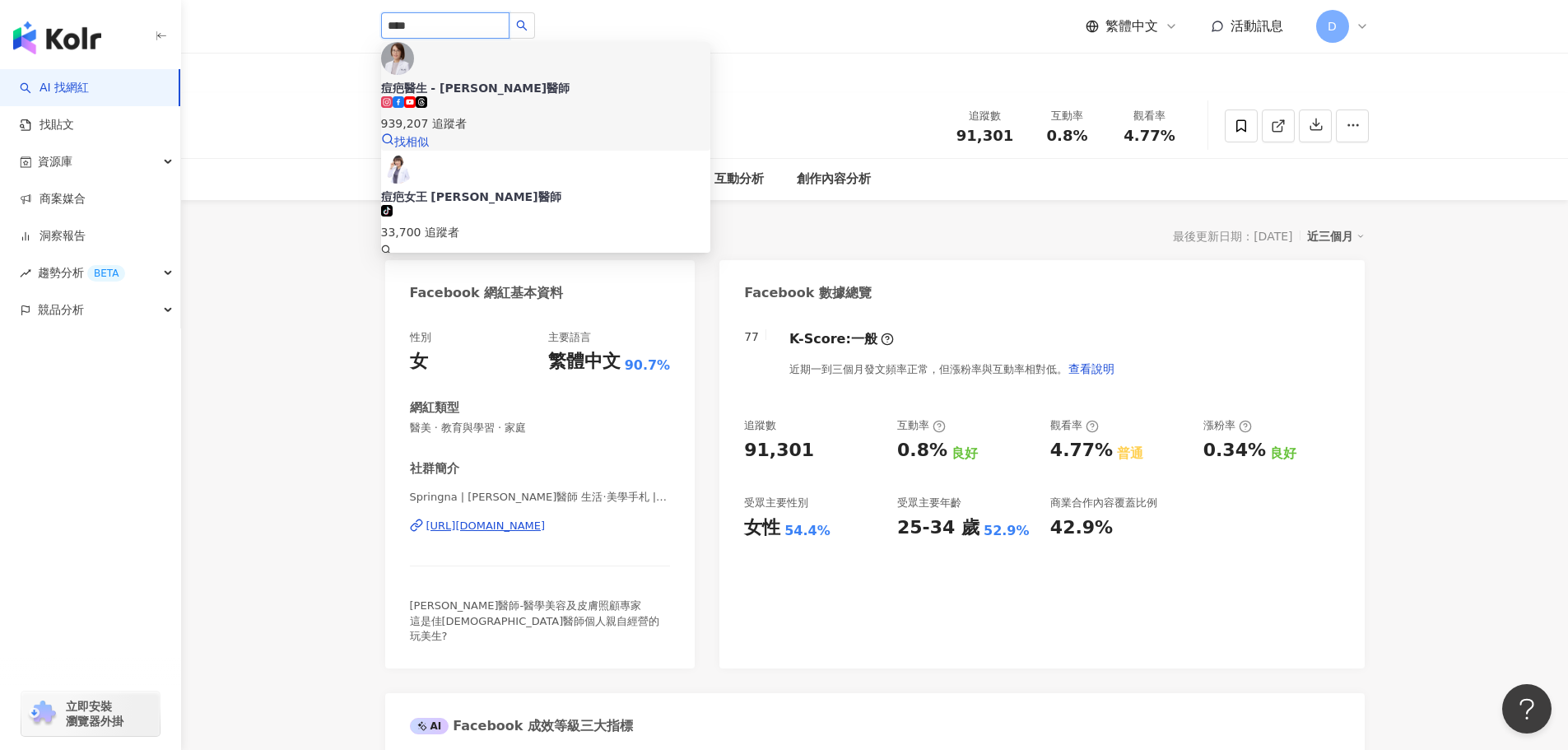
click at [500, 96] on div "939,207 追蹤者" at bounding box center [546, 115] width 329 height 36
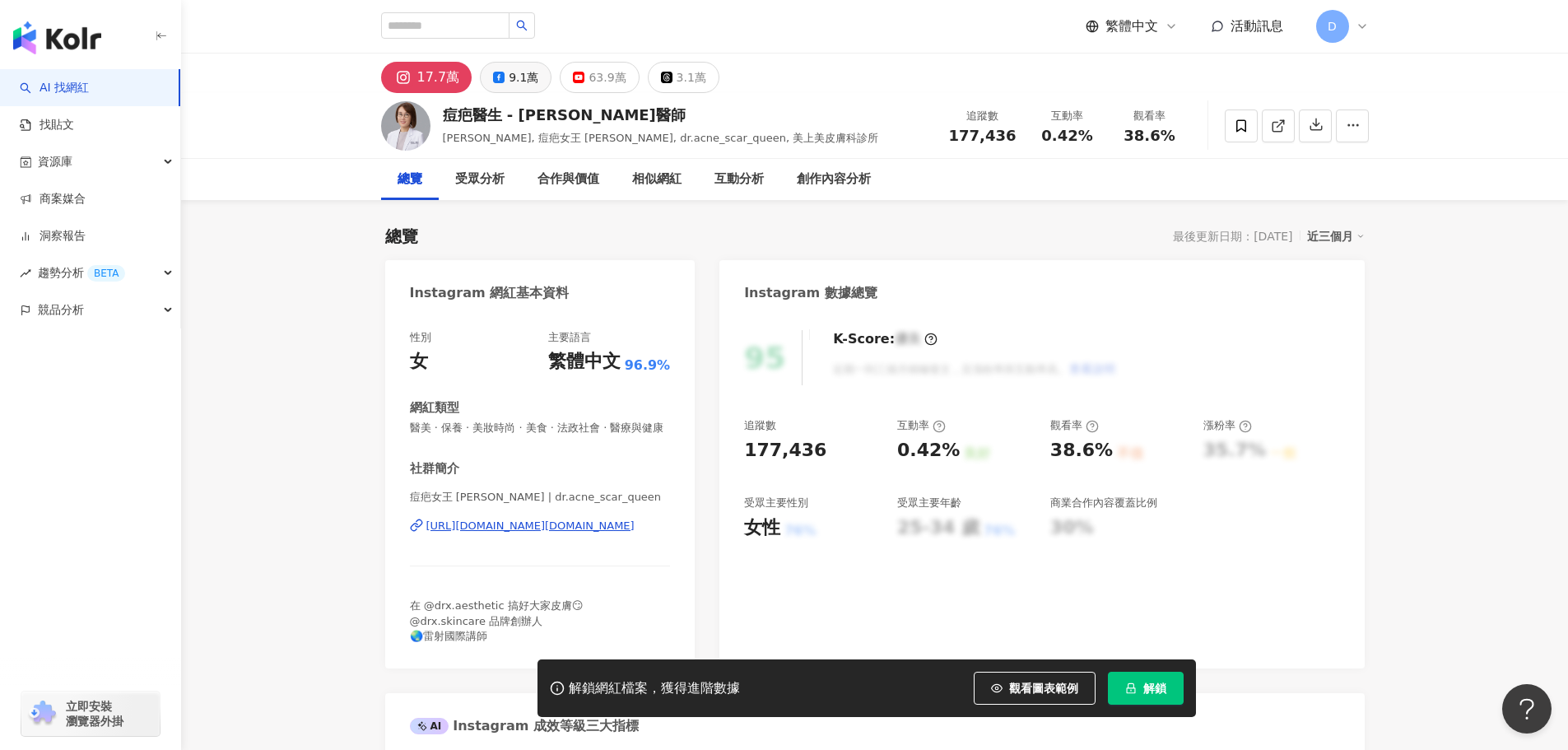
click at [521, 87] on div "9.1萬" at bounding box center [523, 76] width 30 height 23
click at [518, 79] on div "9.1萬" at bounding box center [523, 76] width 30 height 23
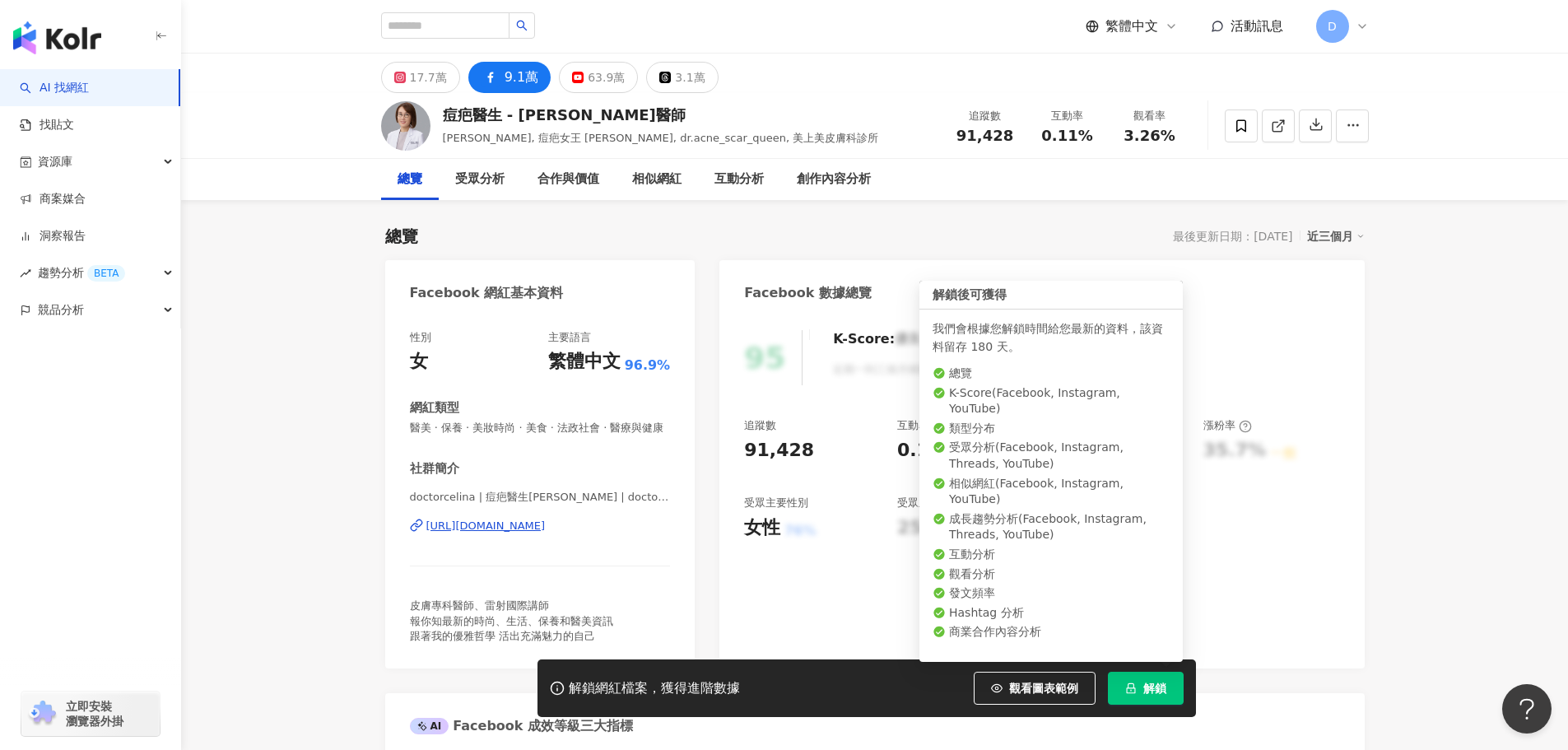
click at [1143, 685] on span "解鎖" at bounding box center [1154, 688] width 23 height 13
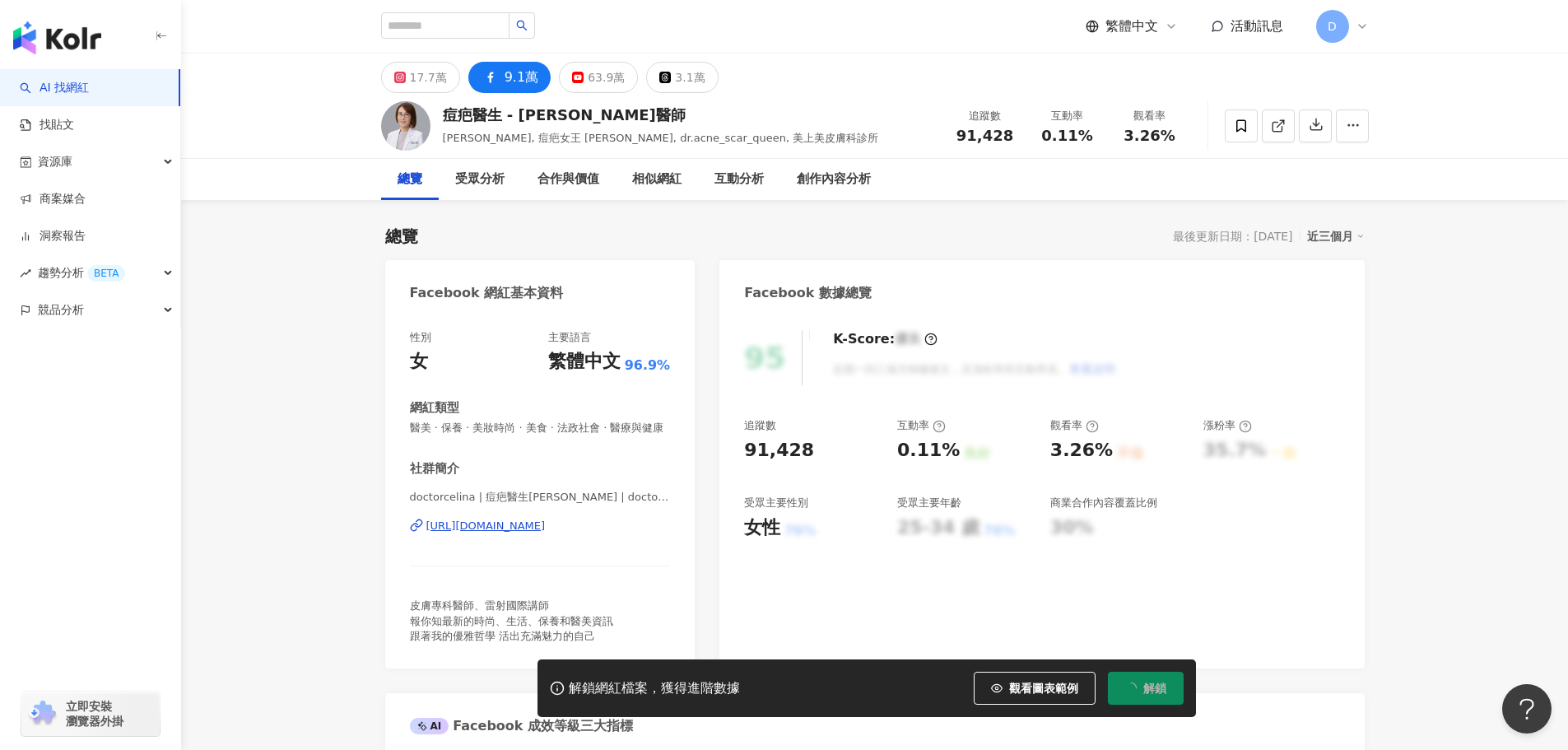
click at [1056, 140] on span "0.11%" at bounding box center [1067, 136] width 51 height 16
copy span "0.11%"
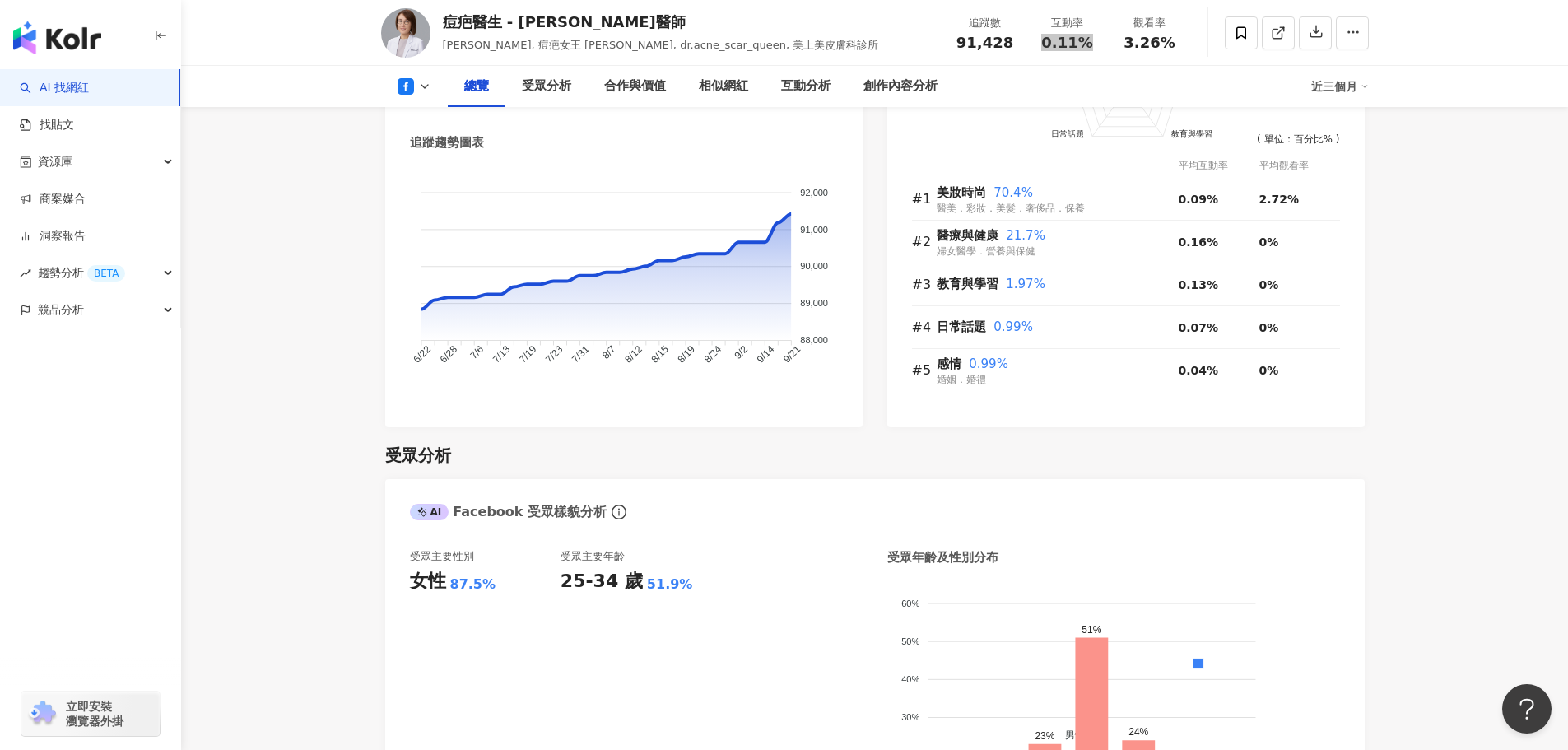
scroll to position [1152, 0]
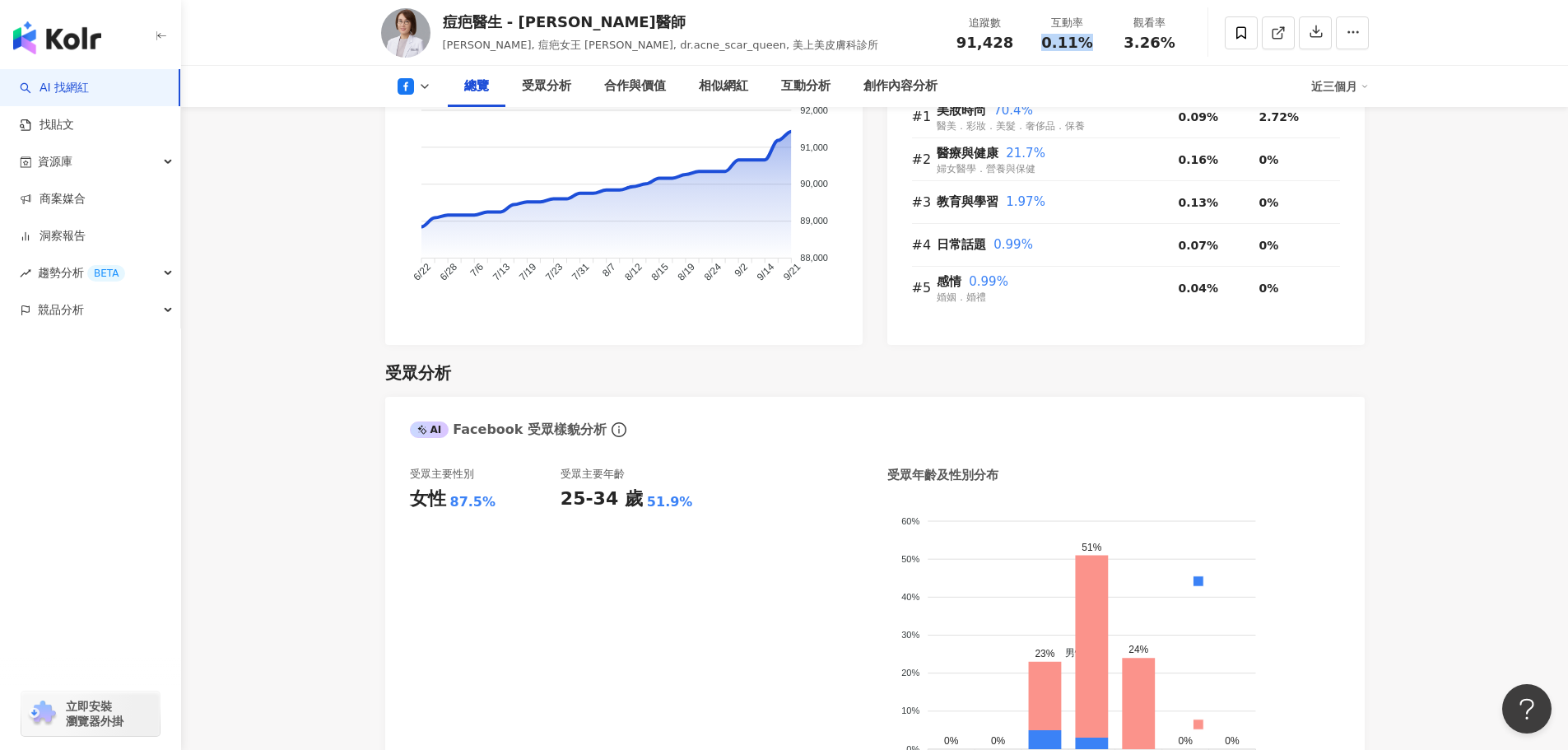
click at [501, 512] on div "女性 87.5%" at bounding box center [484, 499] width 150 height 25
drag, startPoint x: 469, startPoint y: 521, endPoint x: 502, endPoint y: 515, distance: 33.5
